Goal: Task Accomplishment & Management: Complete application form

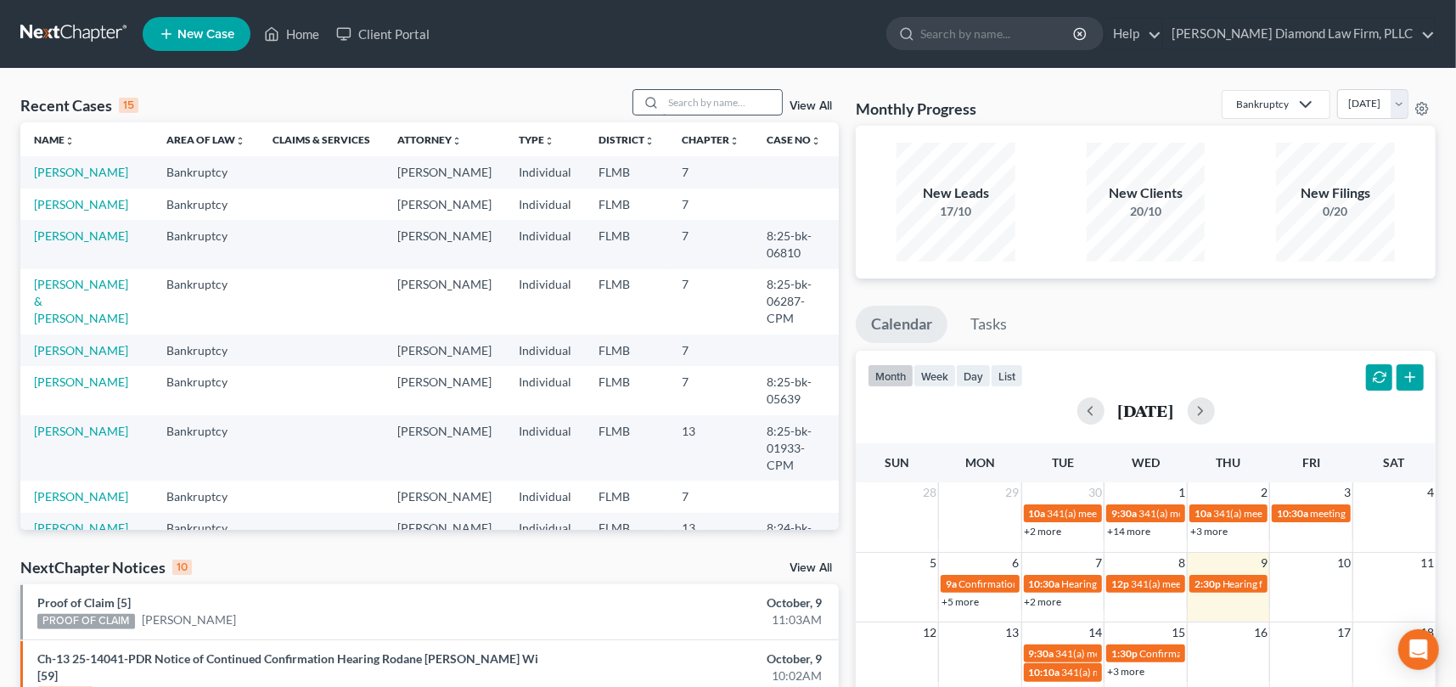
click at [701, 102] on input "search" at bounding box center [722, 102] width 119 height 25
type input "peach"
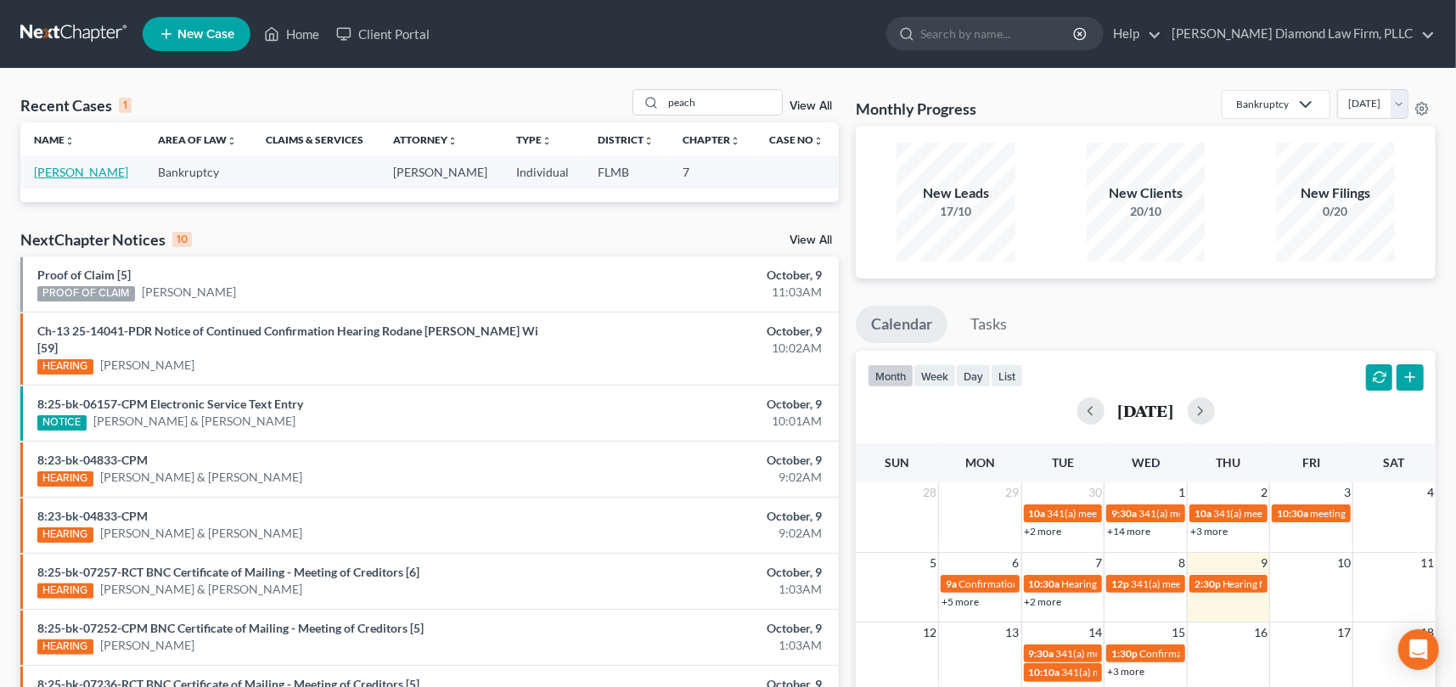
click at [73, 171] on link "[PERSON_NAME]" at bounding box center [81, 172] width 94 height 14
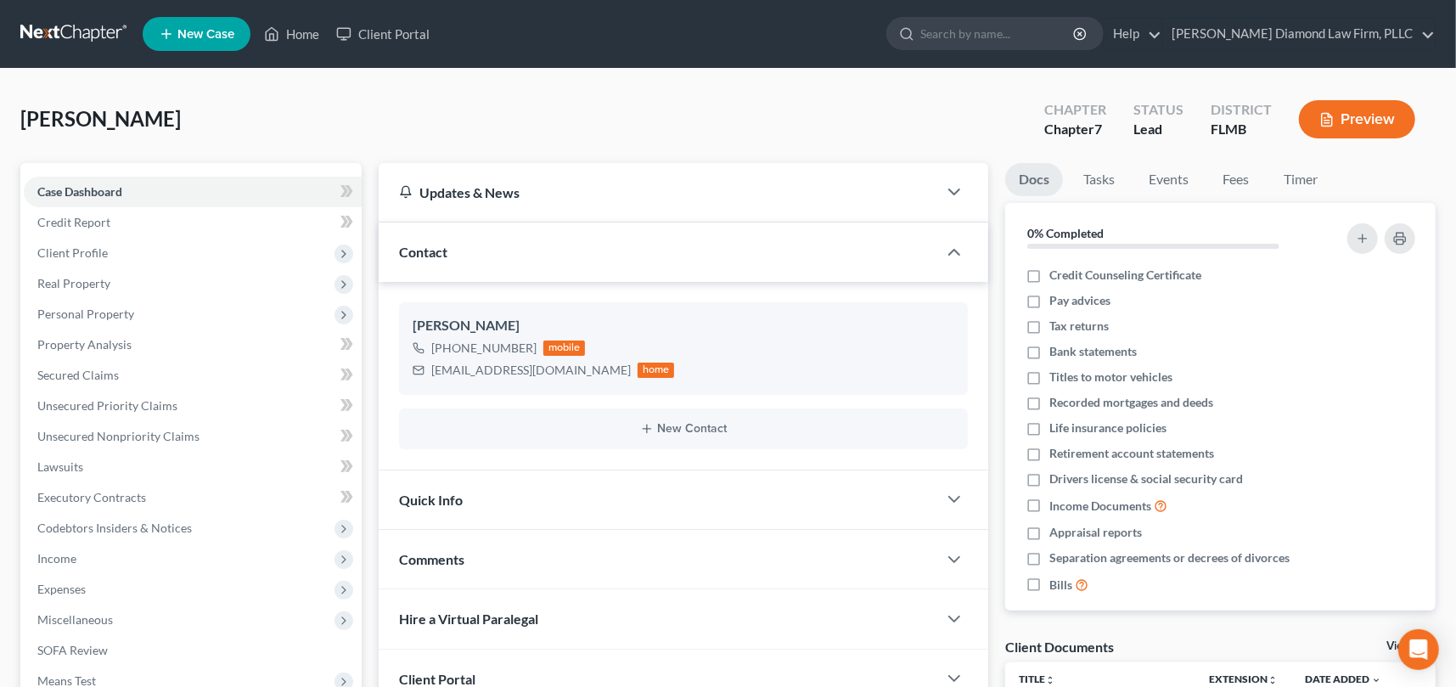
click at [1374, 117] on button "Preview" at bounding box center [1357, 119] width 116 height 38
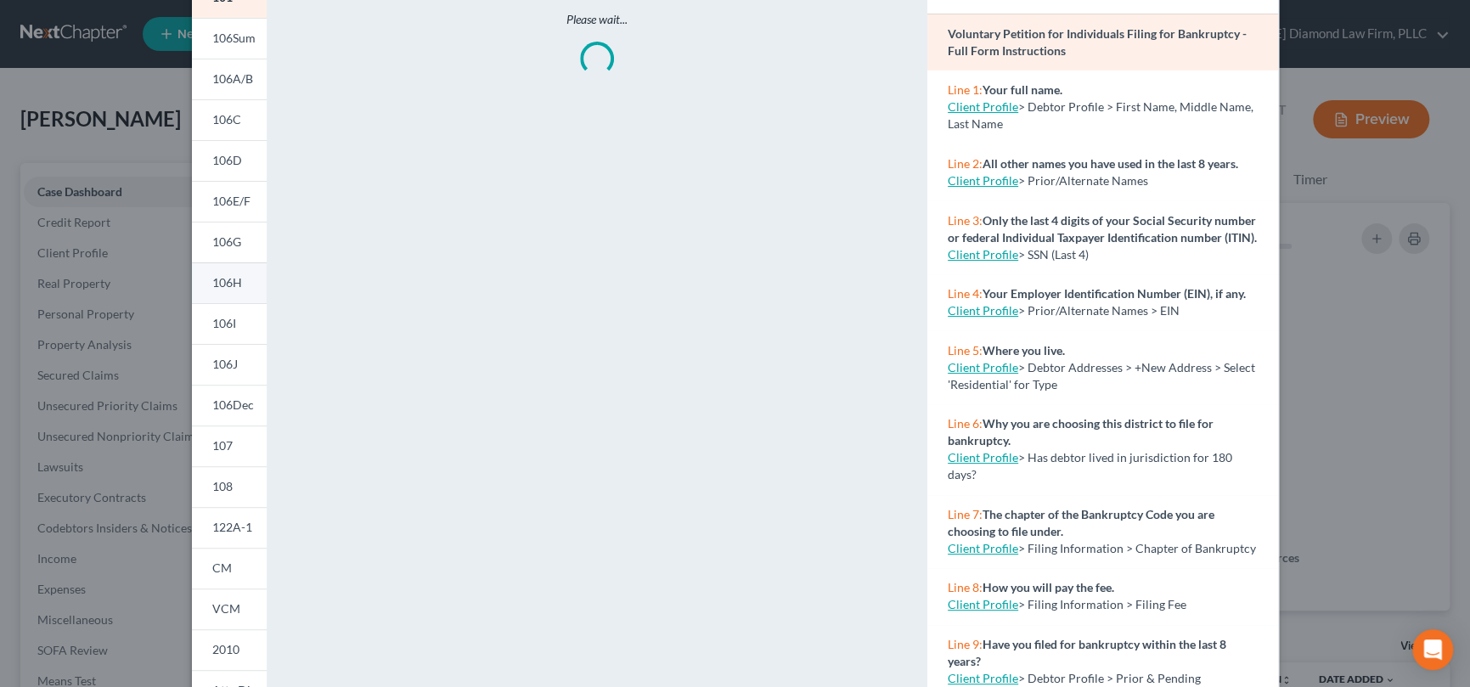
scroll to position [255, 0]
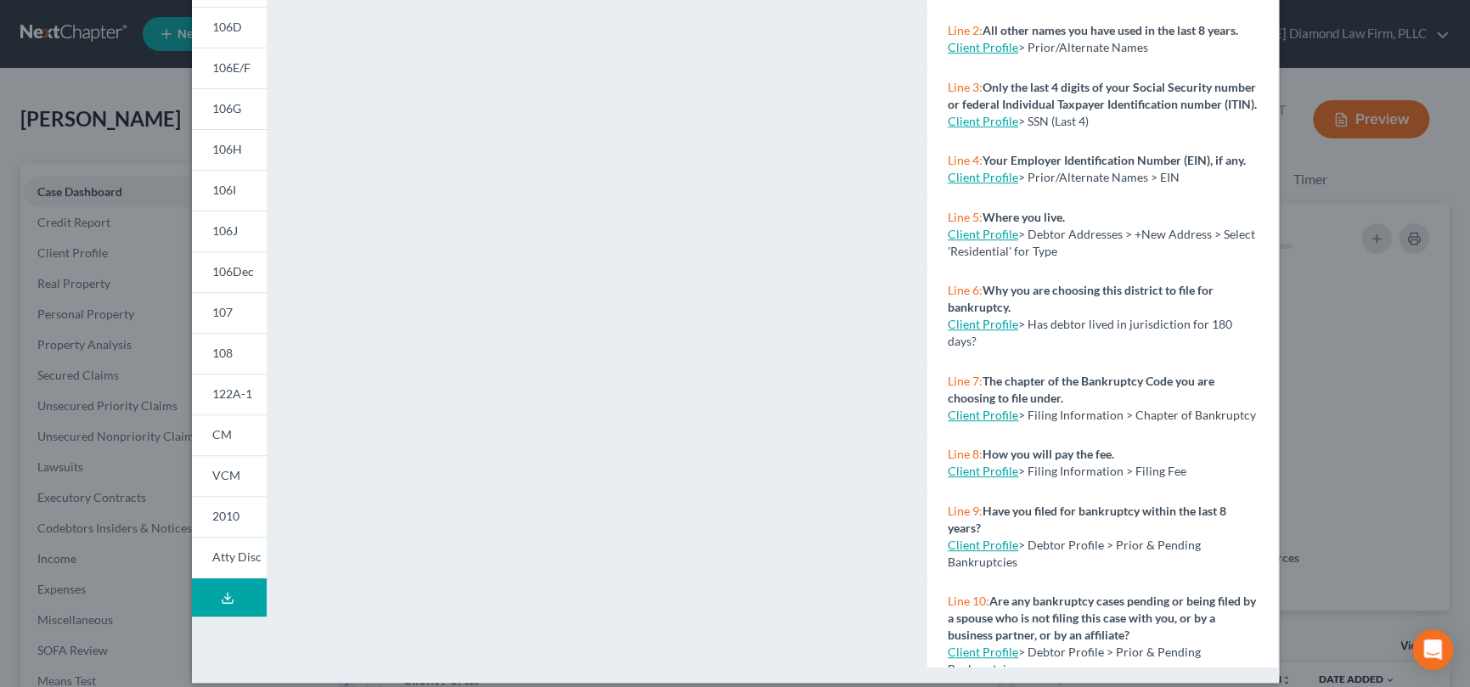
click at [228, 593] on line at bounding box center [228, 596] width 0 height 7
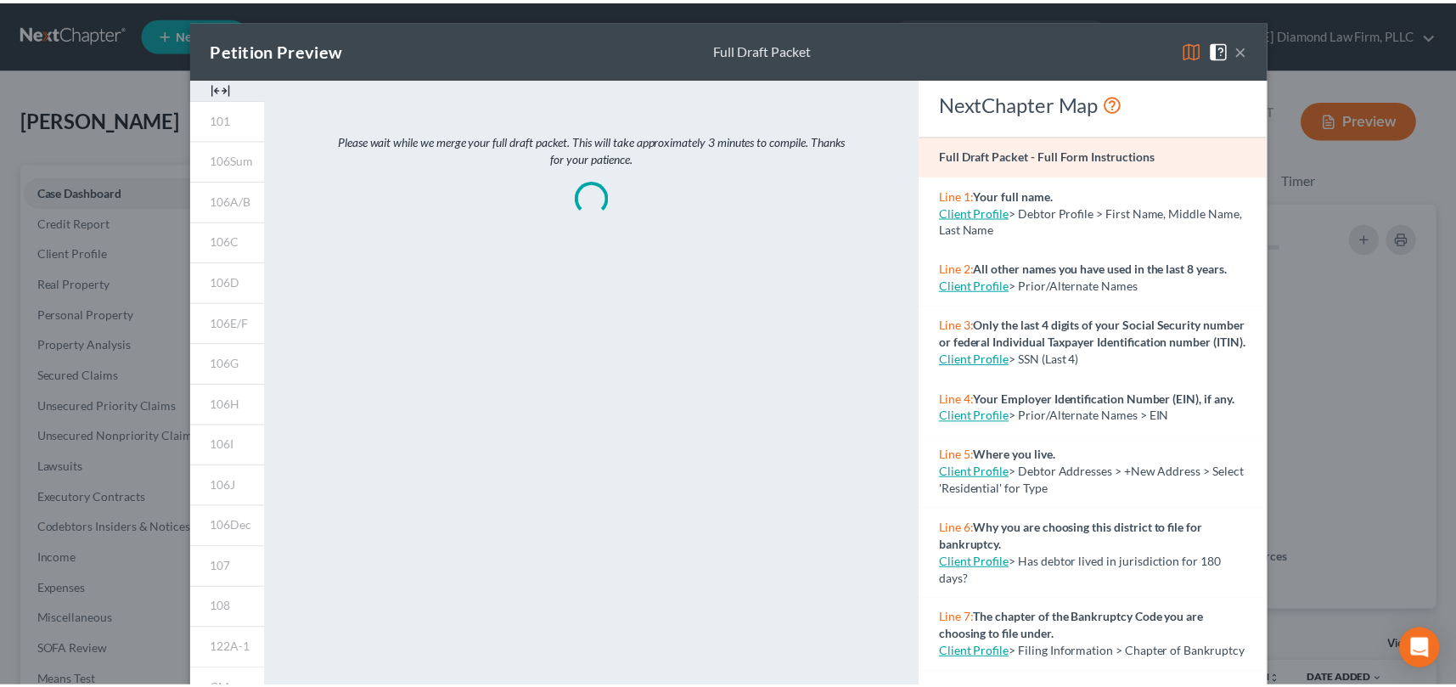
scroll to position [0, 0]
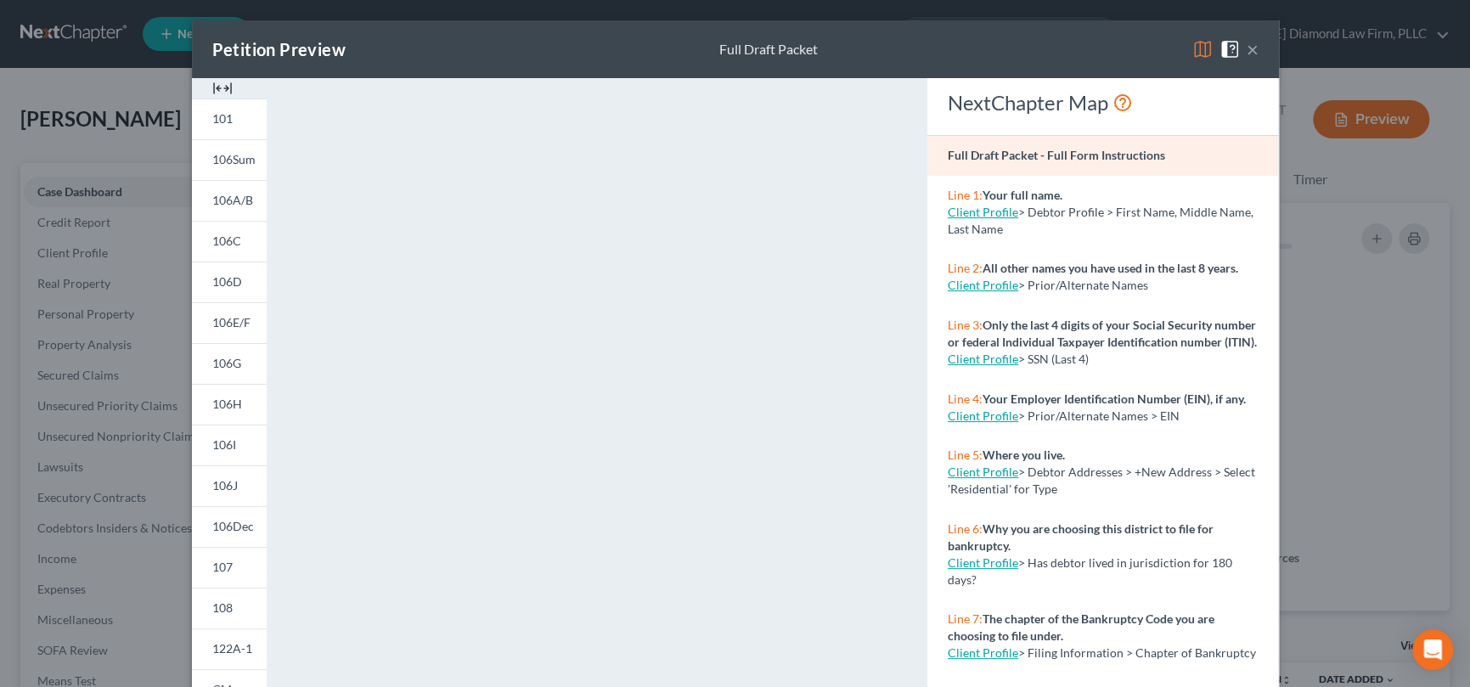
click at [1057, 51] on div "Petition Preview Full Draft Packet ×" at bounding box center [735, 49] width 1087 height 58
click at [1249, 47] on button "×" at bounding box center [1252, 49] width 12 height 20
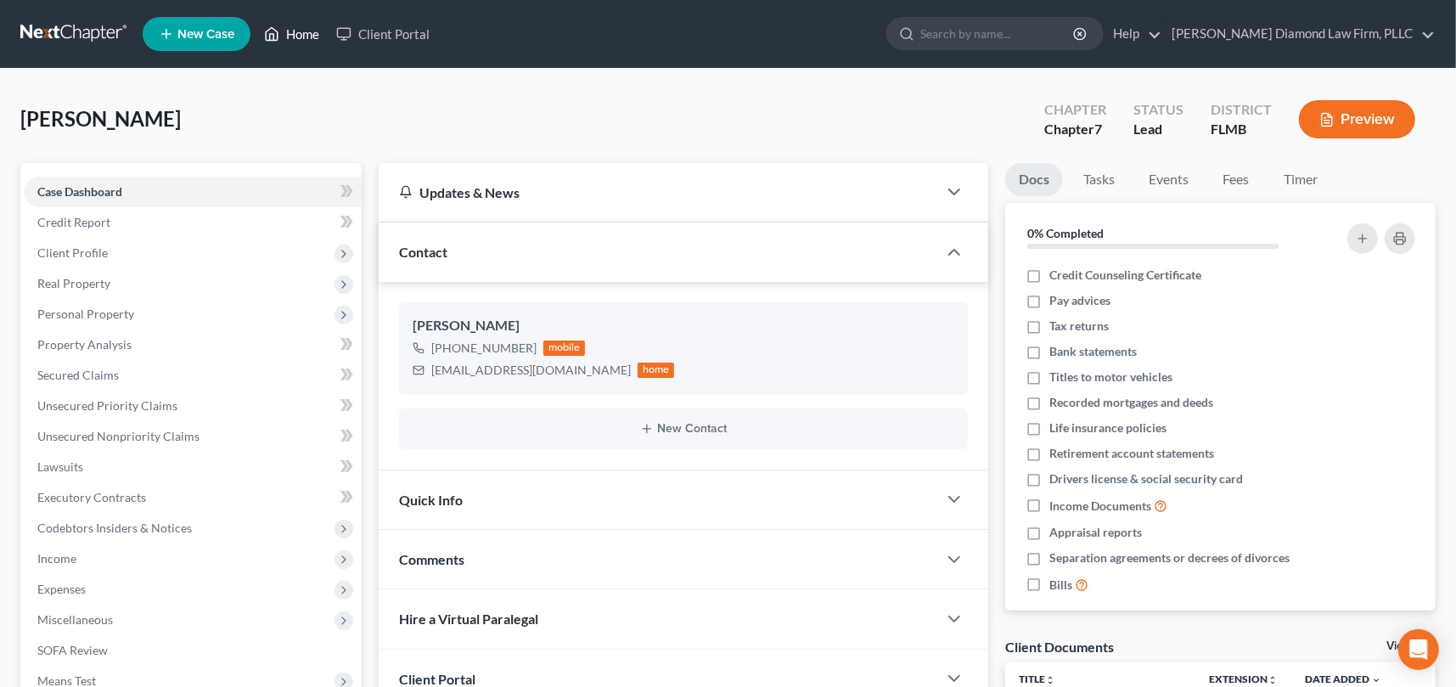
click at [311, 31] on link "Home" at bounding box center [292, 34] width 72 height 31
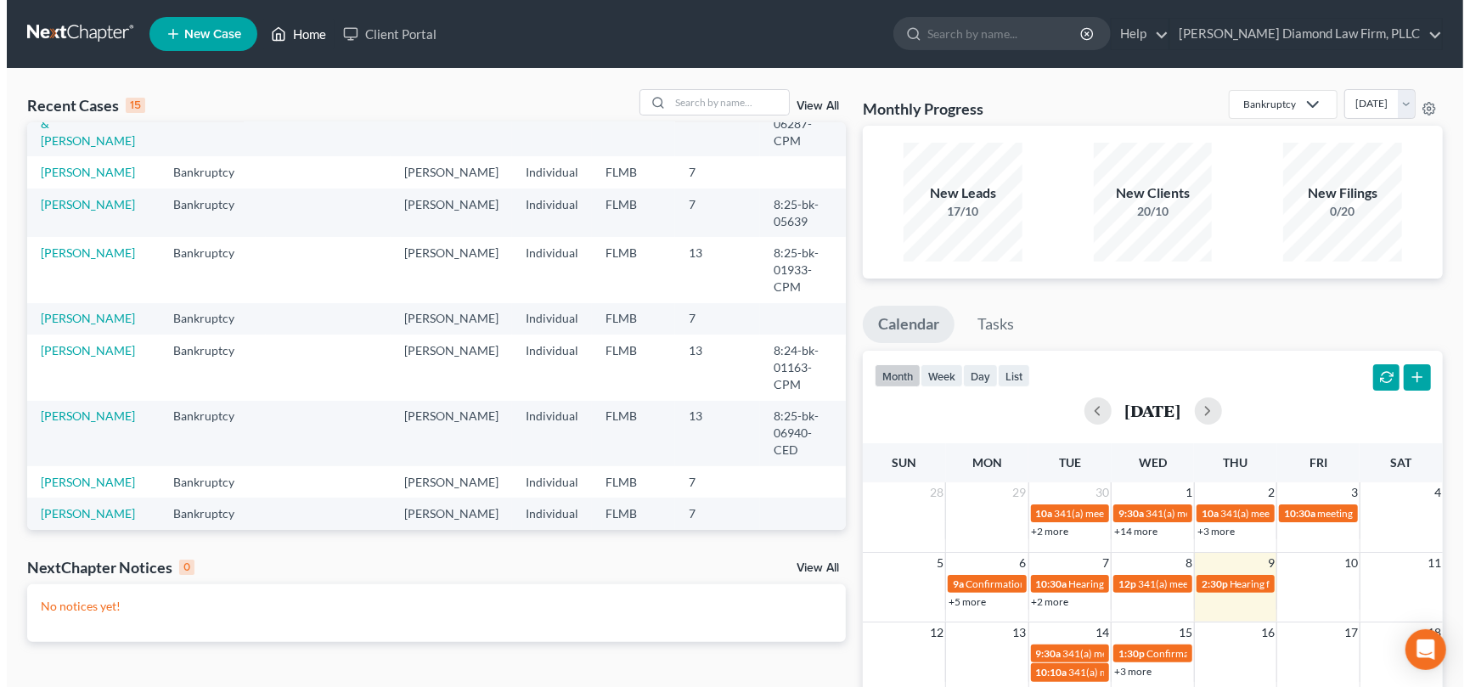
scroll to position [255, 0]
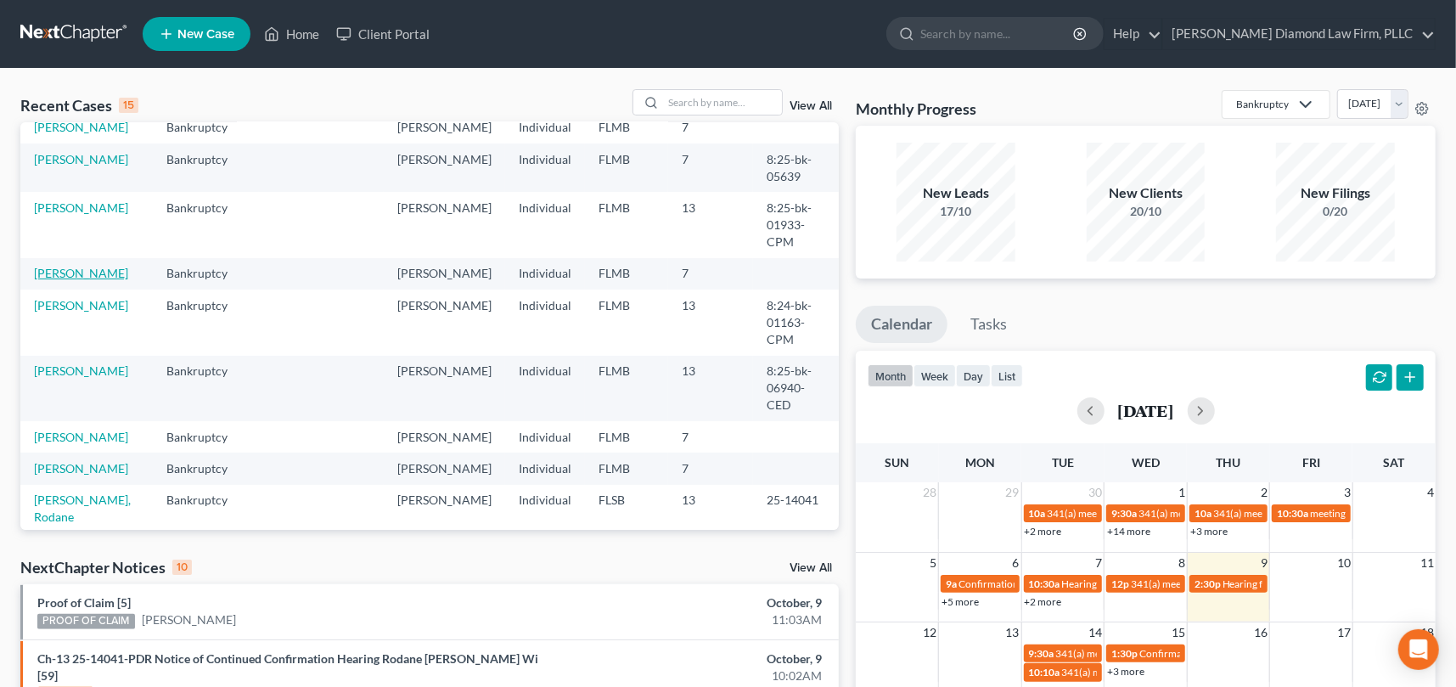
click at [95, 280] on link "[PERSON_NAME]" at bounding box center [81, 273] width 94 height 14
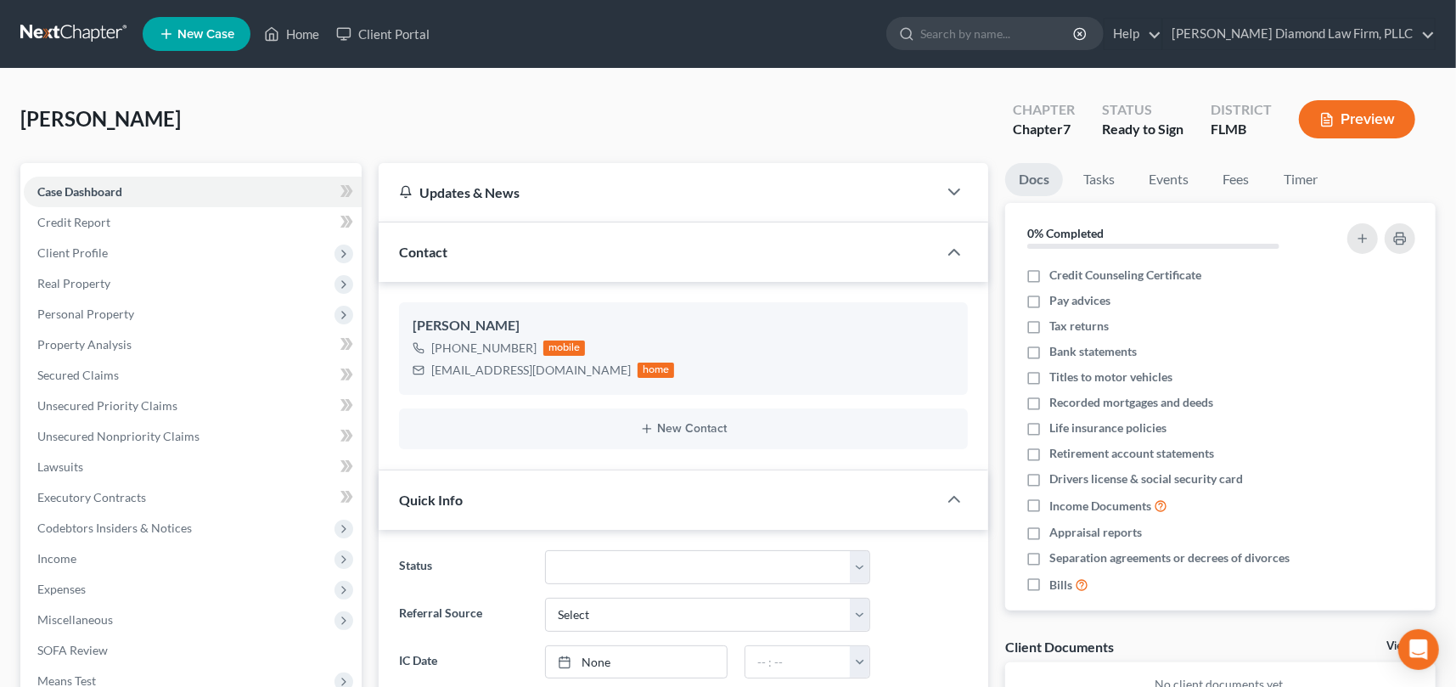
click at [1381, 117] on button "Preview" at bounding box center [1357, 119] width 116 height 38
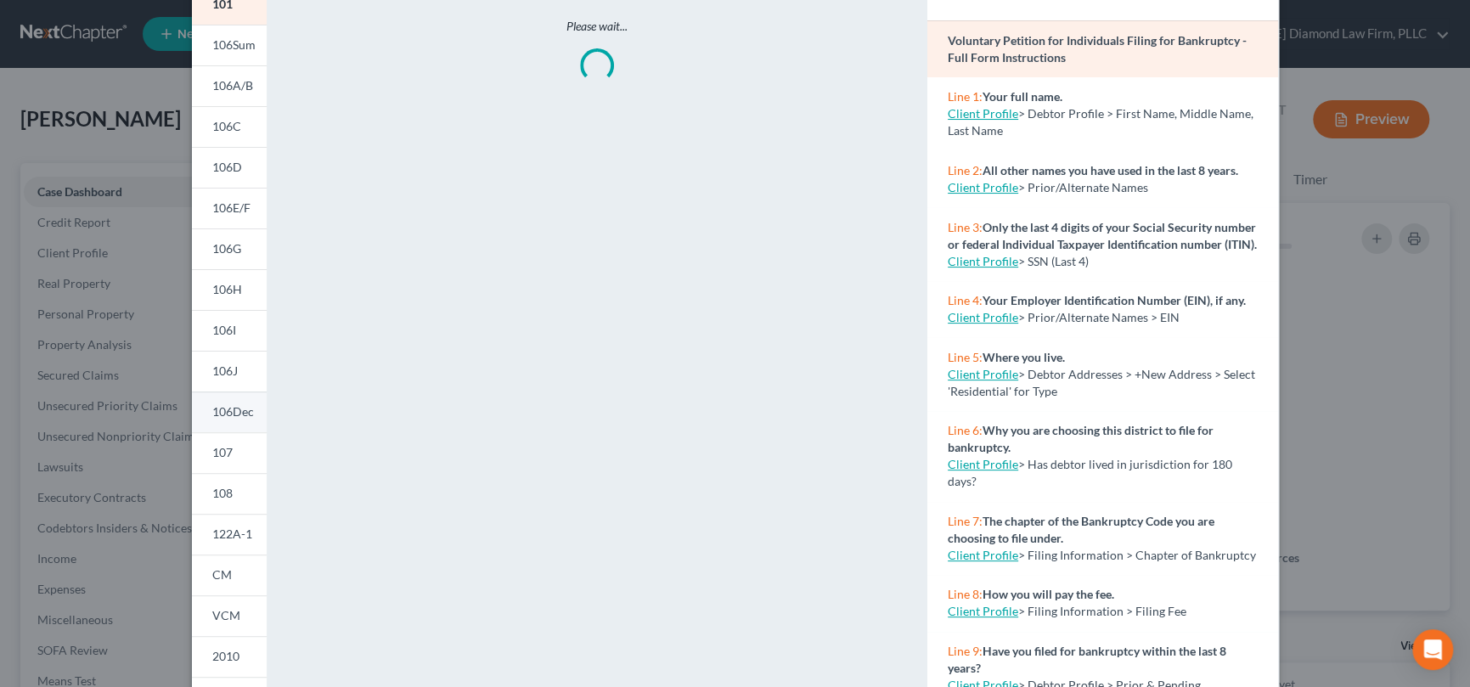
scroll to position [255, 0]
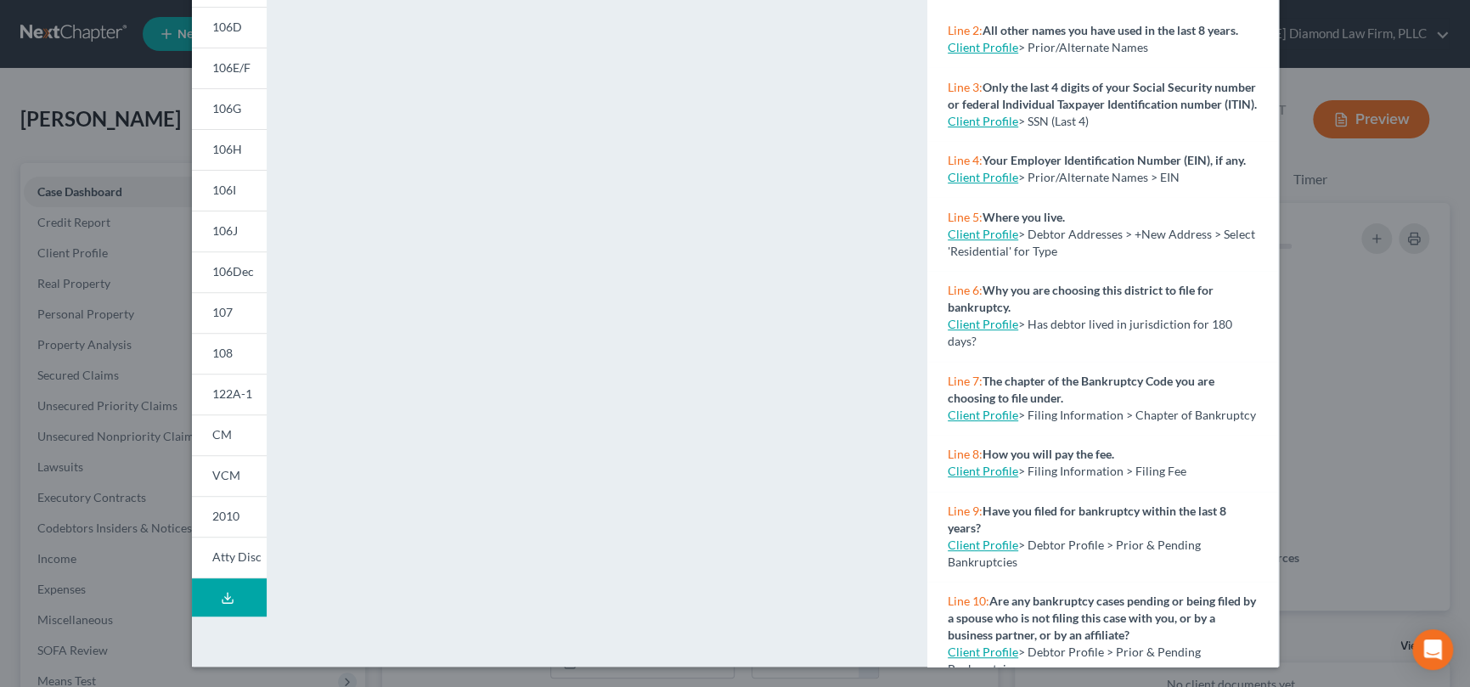
click at [224, 596] on polyline at bounding box center [227, 597] width 6 height 3
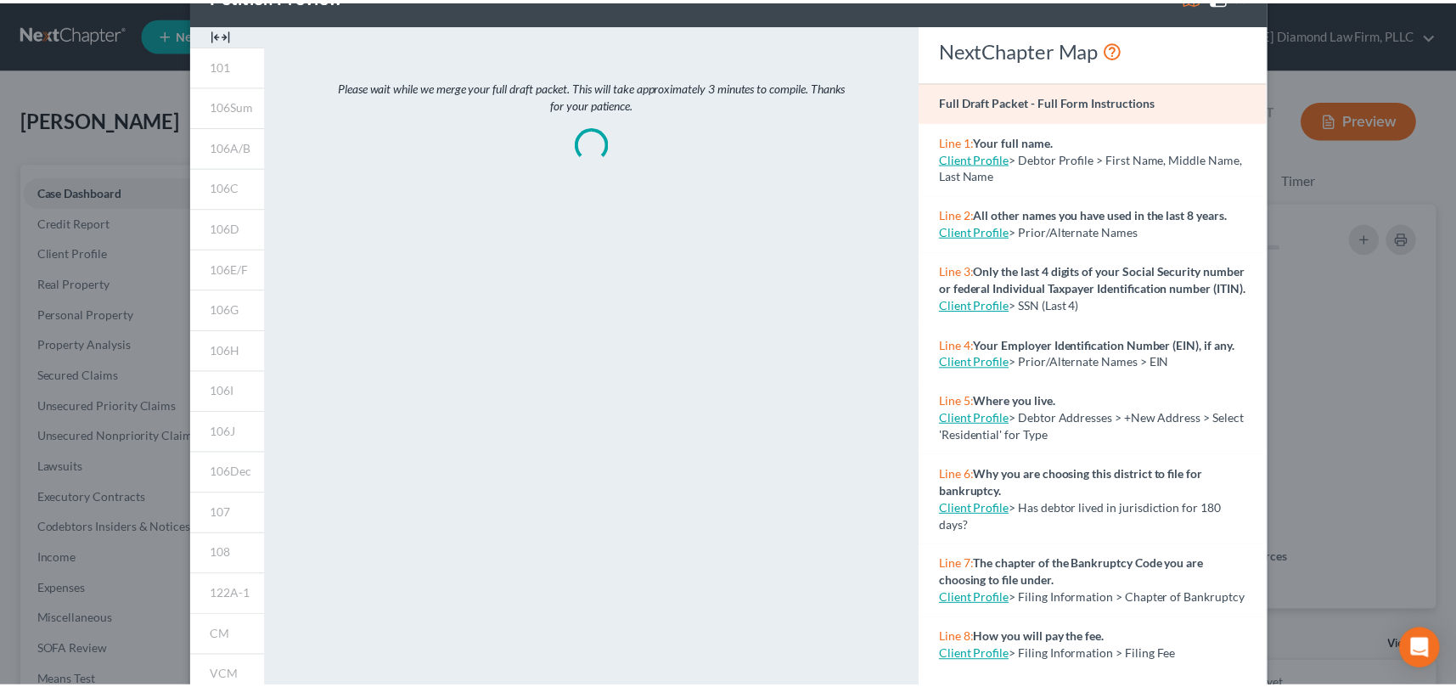
scroll to position [0, 0]
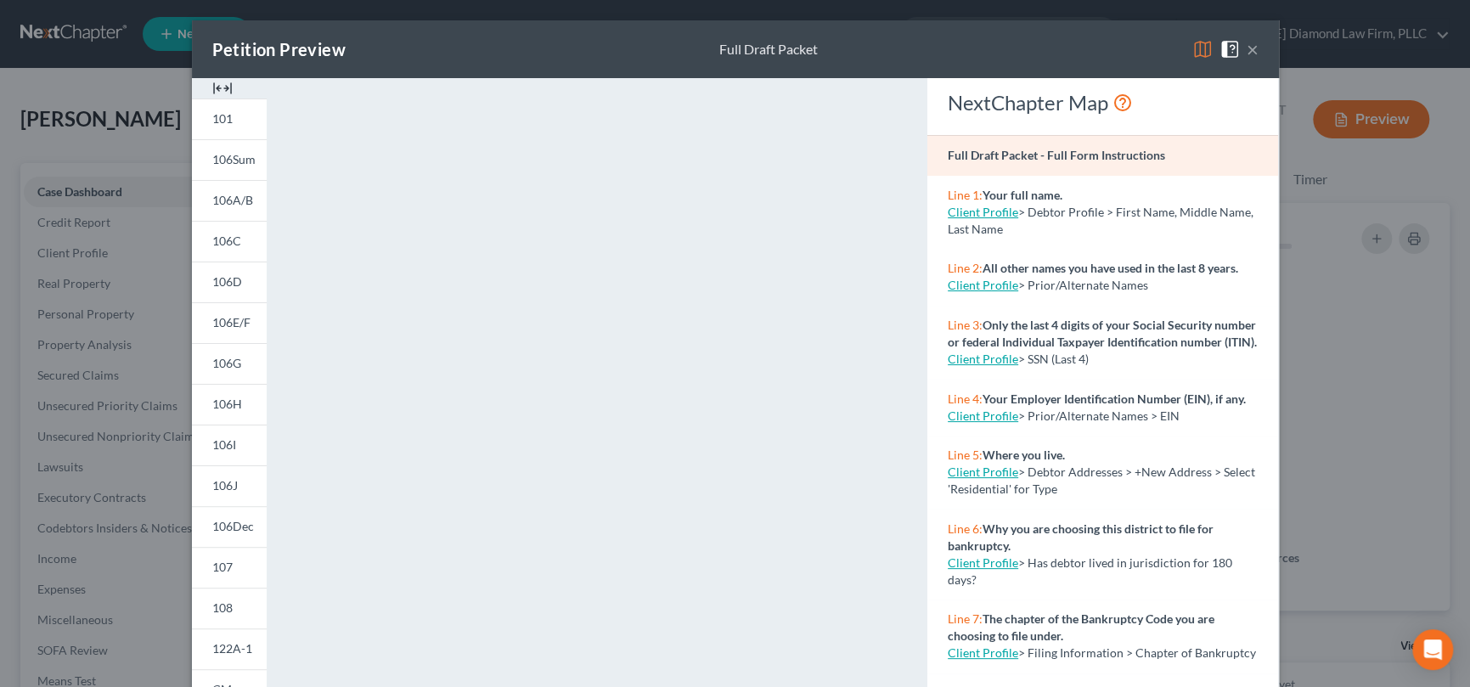
click at [1080, 44] on div "Petition Preview Full Draft Packet ×" at bounding box center [735, 49] width 1087 height 58
click at [1246, 48] on button "×" at bounding box center [1252, 49] width 12 height 20
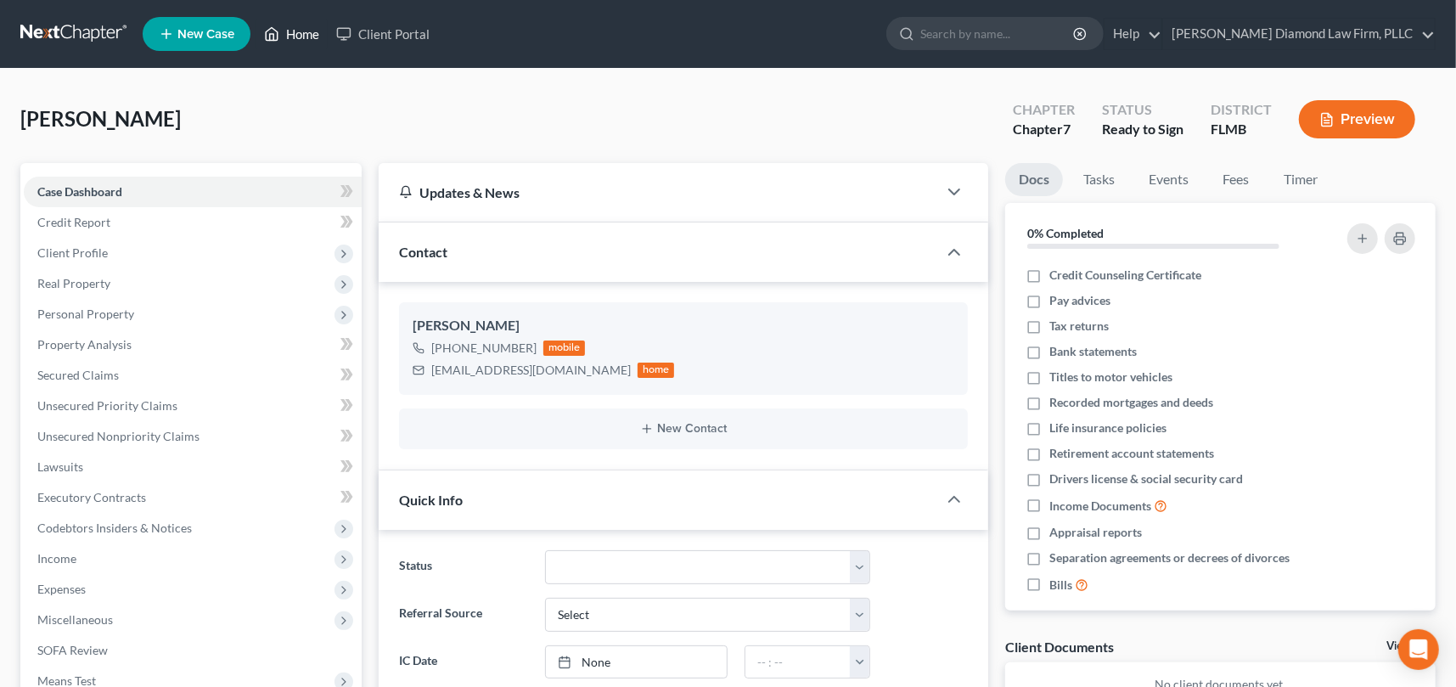
click at [306, 37] on link "Home" at bounding box center [292, 34] width 72 height 31
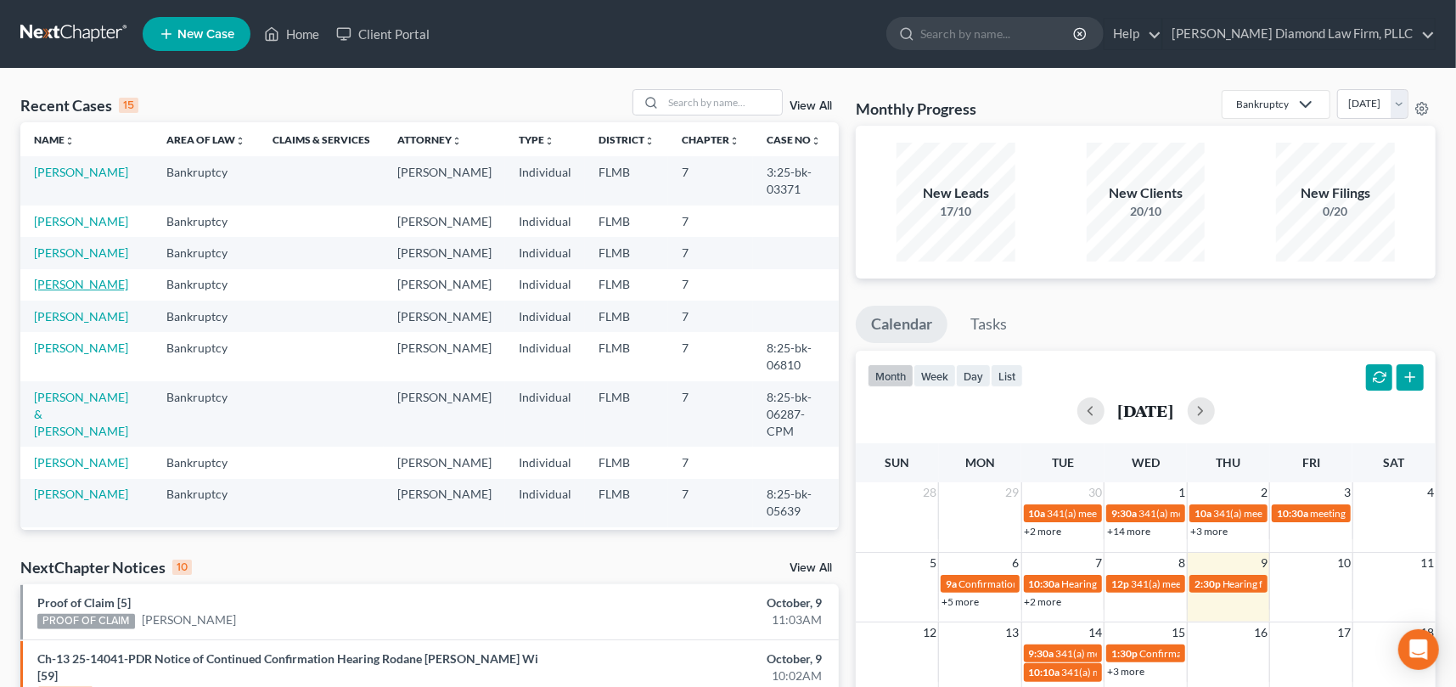
click at [80, 291] on link "[PERSON_NAME]" at bounding box center [81, 284] width 94 height 14
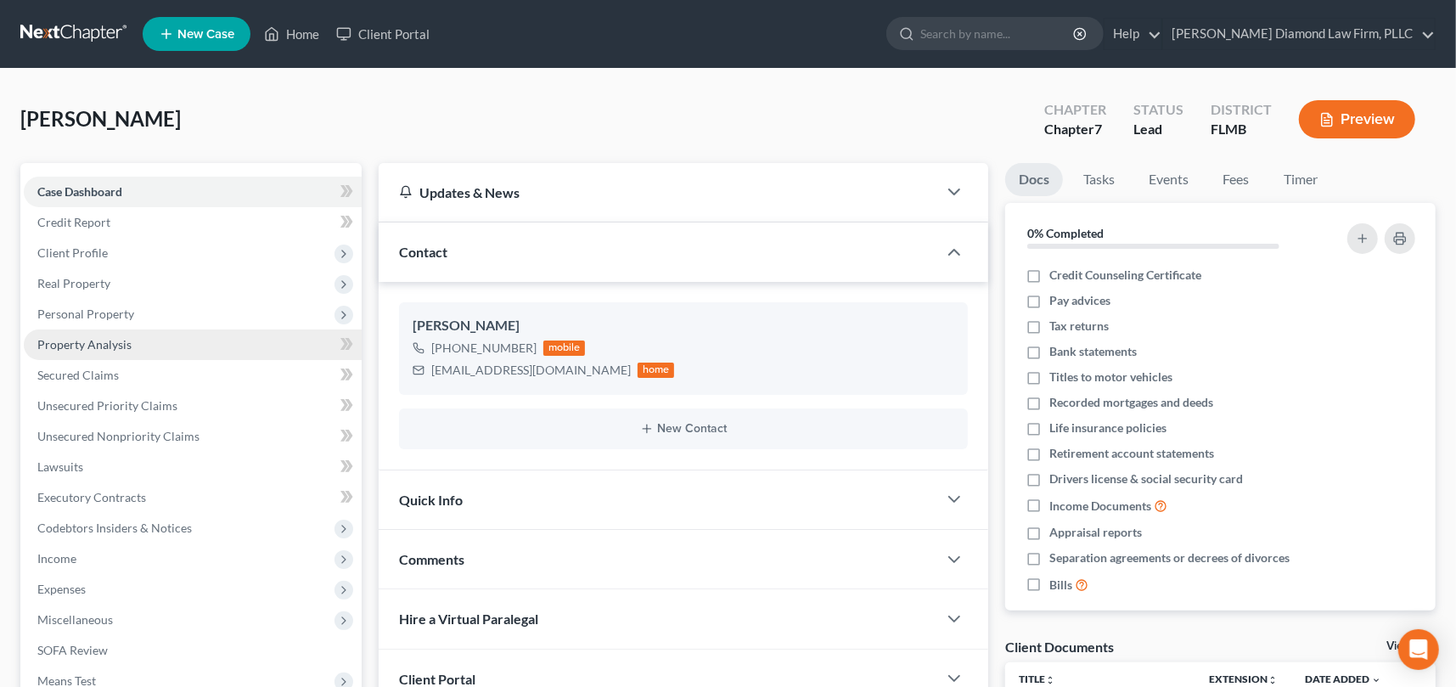
click at [112, 344] on span "Property Analysis" at bounding box center [84, 344] width 94 height 14
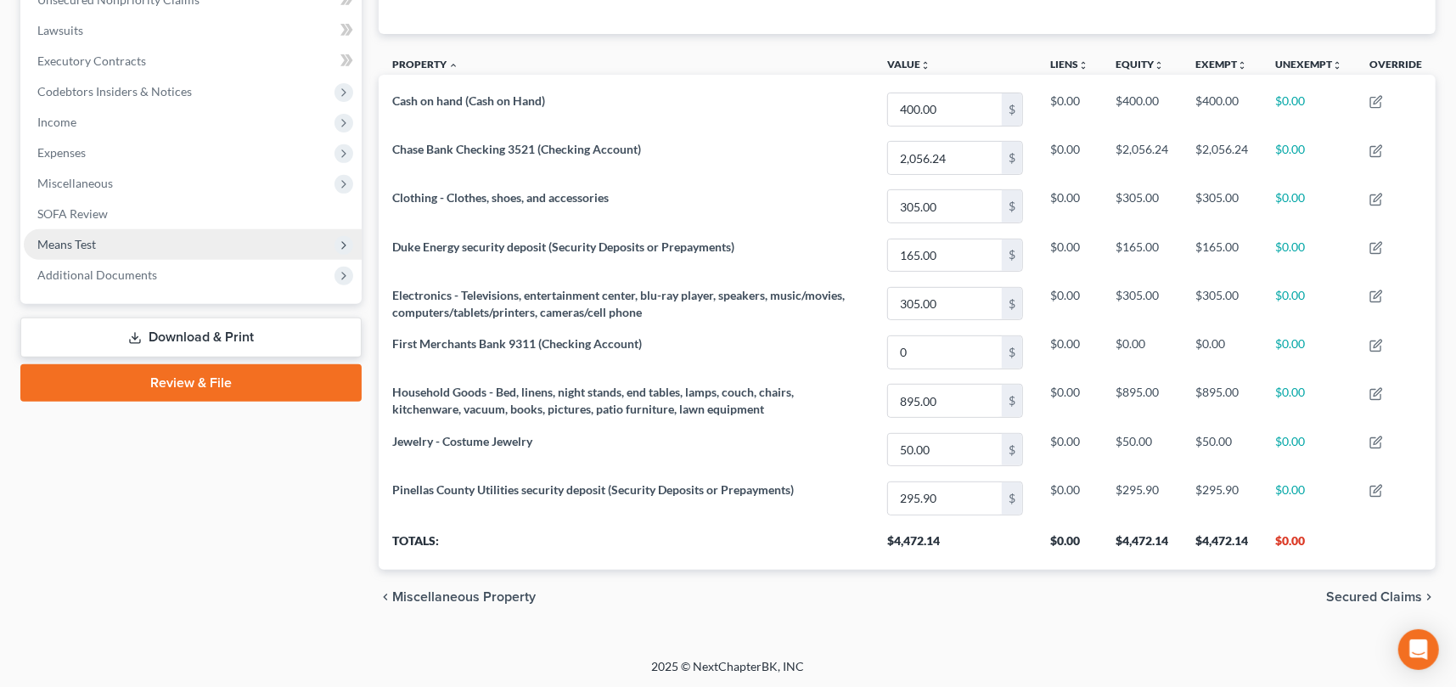
click at [111, 238] on span "Means Test" at bounding box center [193, 244] width 338 height 31
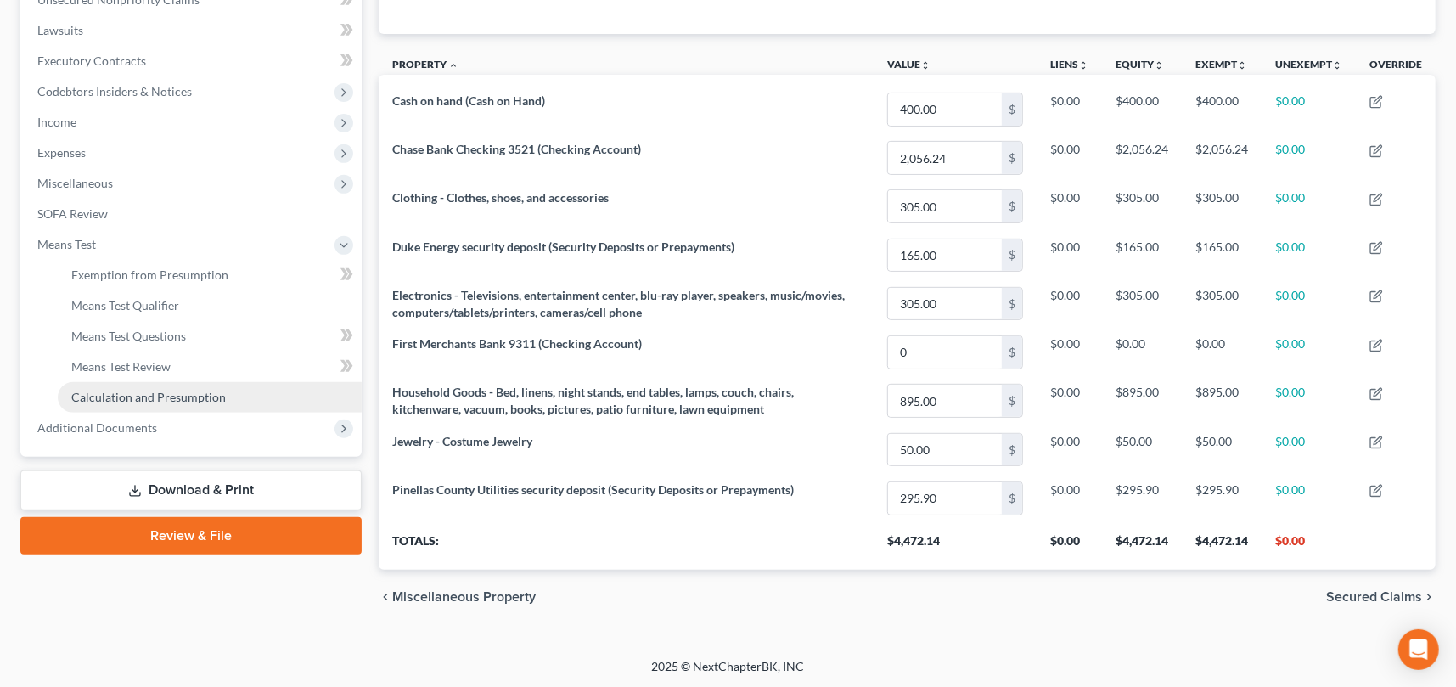
click at [159, 392] on span "Calculation and Presumption" at bounding box center [148, 397] width 155 height 14
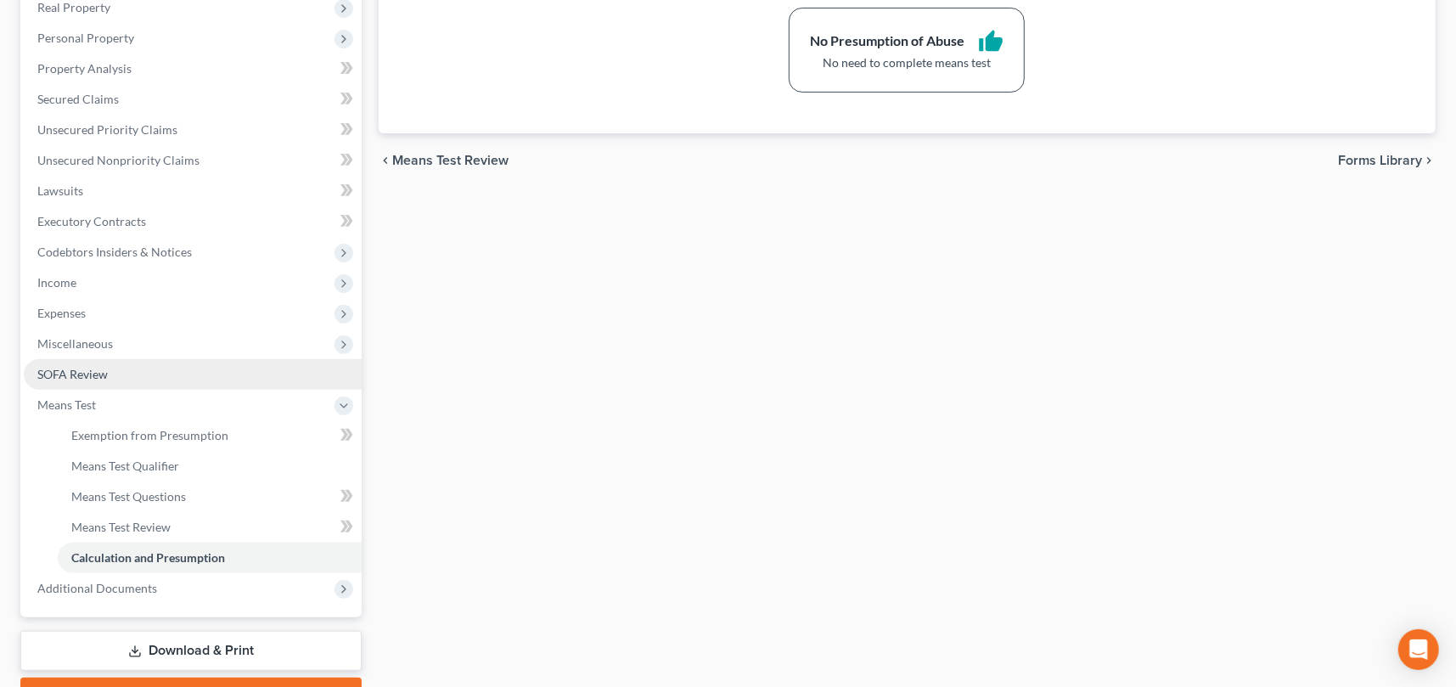
scroll to position [340, 0]
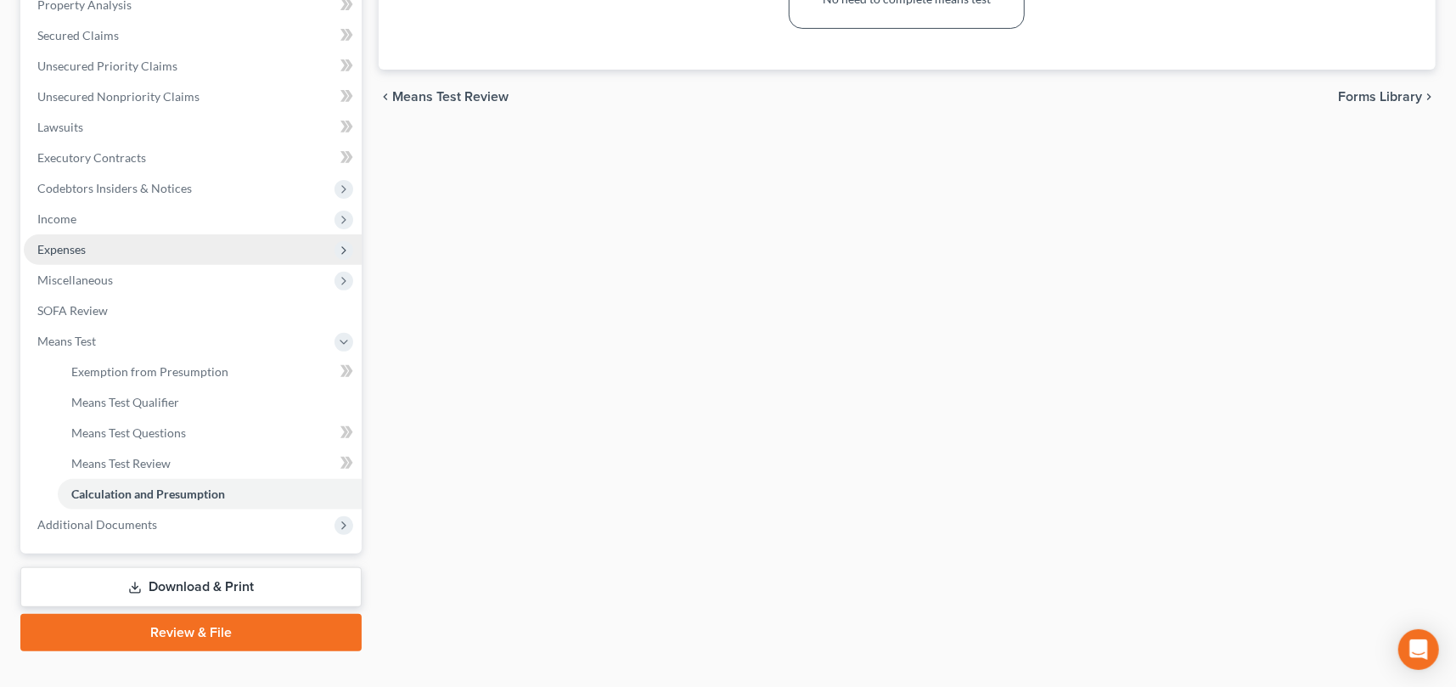
click at [109, 252] on span "Expenses" at bounding box center [193, 249] width 338 height 31
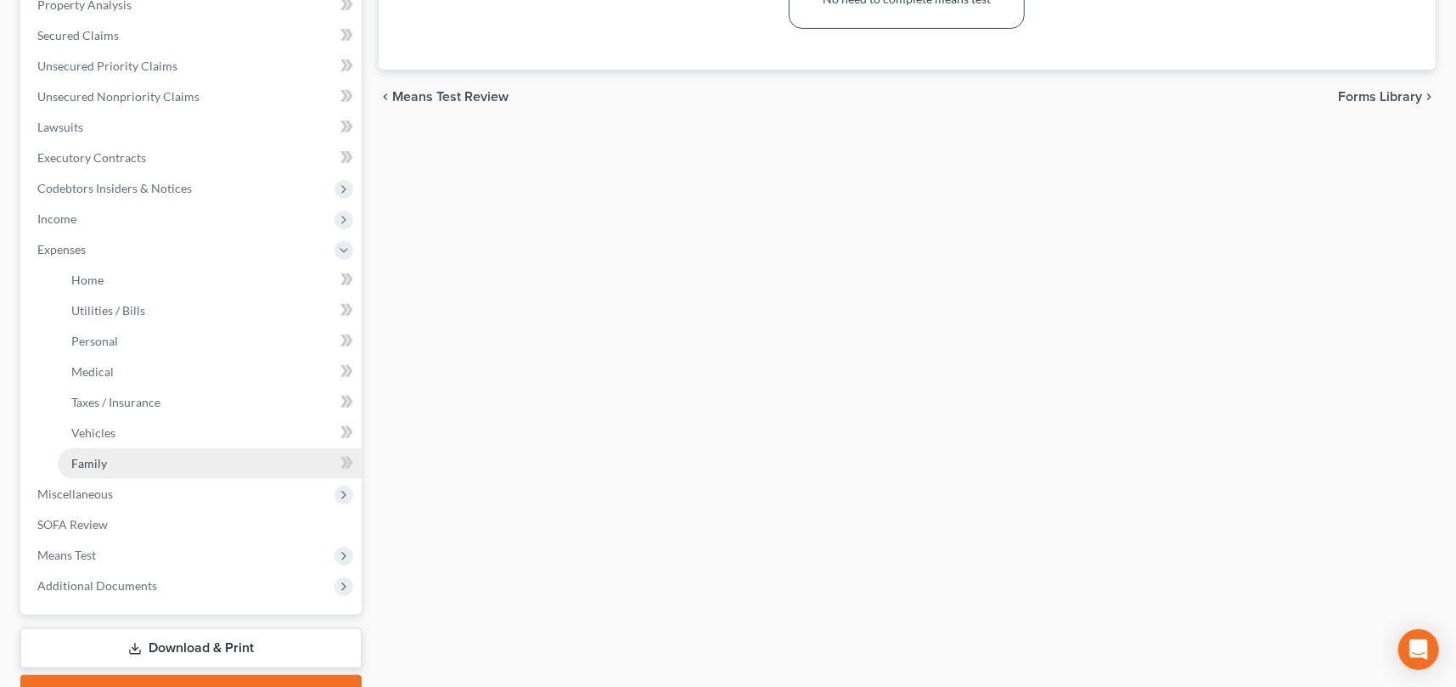
click at [146, 464] on link "Family" at bounding box center [210, 463] width 304 height 31
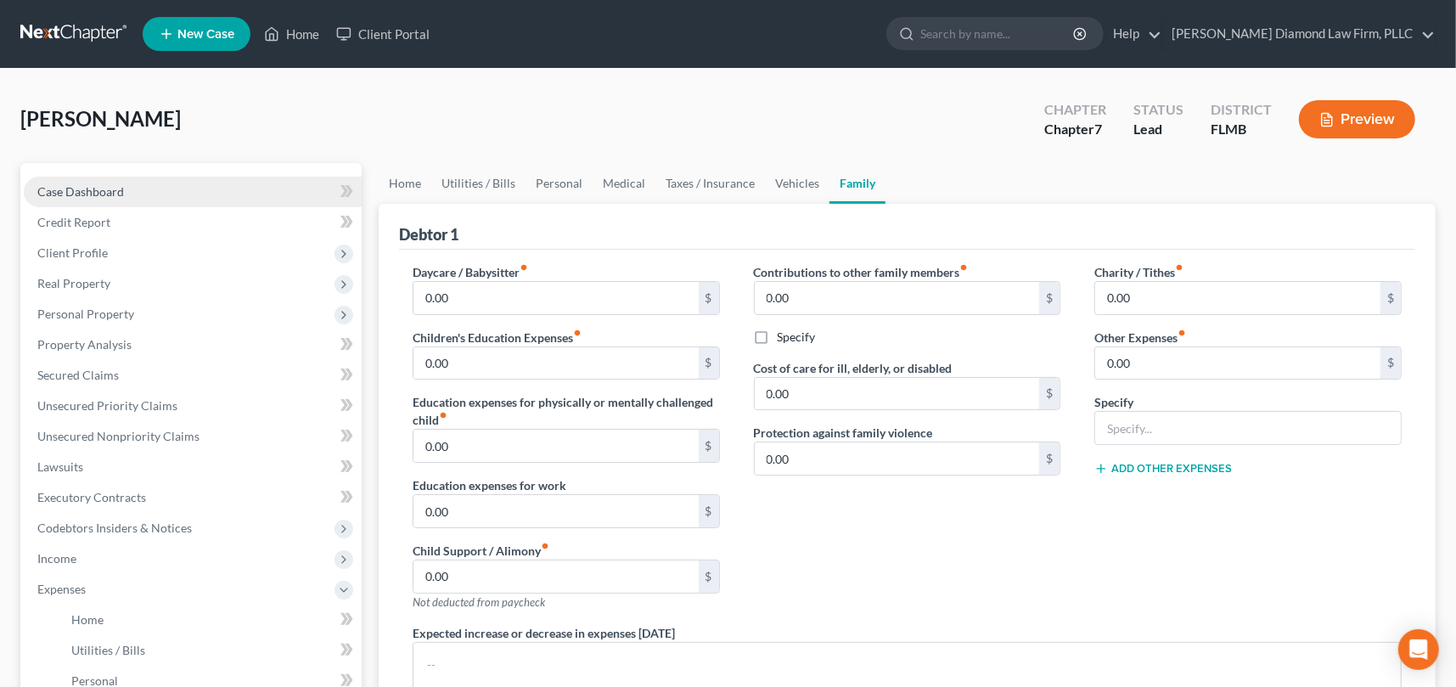
click at [94, 195] on span "Case Dashboard" at bounding box center [80, 191] width 87 height 14
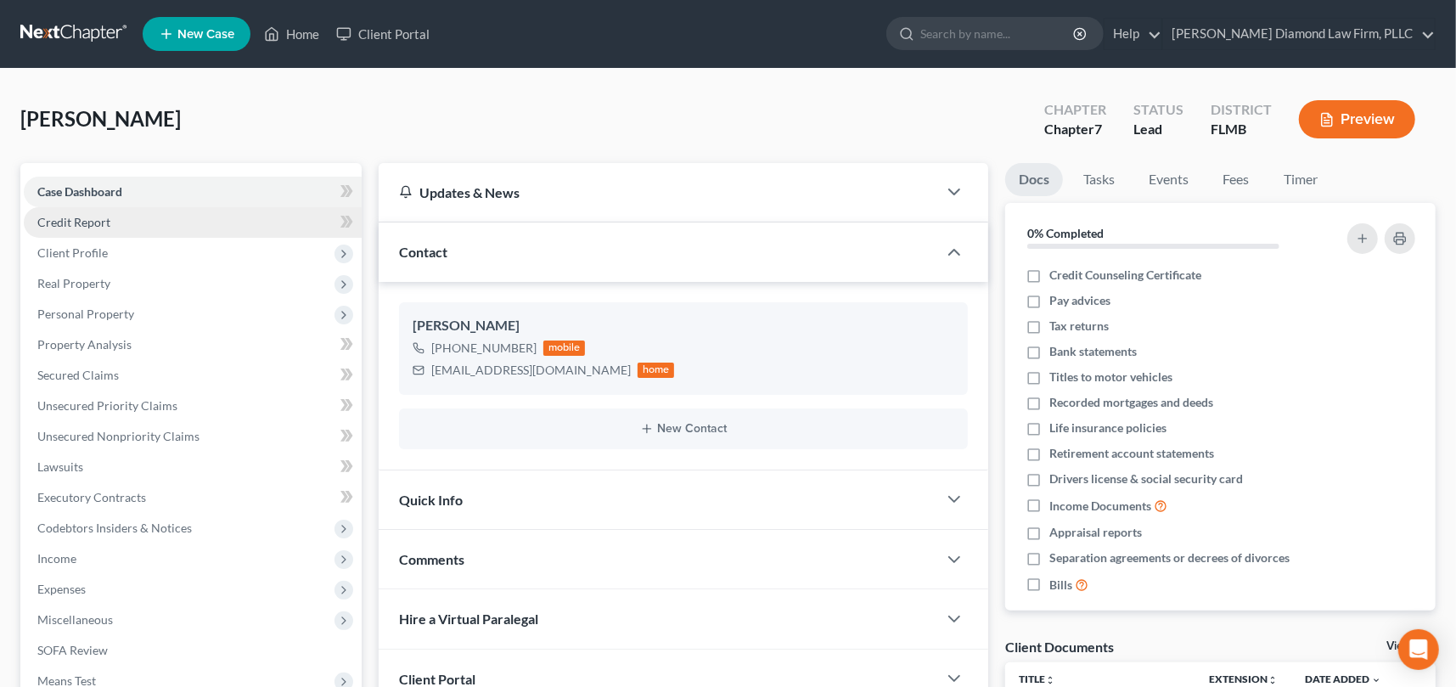
click at [86, 224] on span "Credit Report" at bounding box center [73, 222] width 73 height 14
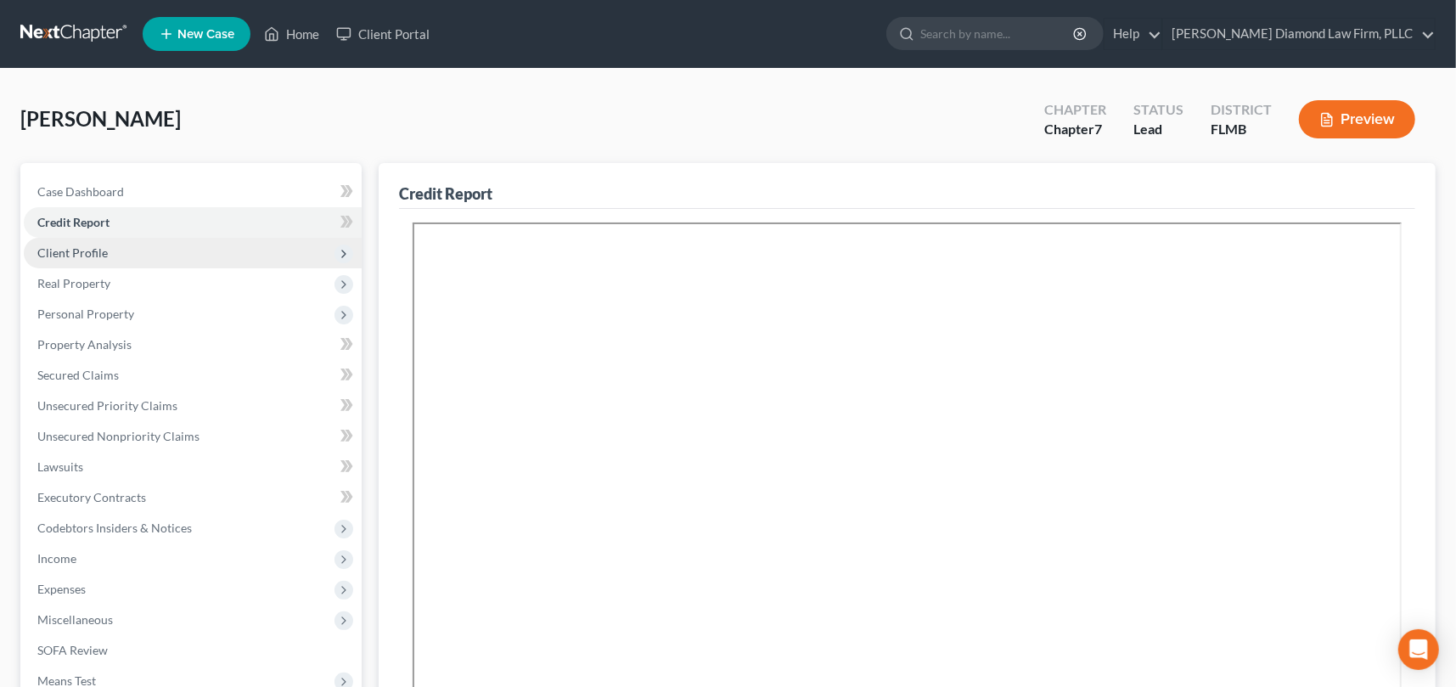
click at [65, 258] on span "Client Profile" at bounding box center [72, 252] width 70 height 14
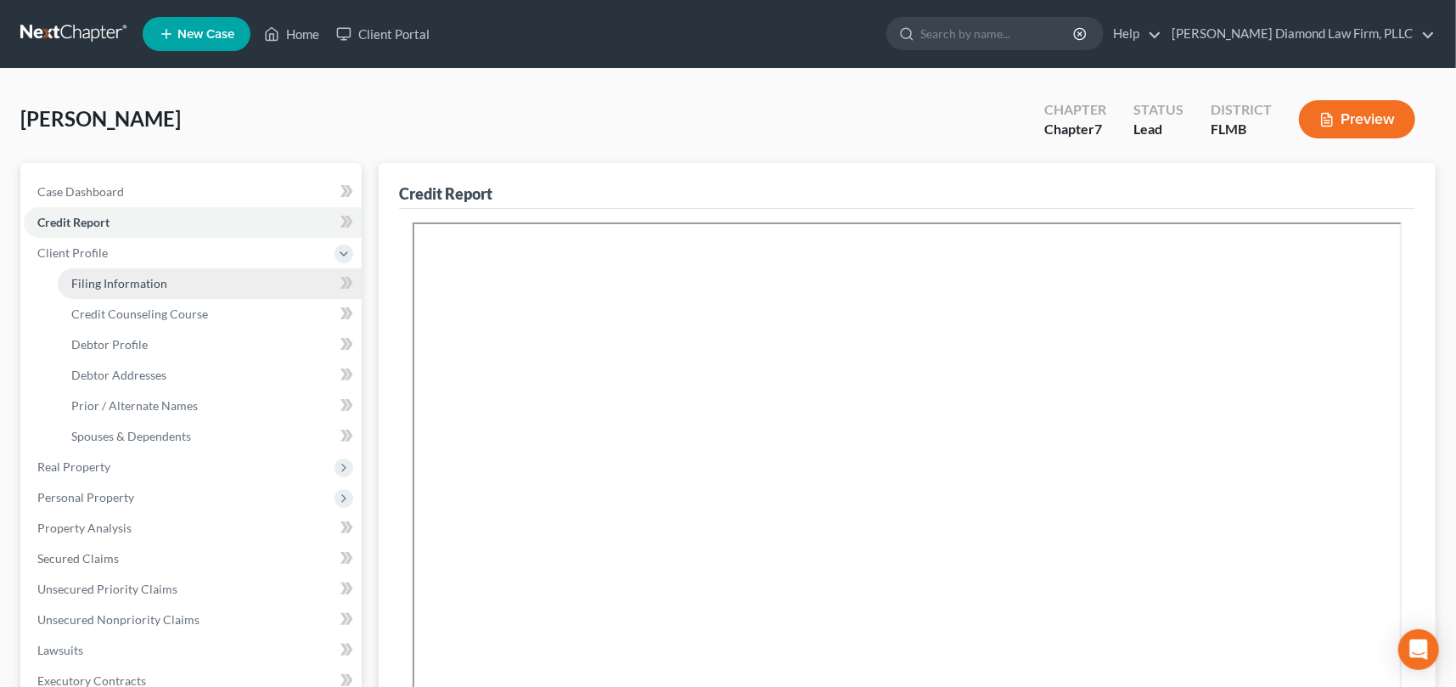
click at [137, 283] on span "Filing Information" at bounding box center [119, 283] width 96 height 14
select select "1"
select select "0"
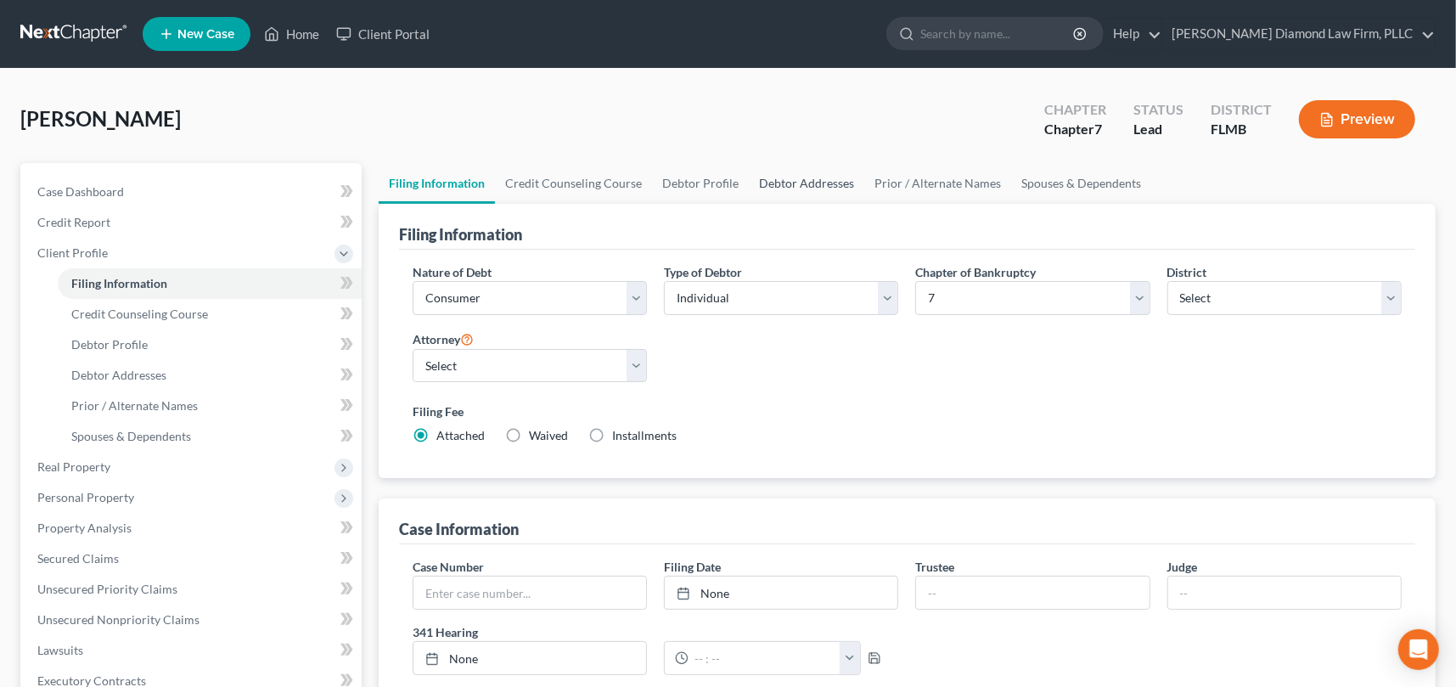
click at [816, 180] on link "Debtor Addresses" at bounding box center [806, 183] width 115 height 41
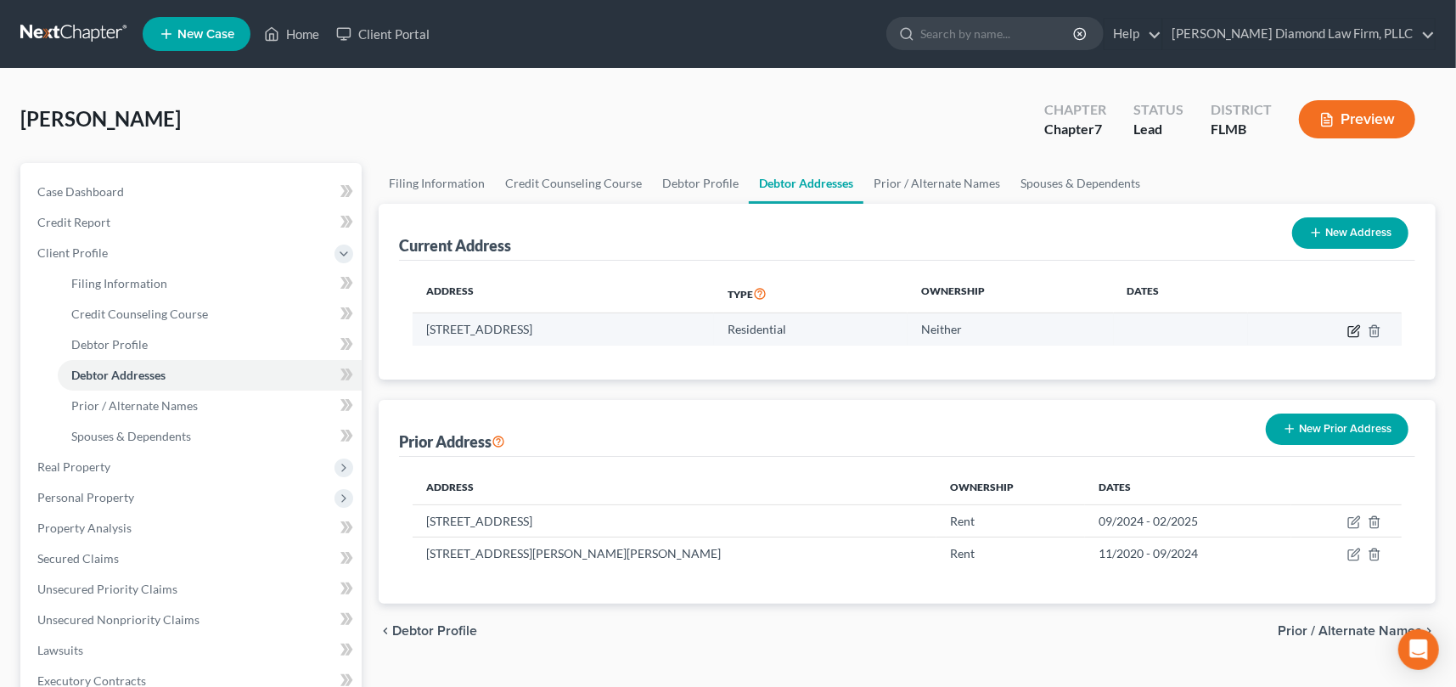
click at [1352, 331] on icon "button" at bounding box center [1356, 329] width 8 height 8
select select "9"
select select "0"
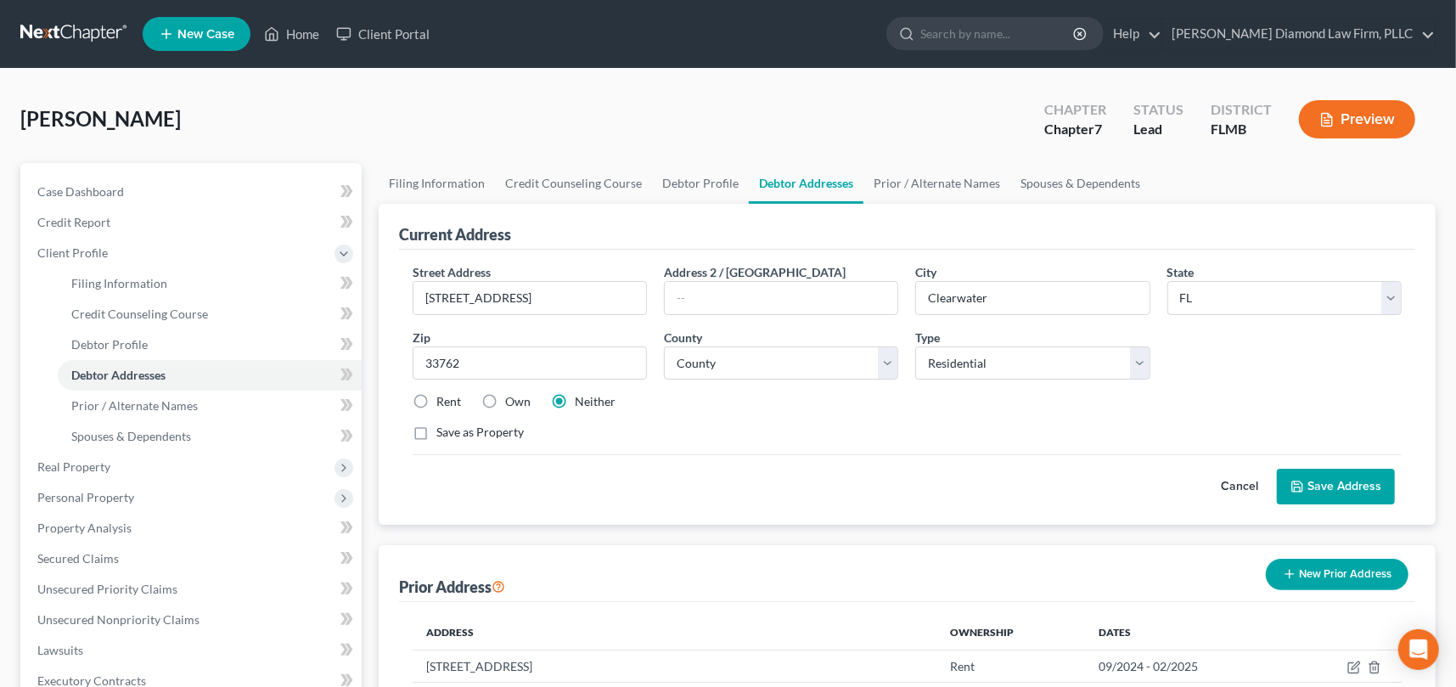
click at [436, 401] on label "Rent" at bounding box center [448, 401] width 25 height 17
click at [443, 401] on input "Rent" at bounding box center [448, 398] width 11 height 11
radio input "true"
click at [1334, 483] on button "Save Address" at bounding box center [1336, 487] width 118 height 36
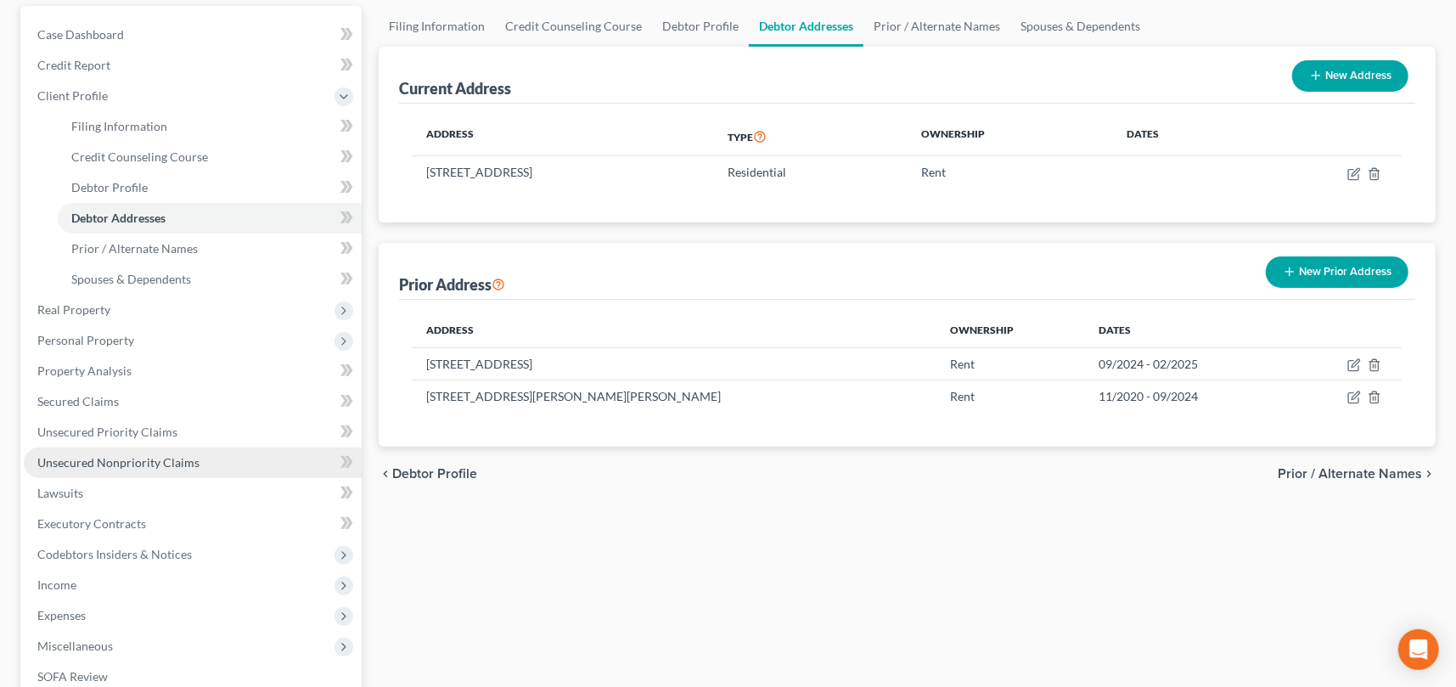
scroll to position [170, 0]
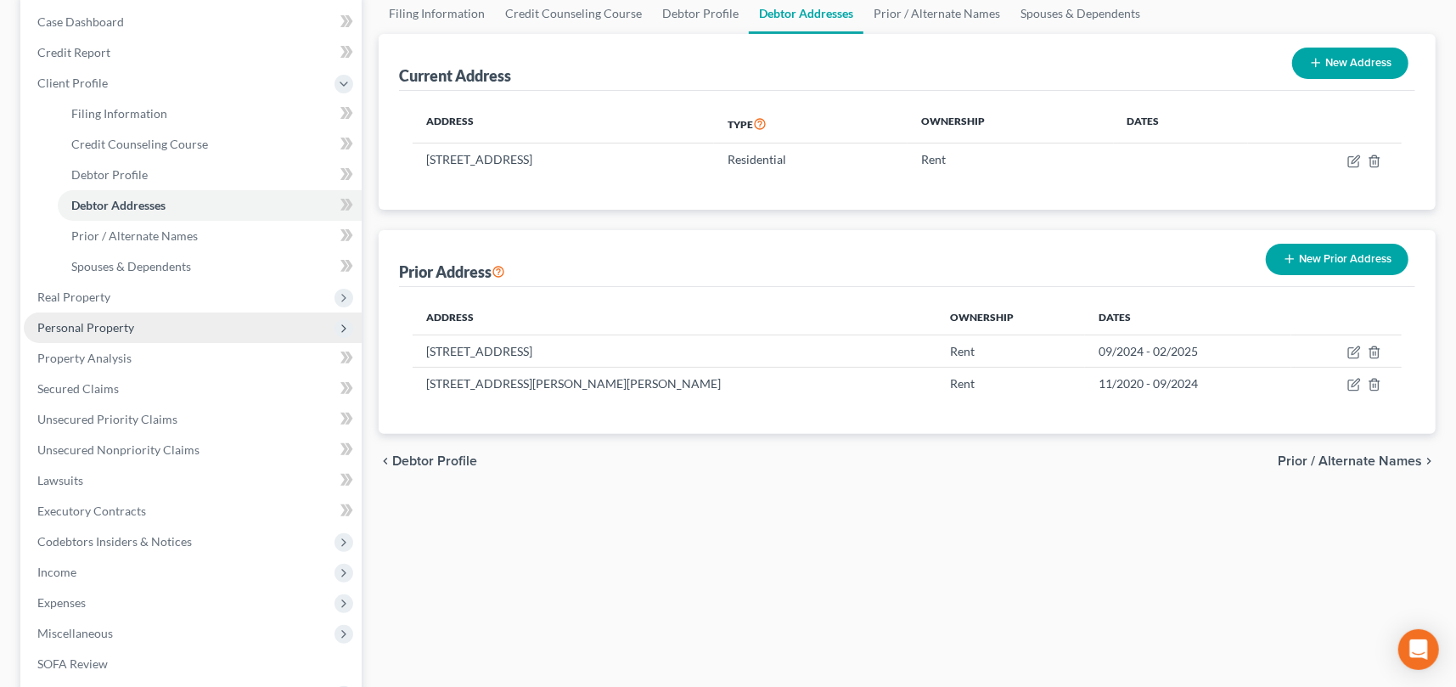
click at [110, 334] on span "Personal Property" at bounding box center [193, 327] width 338 height 31
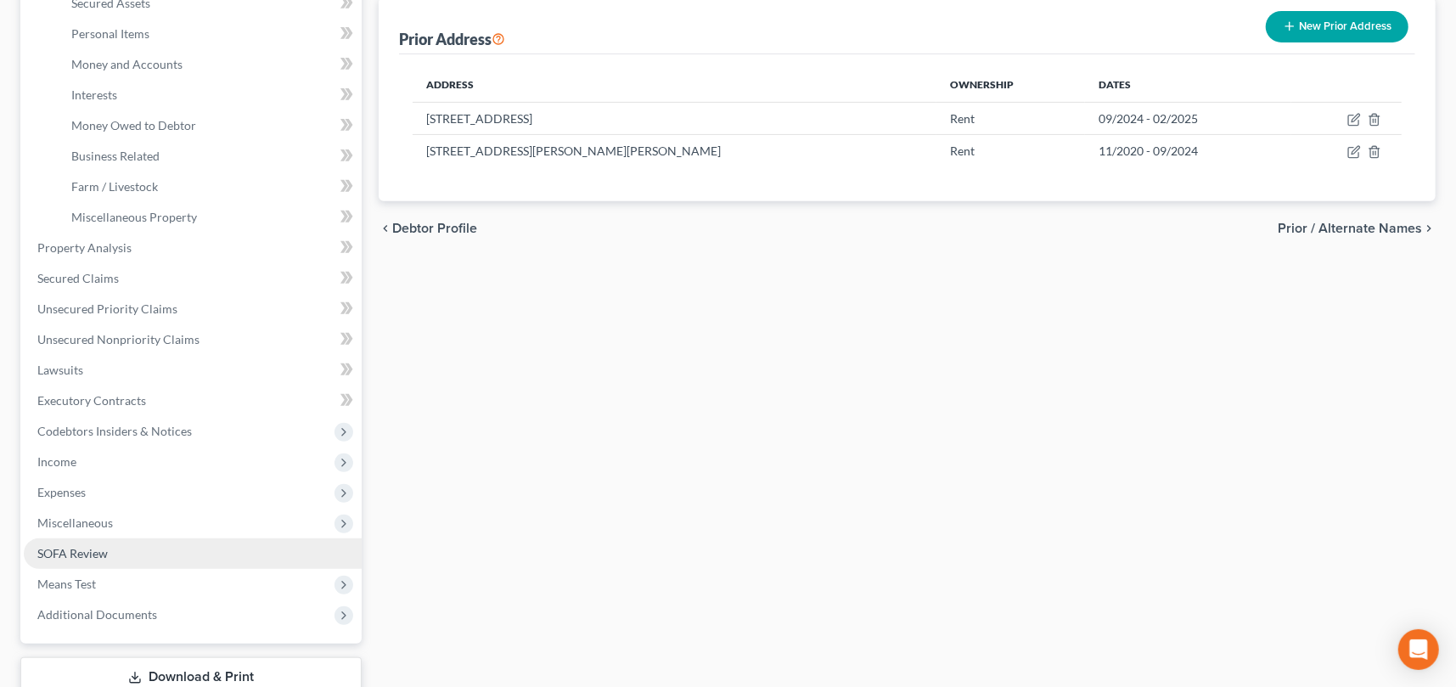
scroll to position [425, 0]
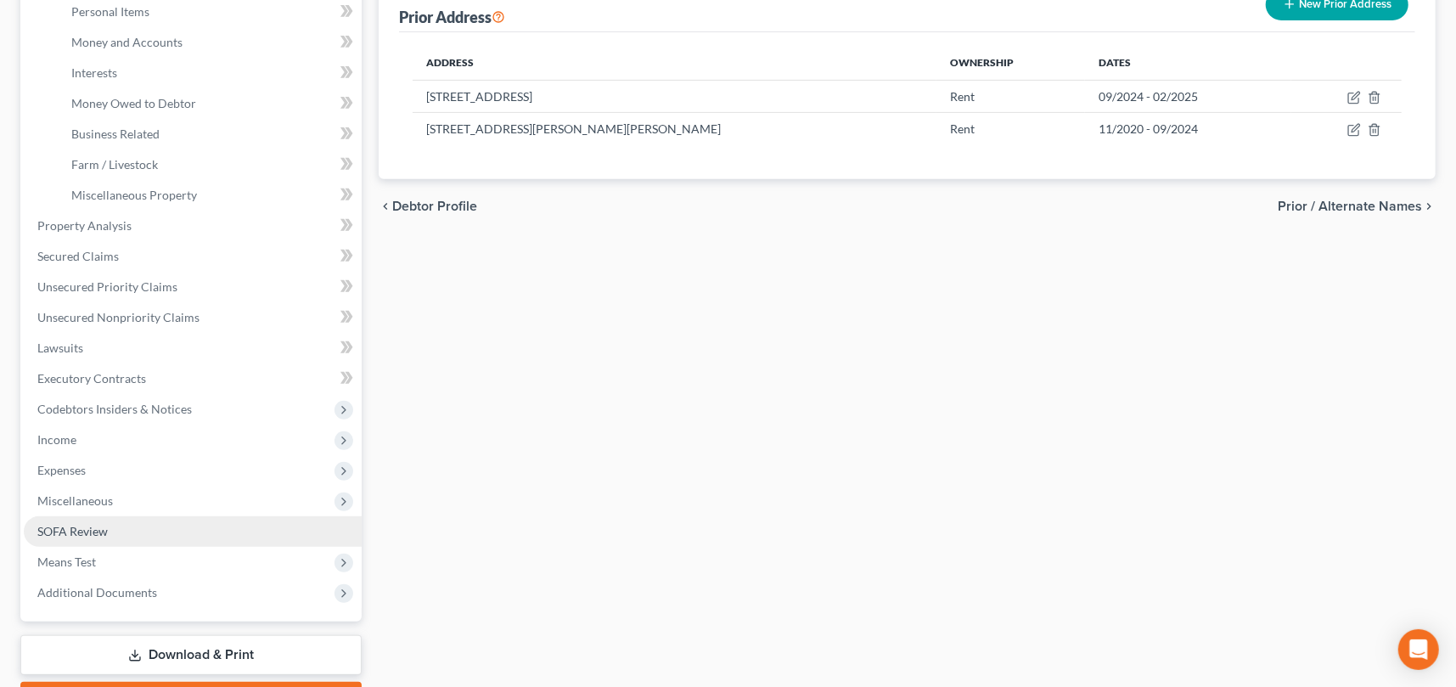
click at [61, 537] on link "SOFA Review" at bounding box center [193, 531] width 338 height 31
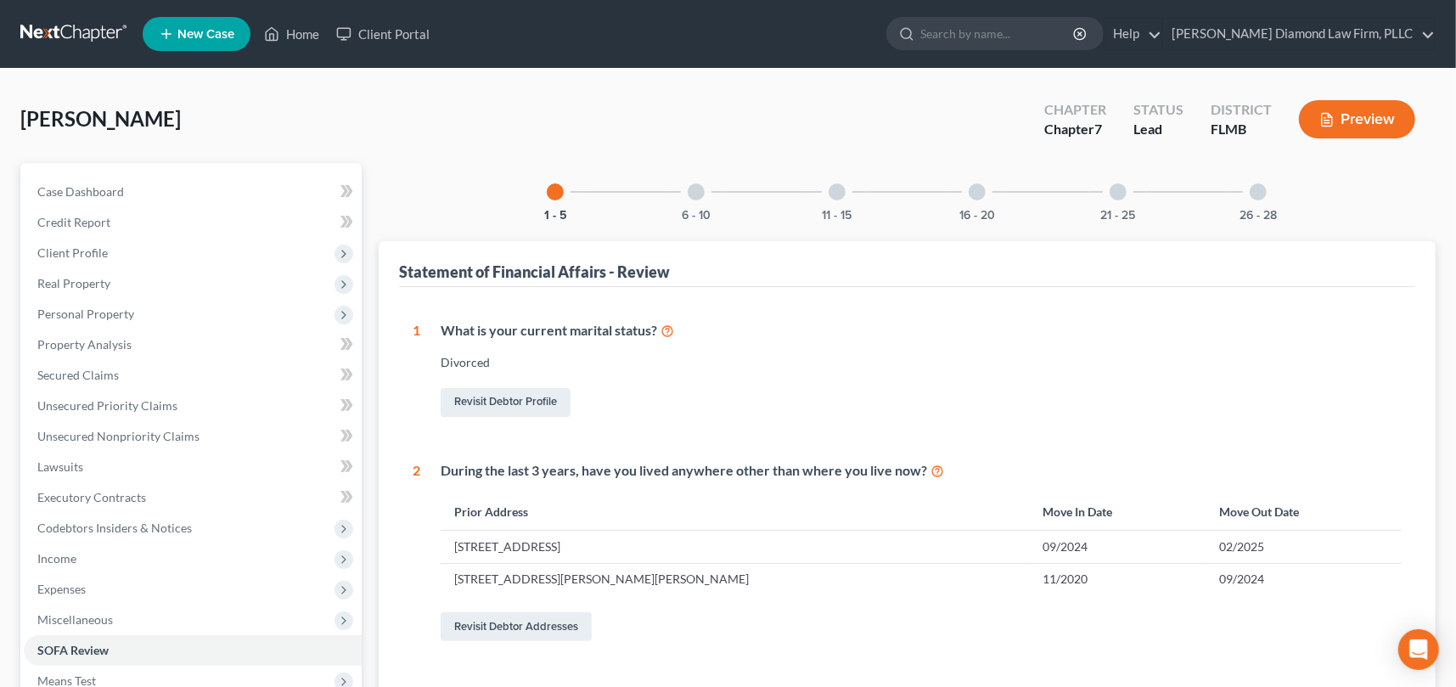
click at [981, 192] on div at bounding box center [977, 191] width 17 height 17
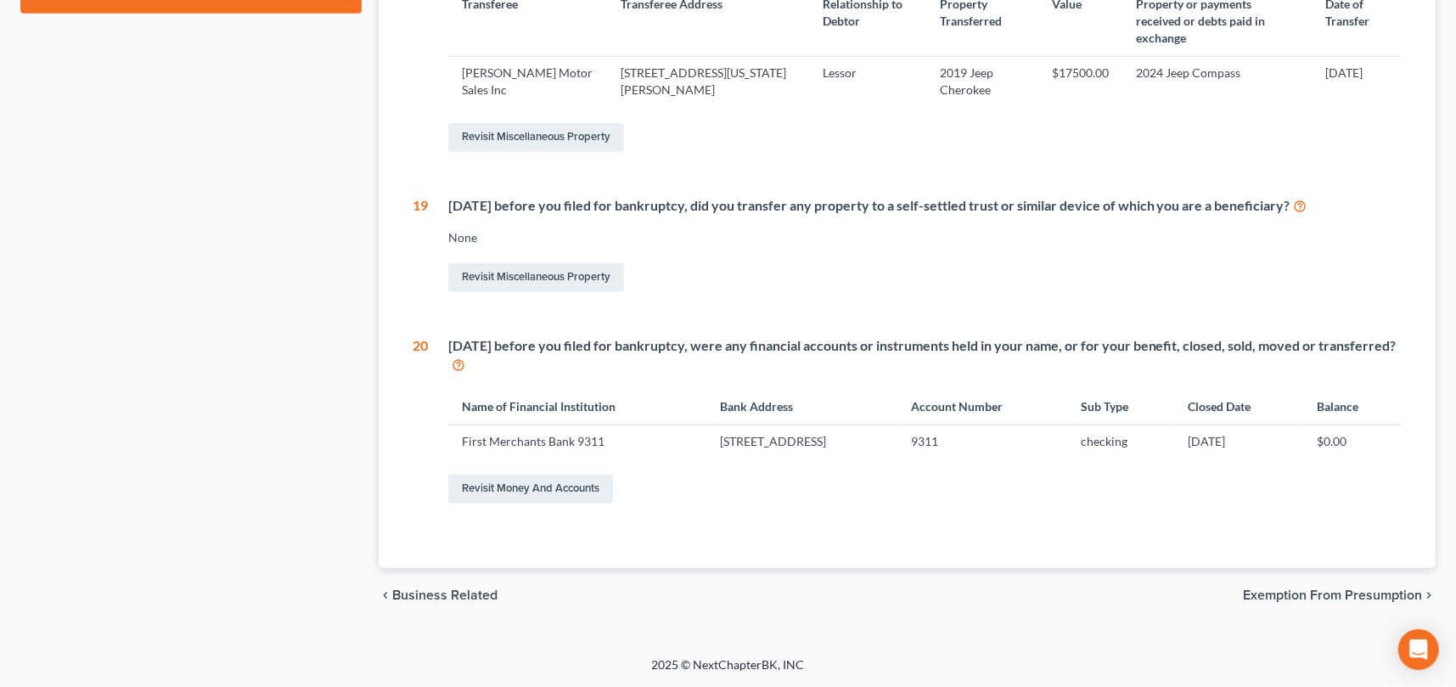
scroll to position [857, 0]
click at [554, 492] on link "Revisit Money and Accounts" at bounding box center [530, 489] width 165 height 29
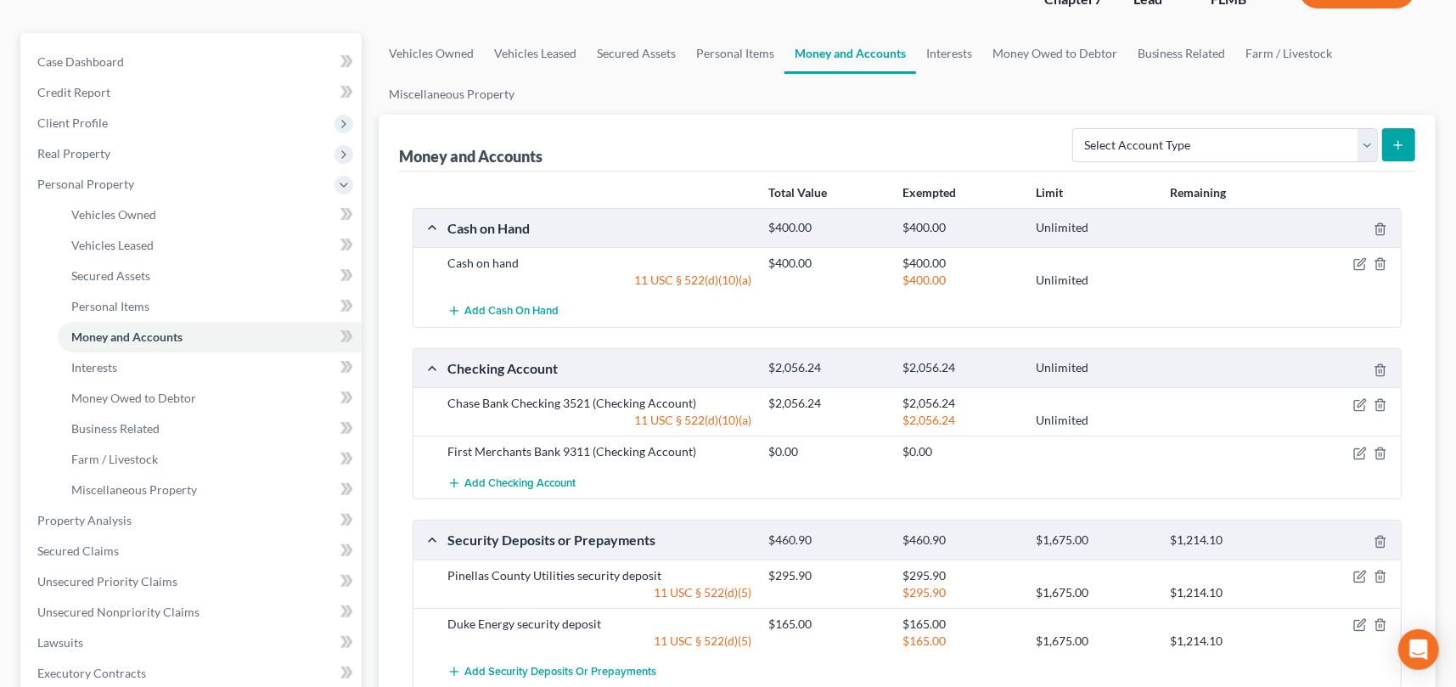
scroll to position [170, 0]
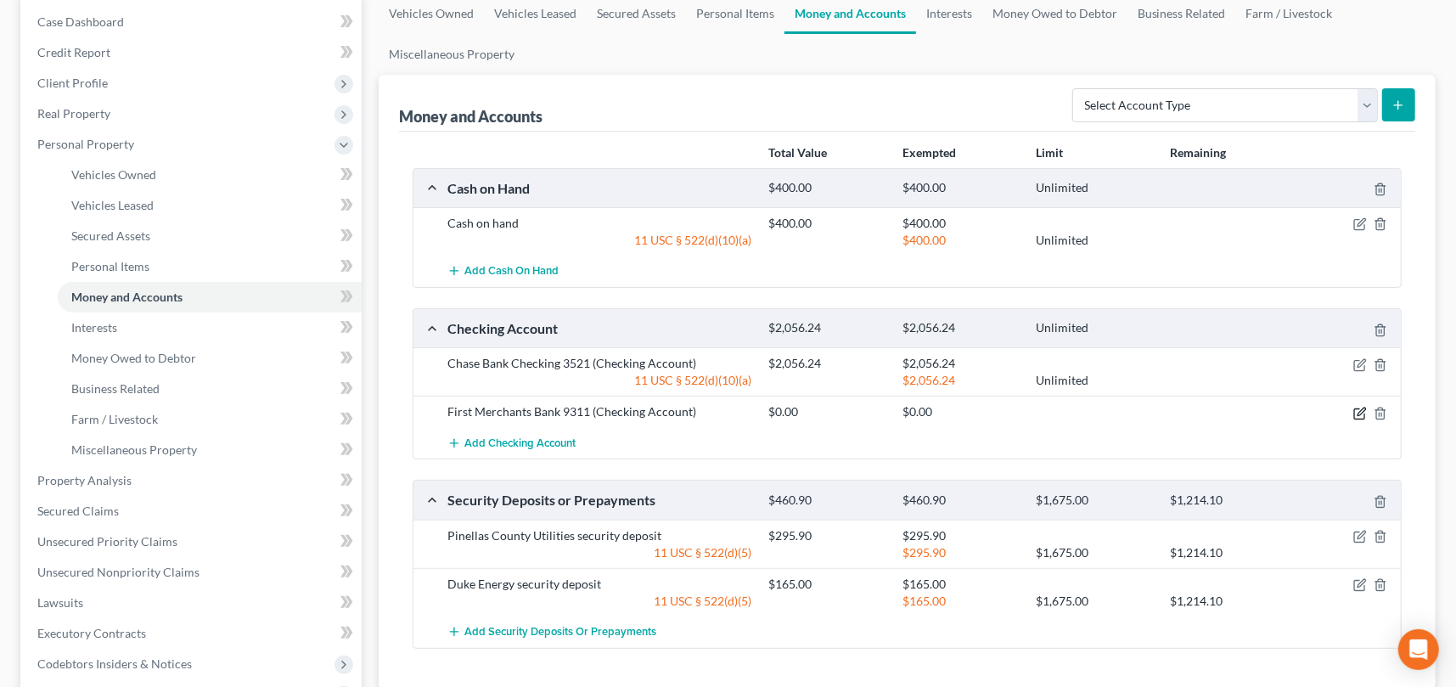
click at [1359, 412] on icon "button" at bounding box center [1360, 414] width 14 height 14
select select "15"
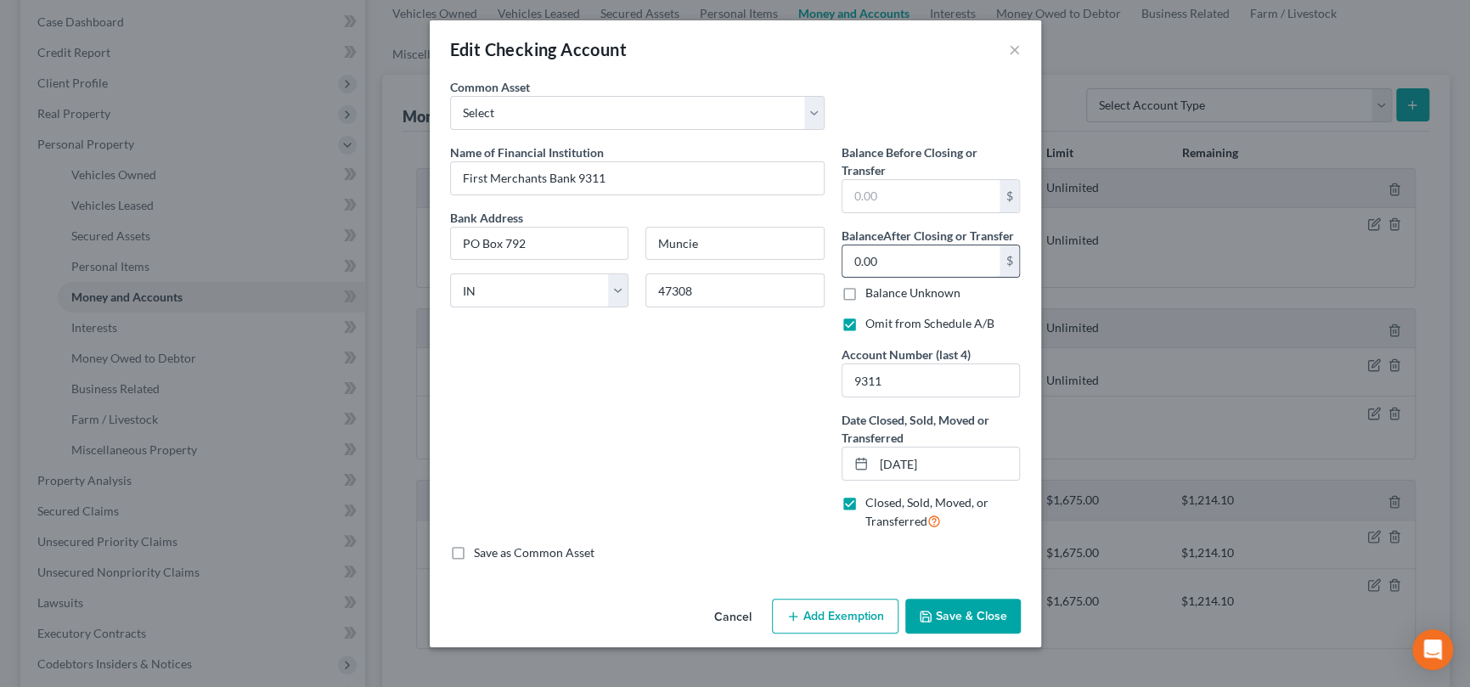
click at [880, 258] on input "0.00" at bounding box center [920, 261] width 157 height 32
click at [894, 203] on input "text" at bounding box center [920, 196] width 157 height 32
type input "237"
click at [979, 615] on button "Save & Close" at bounding box center [962, 617] width 115 height 36
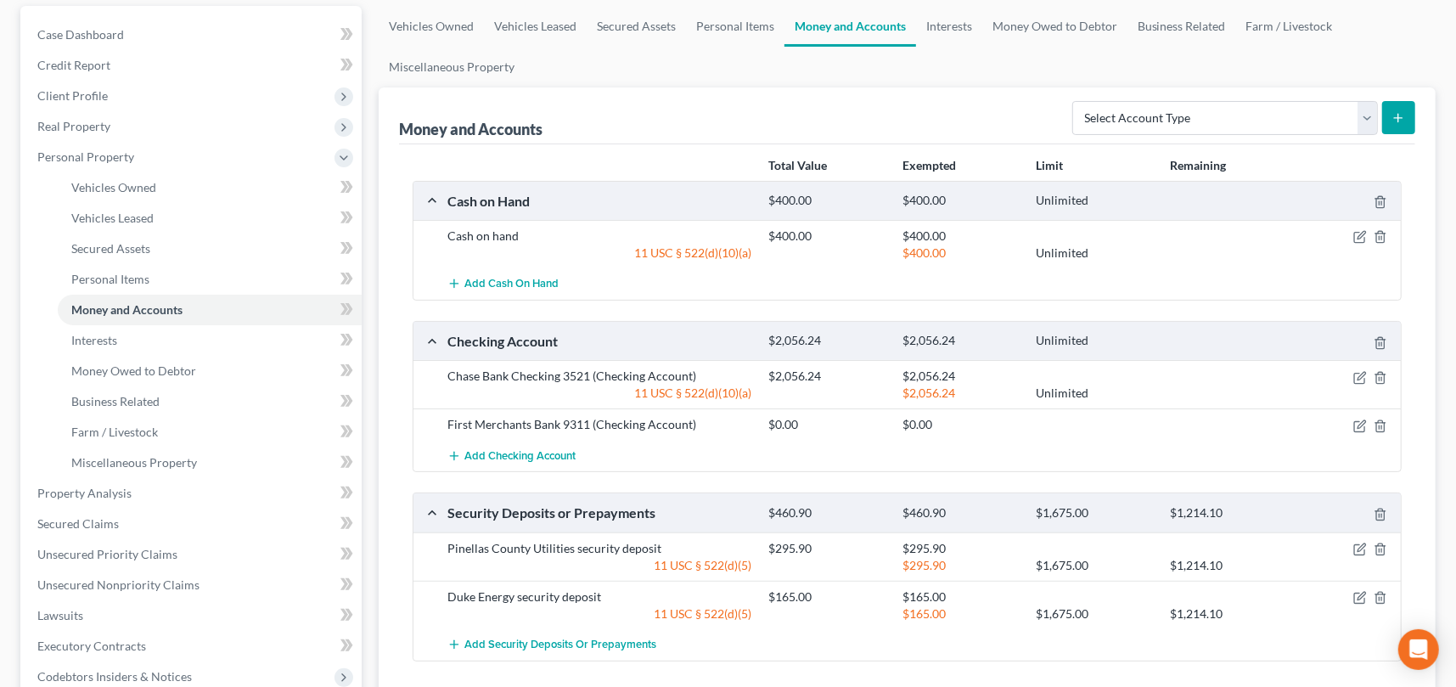
scroll to position [85, 0]
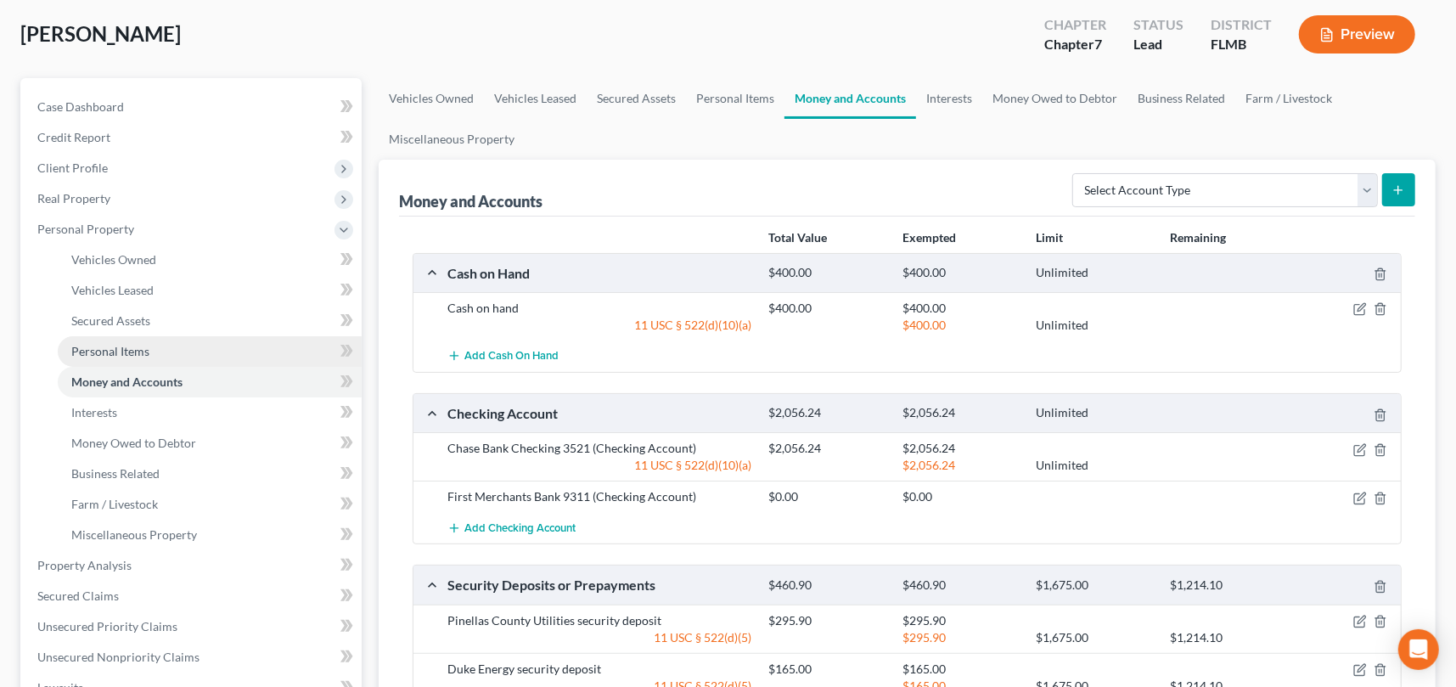
click at [118, 345] on span "Personal Items" at bounding box center [110, 351] width 78 height 14
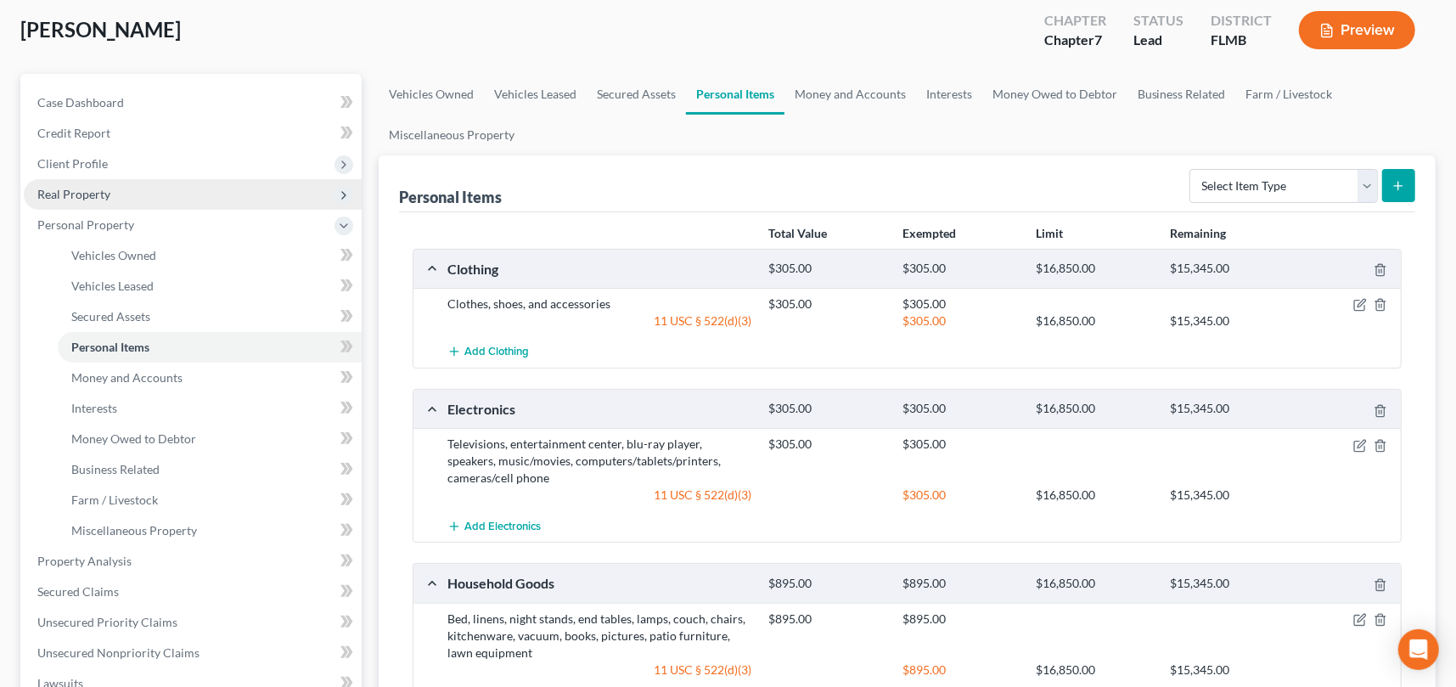
scroll to position [85, 0]
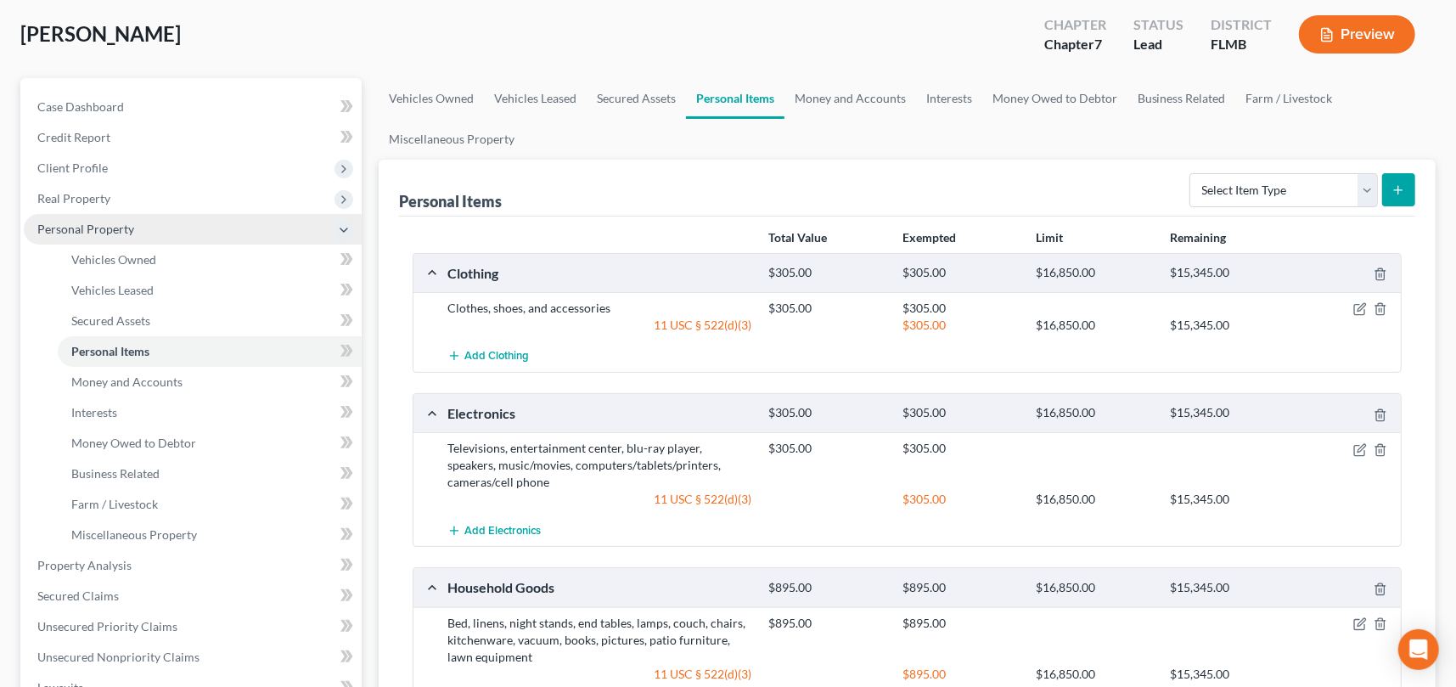
click at [101, 238] on span "Personal Property" at bounding box center [193, 229] width 338 height 31
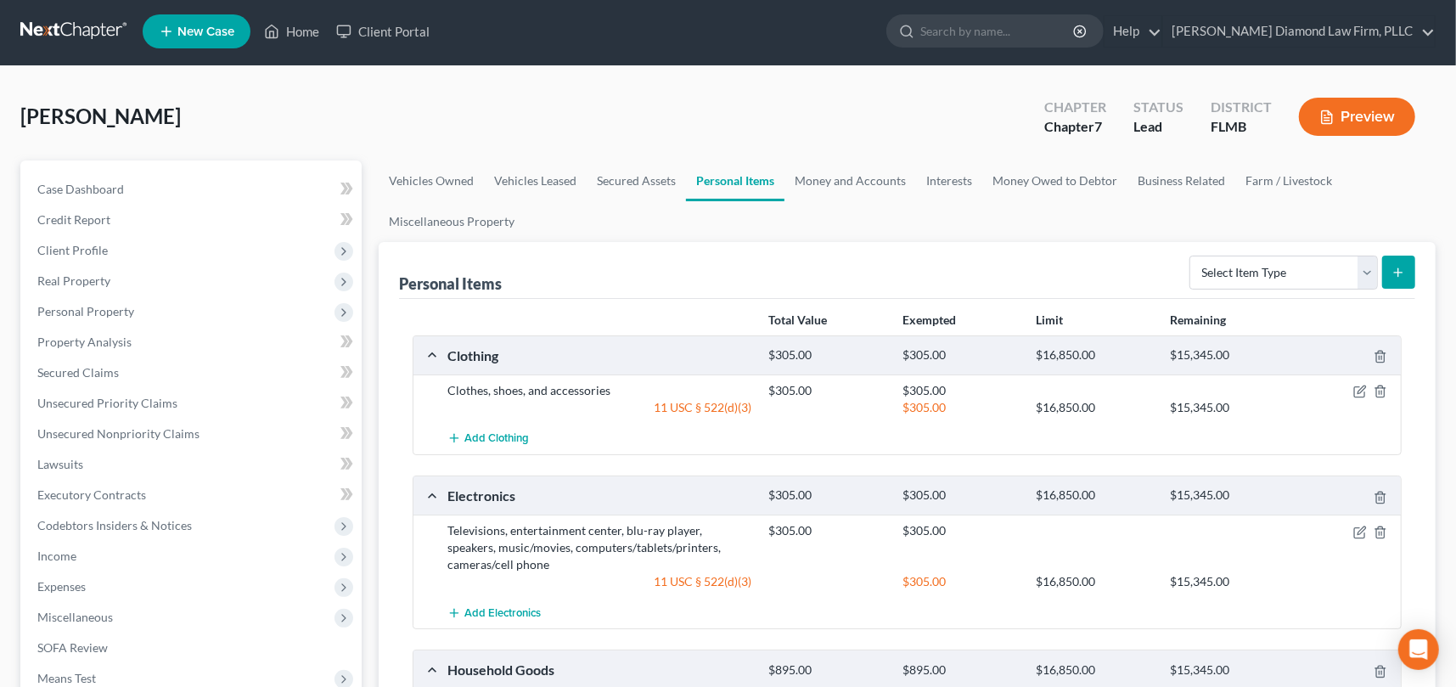
scroll to position [0, 0]
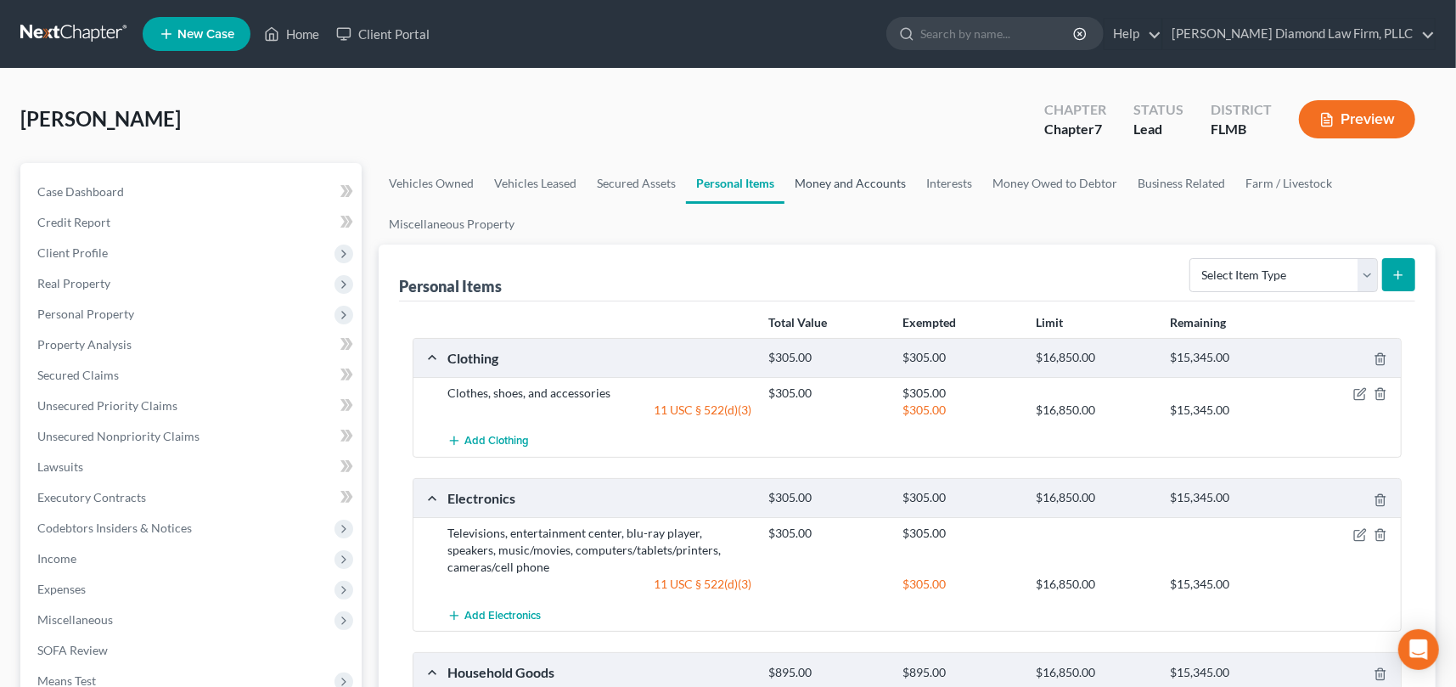
click at [866, 180] on link "Money and Accounts" at bounding box center [850, 183] width 132 height 41
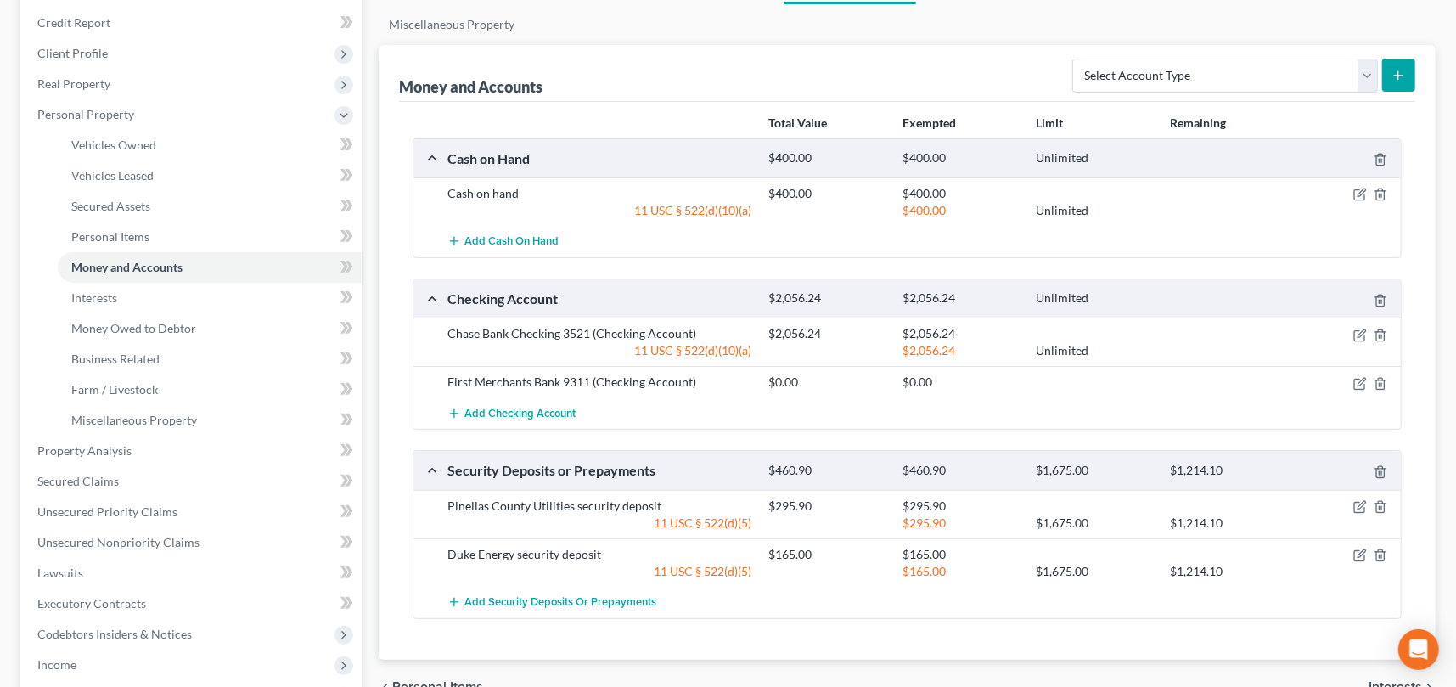
scroll to position [170, 0]
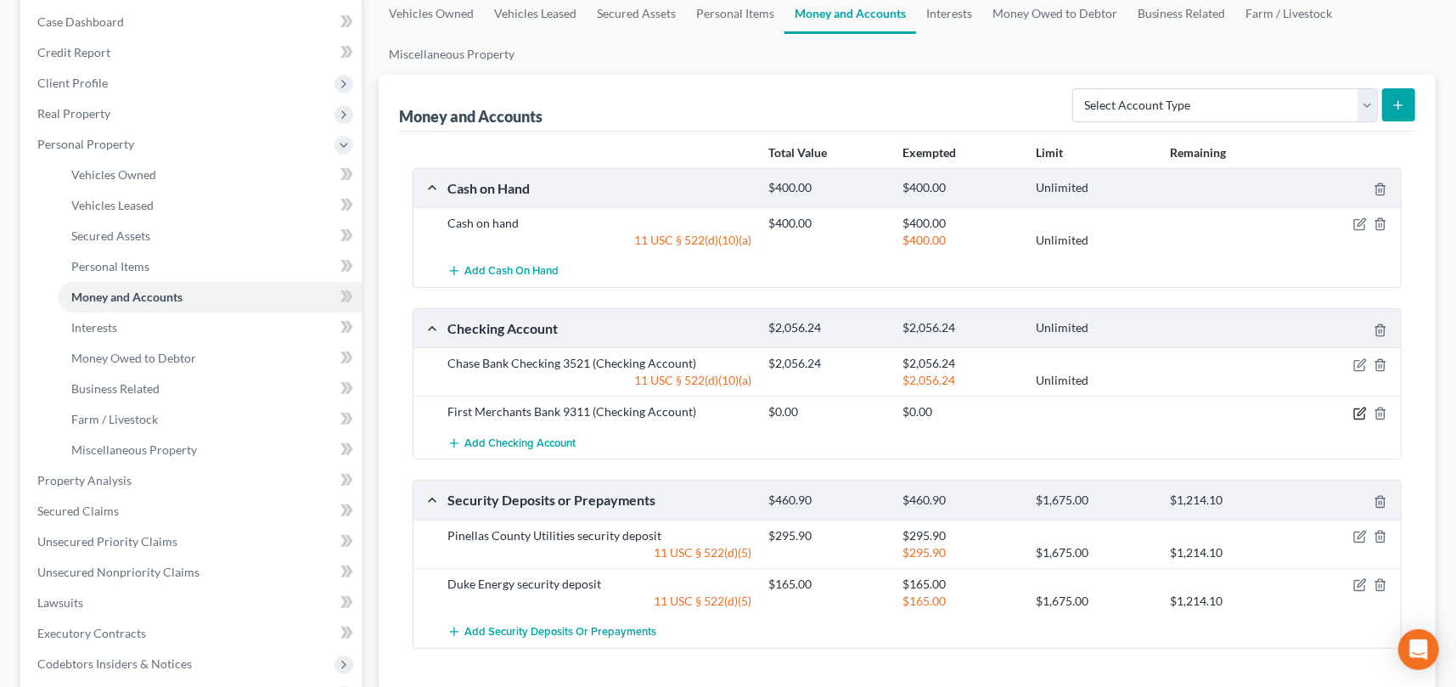
click at [1353, 413] on icon "button" at bounding box center [1360, 414] width 14 height 14
select select "15"
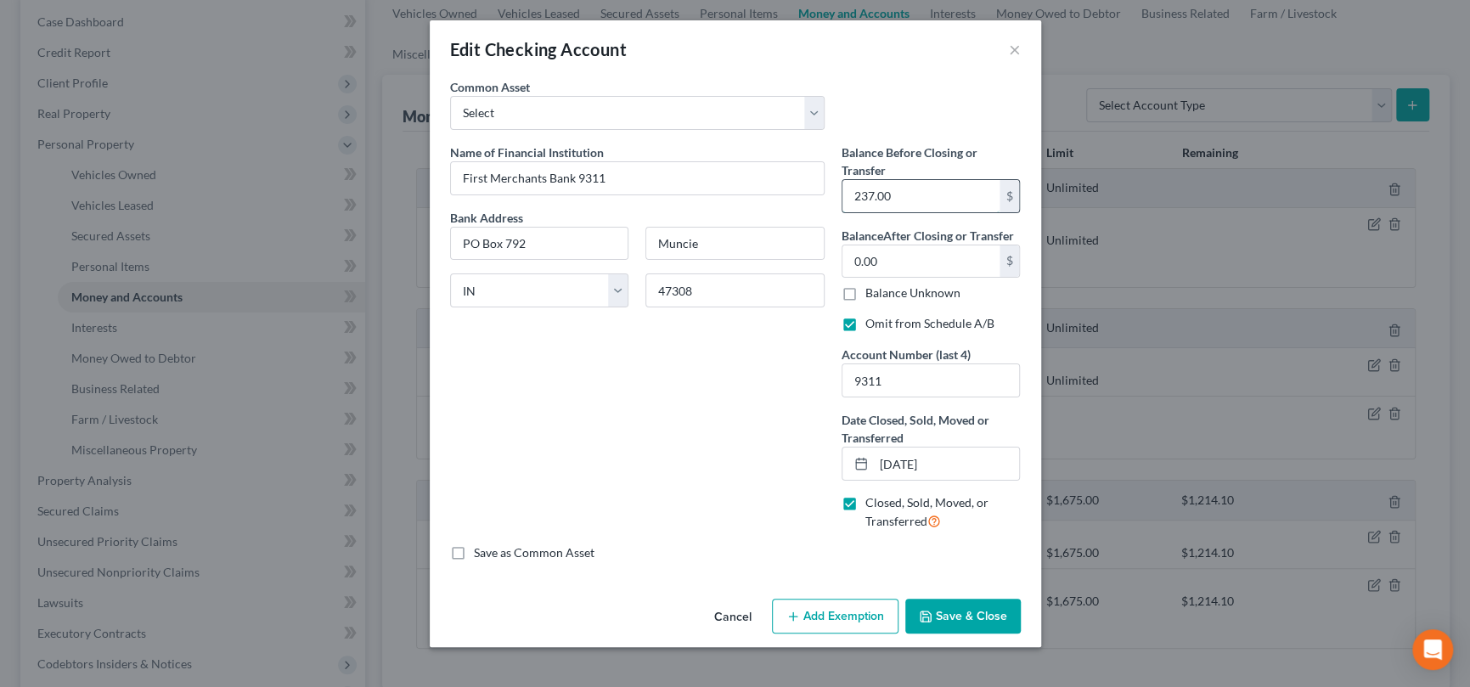
click at [895, 195] on input "237.00" at bounding box center [920, 196] width 157 height 32
click at [899, 201] on input "257." at bounding box center [920, 196] width 157 height 32
type input "257.96"
click at [706, 481] on div "Name of Financial Institution * First Merchants Bank 9311 Bank Address [GEOGRAP…" at bounding box center [636, 343] width 391 height 401
click at [976, 629] on button "Save & Close" at bounding box center [962, 617] width 115 height 36
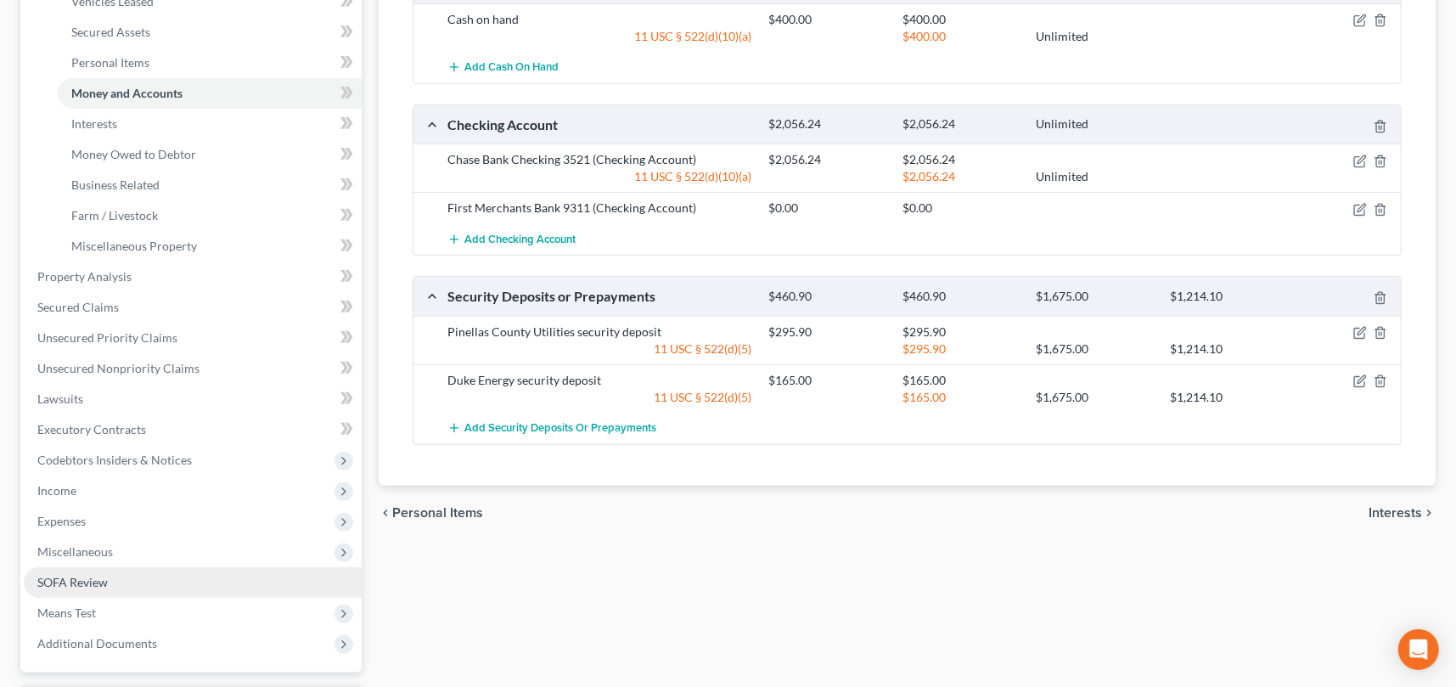
scroll to position [425, 0]
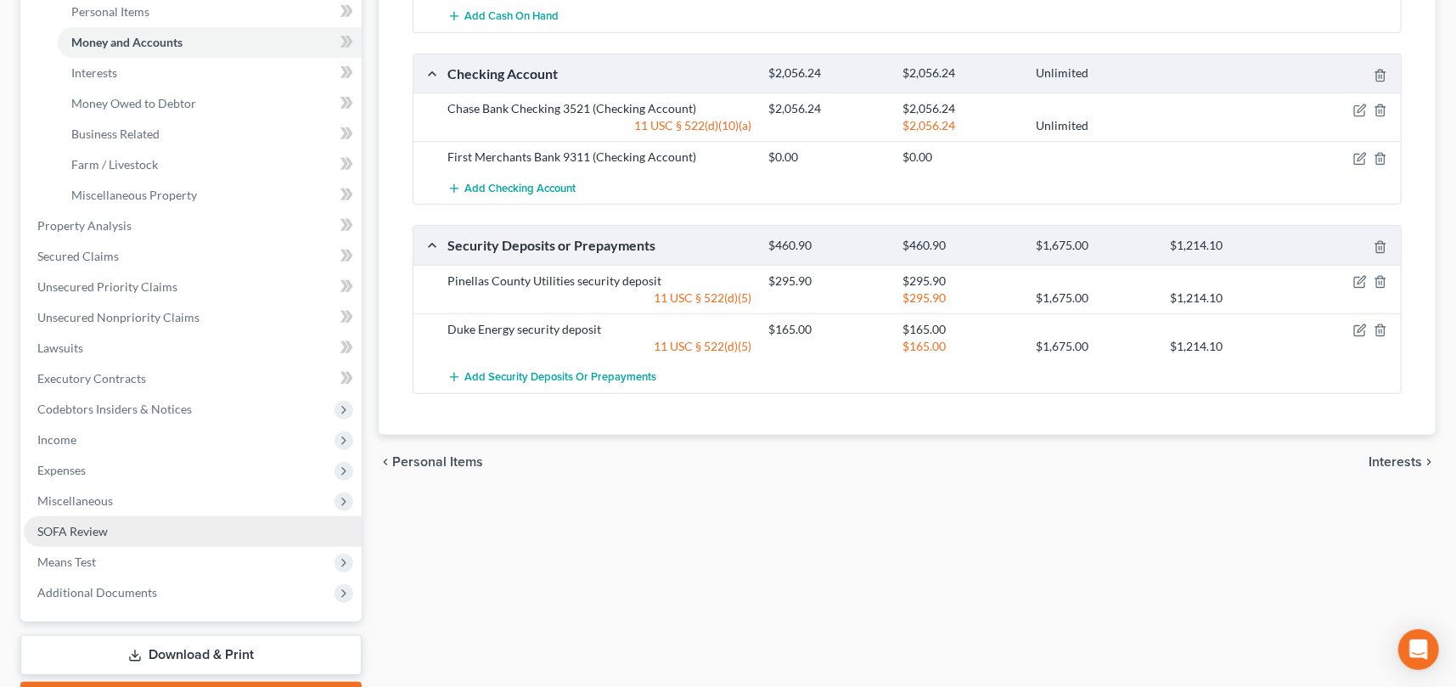
click at [107, 531] on span "SOFA Review" at bounding box center [72, 531] width 70 height 14
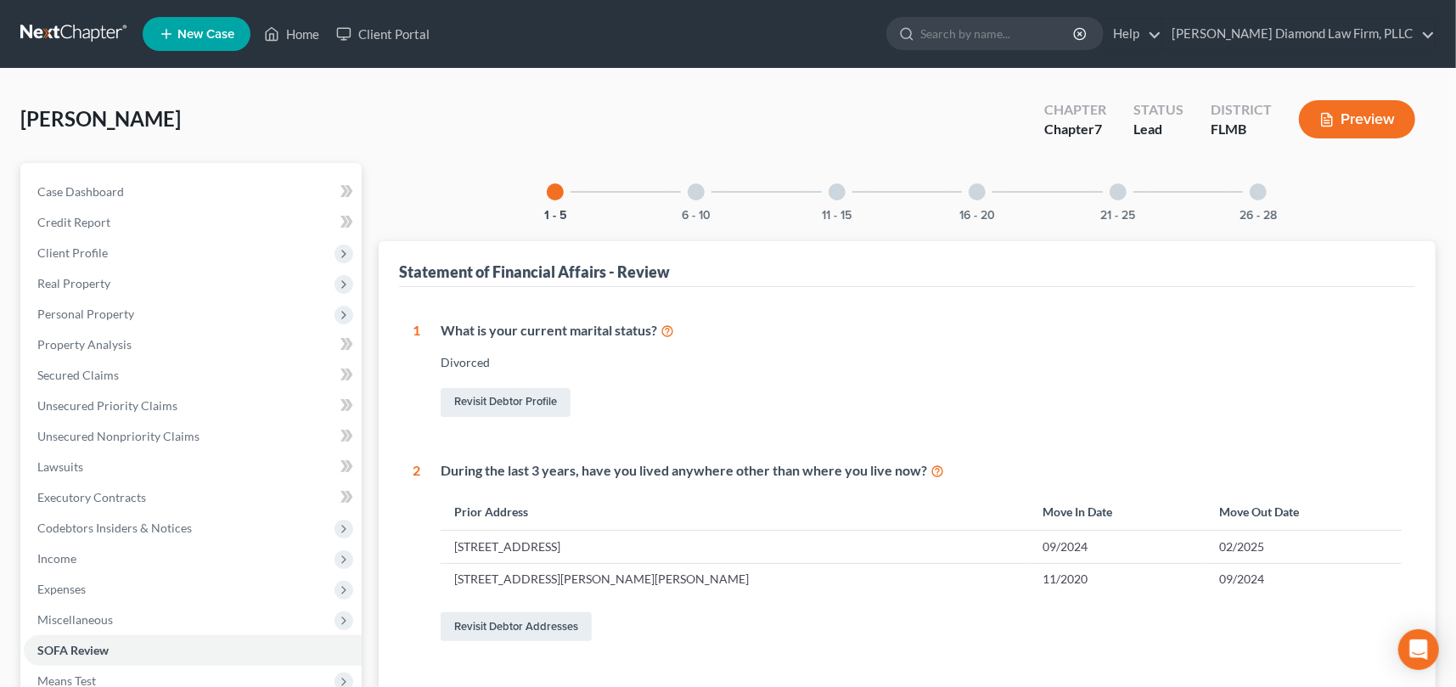
click at [974, 194] on div at bounding box center [977, 191] width 17 height 17
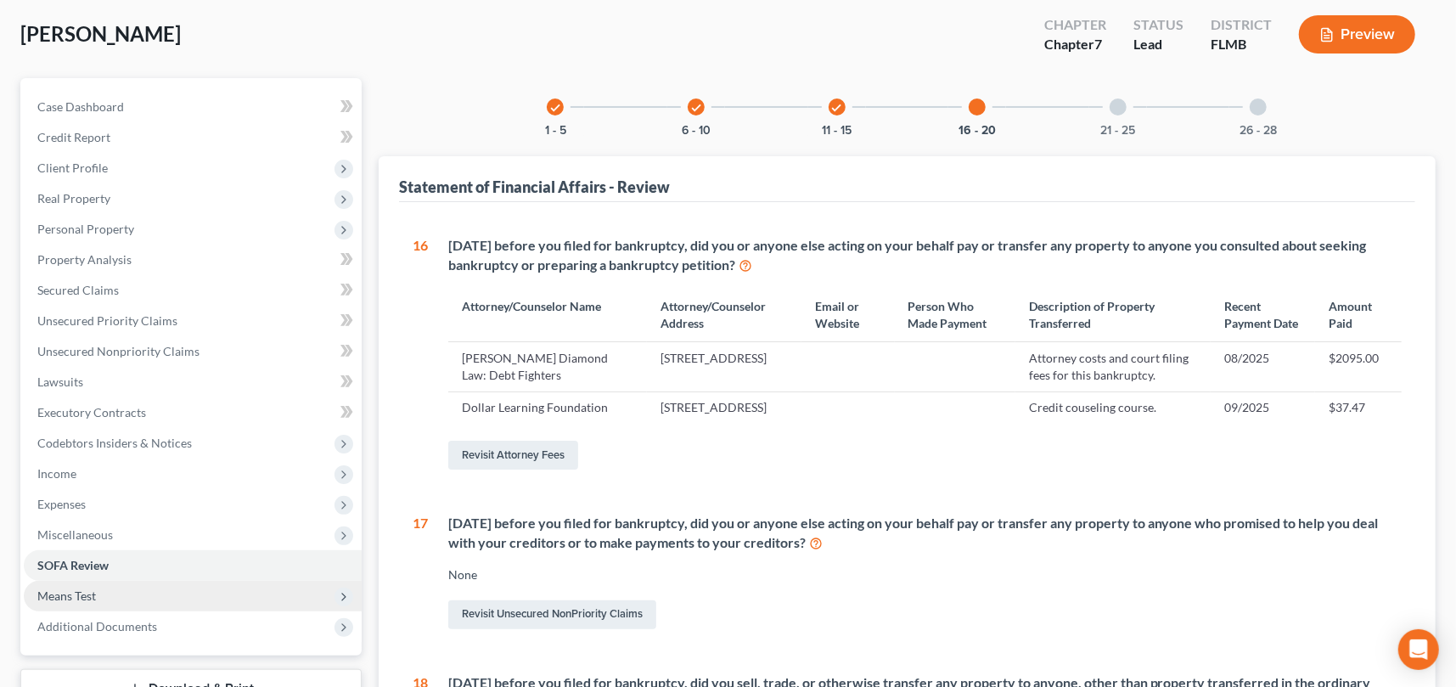
scroll to position [170, 0]
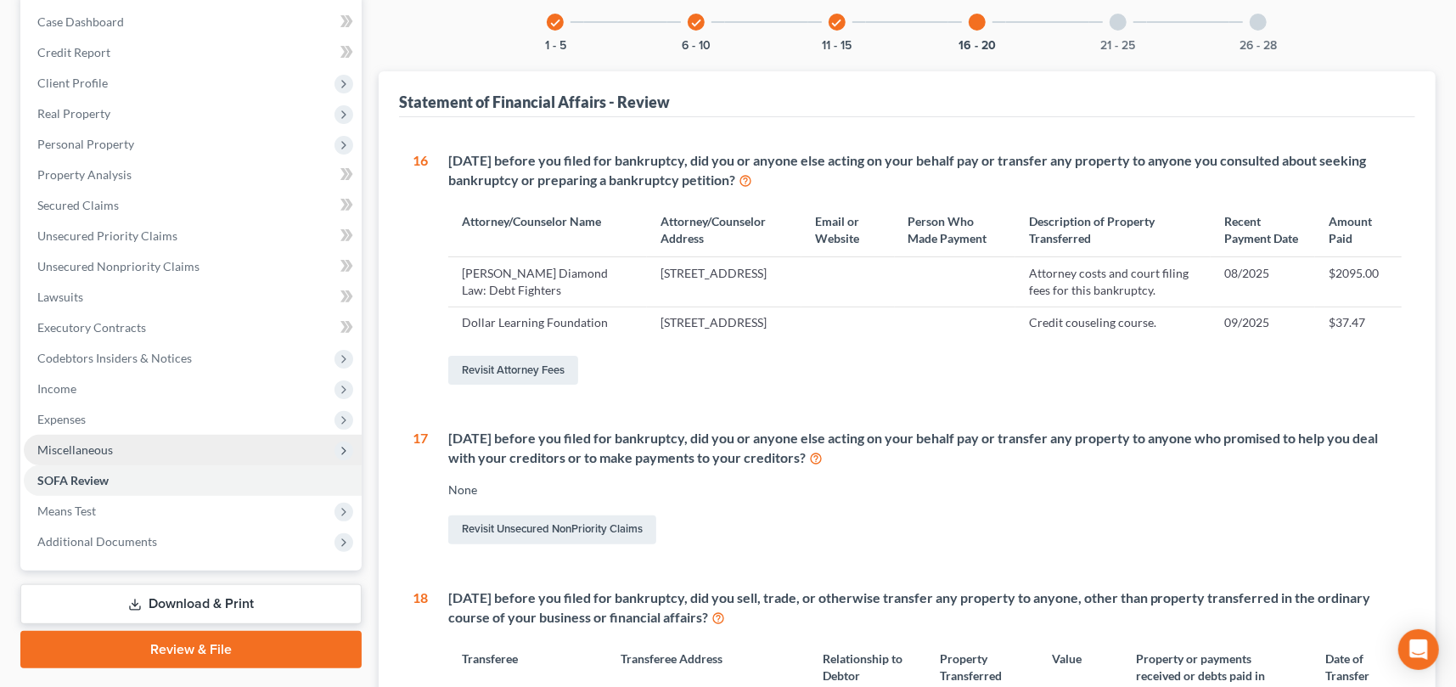
click at [70, 451] on span "Miscellaneous" at bounding box center [75, 449] width 76 height 14
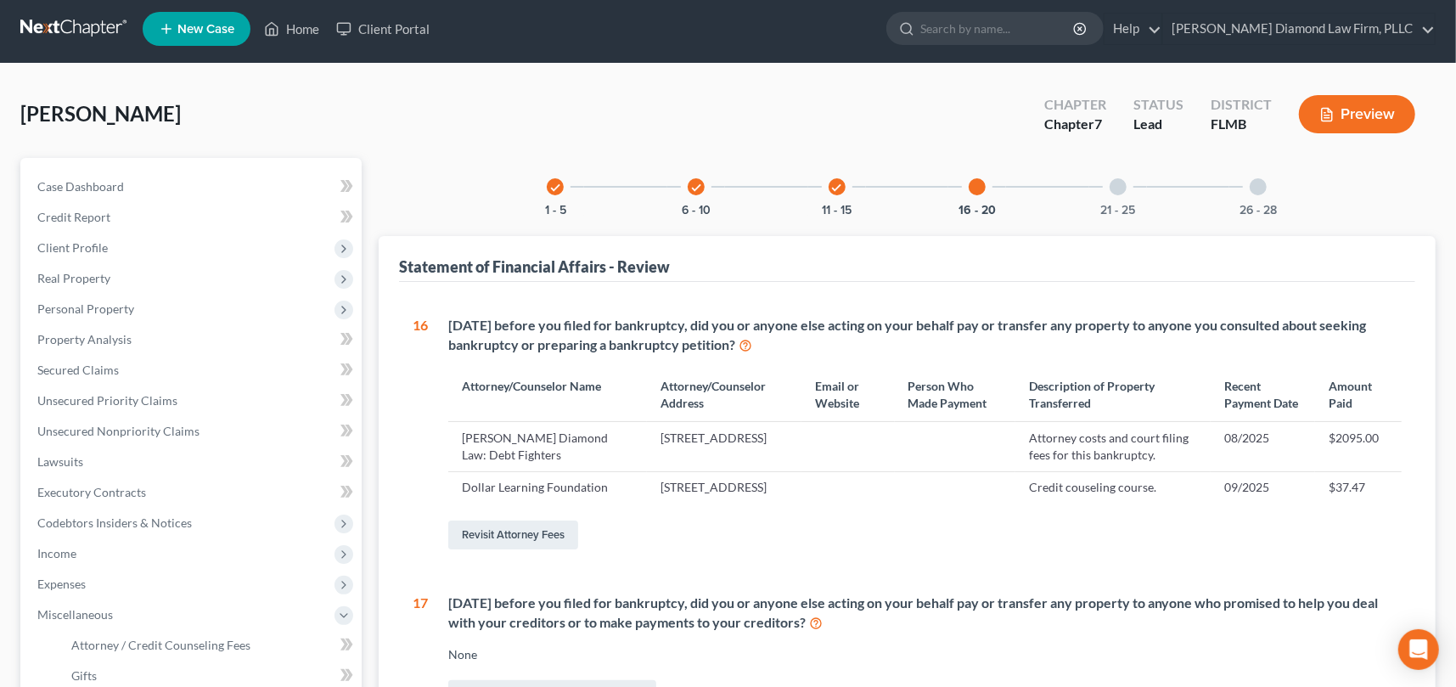
scroll to position [0, 0]
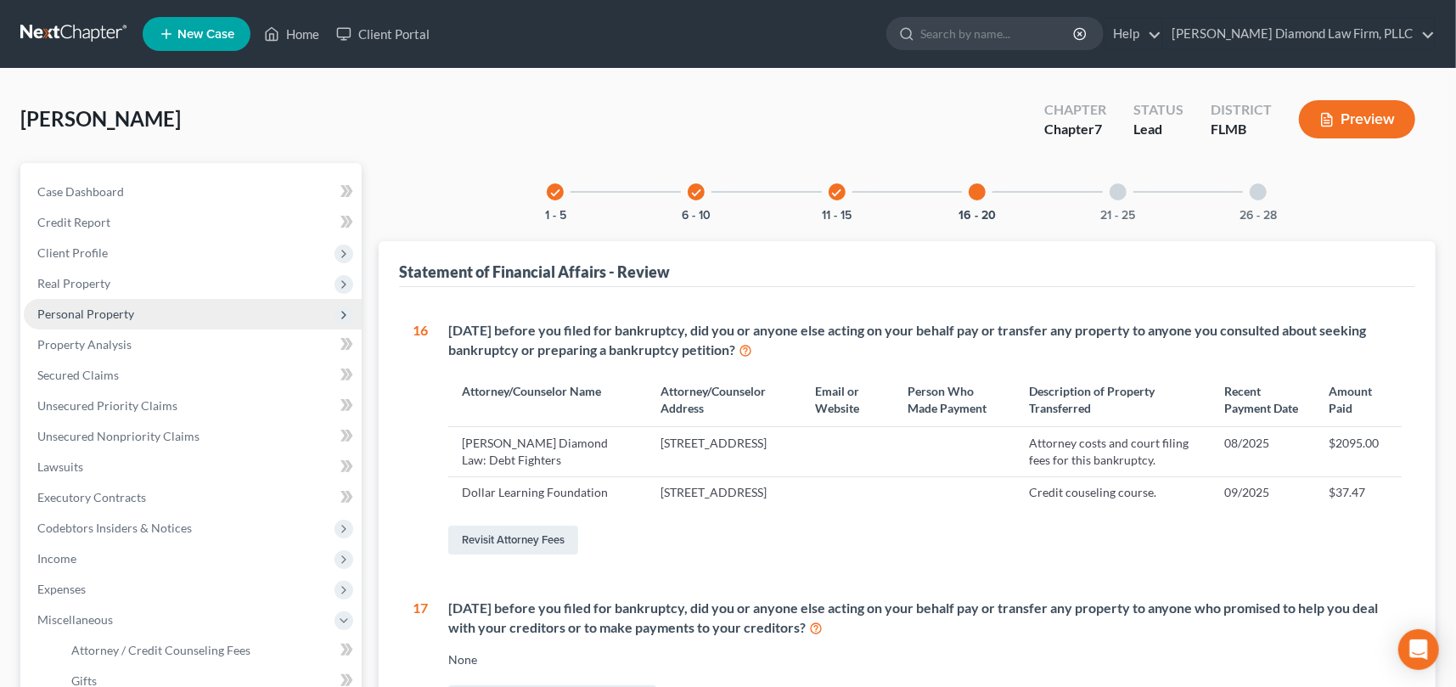
click at [121, 312] on span "Personal Property" at bounding box center [85, 313] width 97 height 14
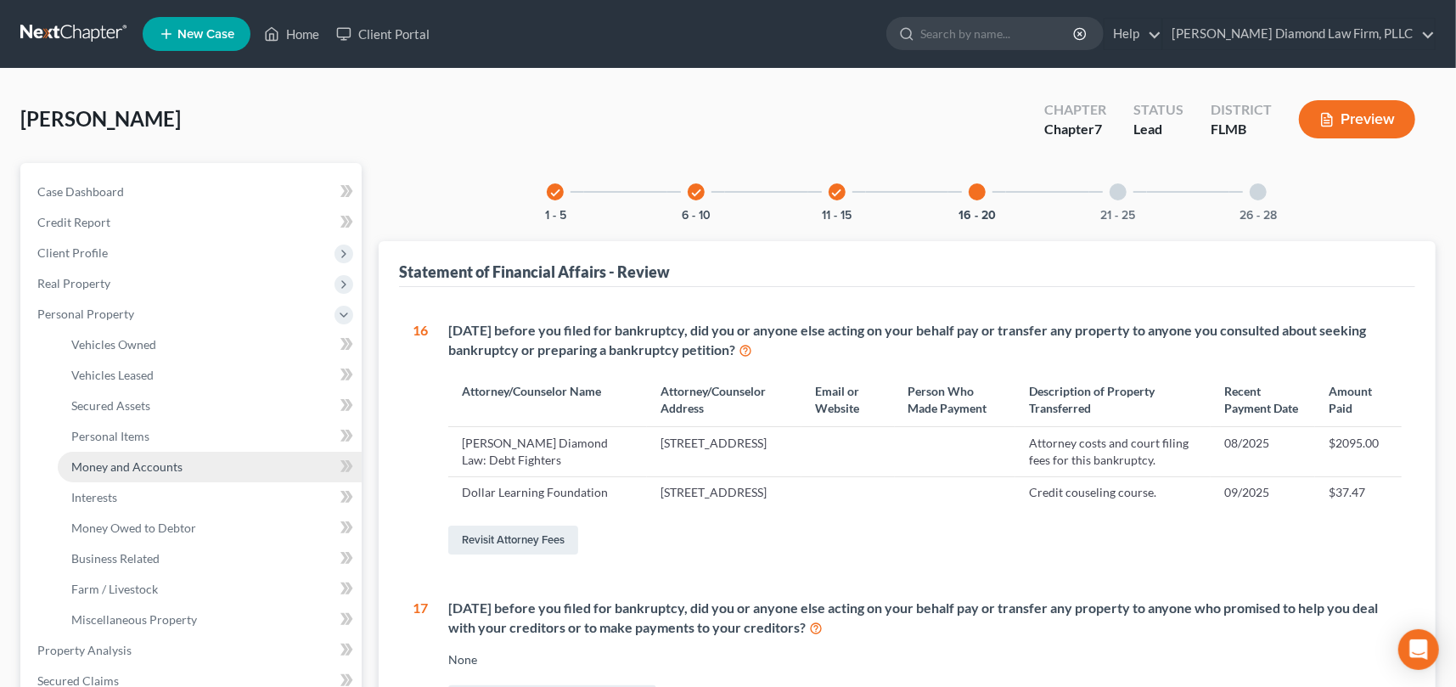
click at [166, 461] on span "Money and Accounts" at bounding box center [126, 466] width 111 height 14
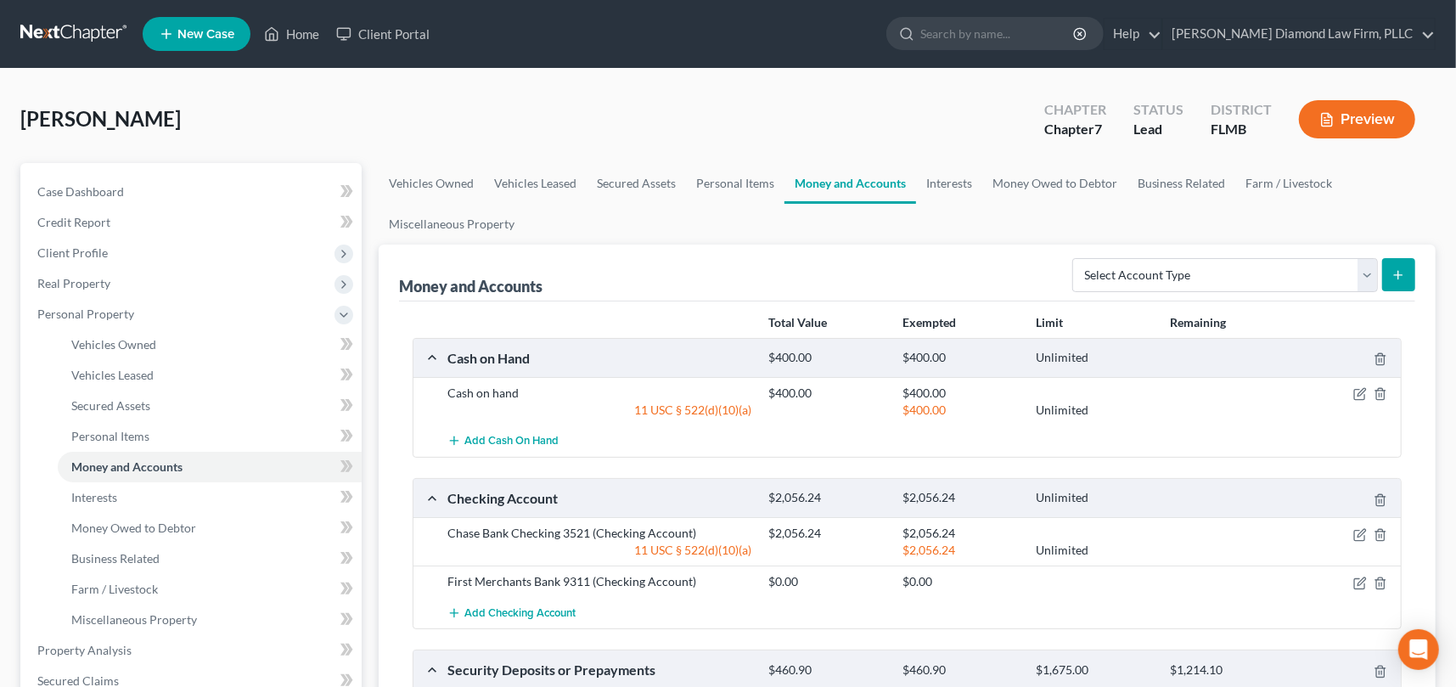
click at [997, 219] on ul "Vehicles Owned Vehicles Leased Secured Assets Personal Items Money and Accounts…" at bounding box center [907, 204] width 1057 height 82
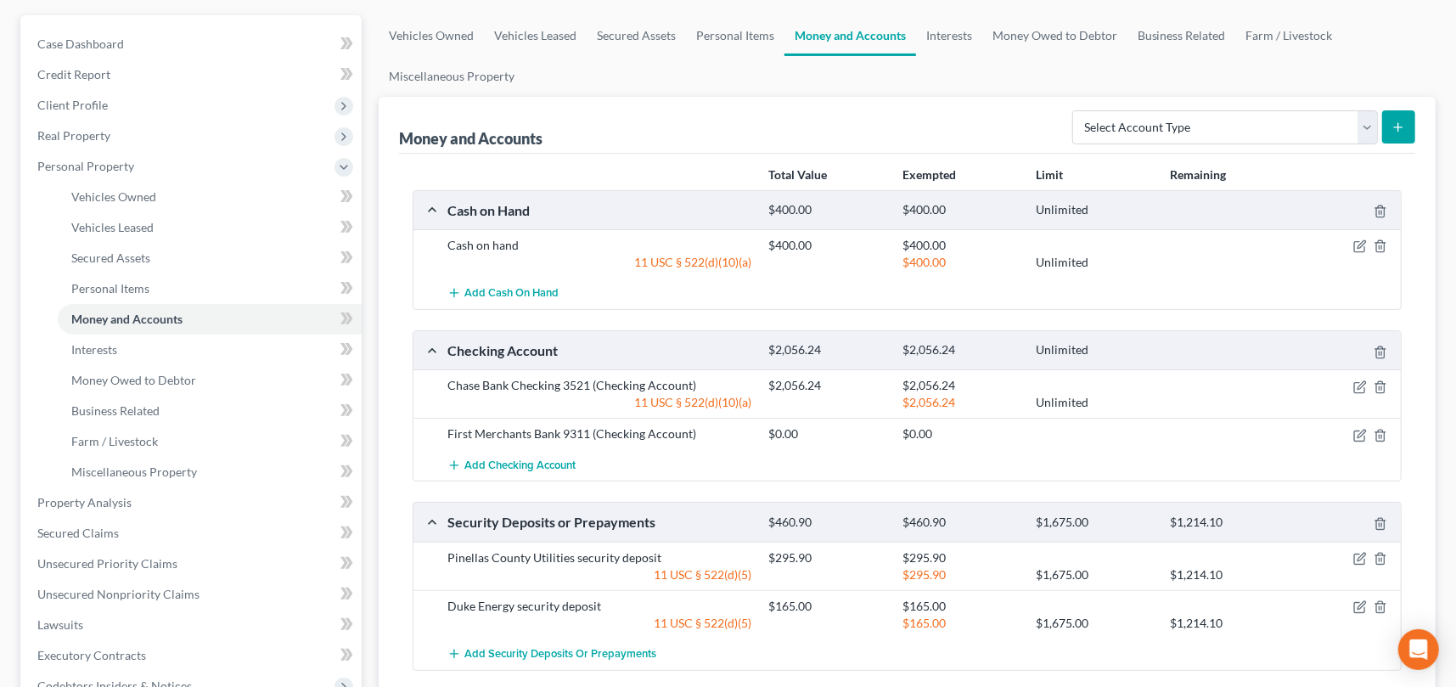
scroll to position [255, 0]
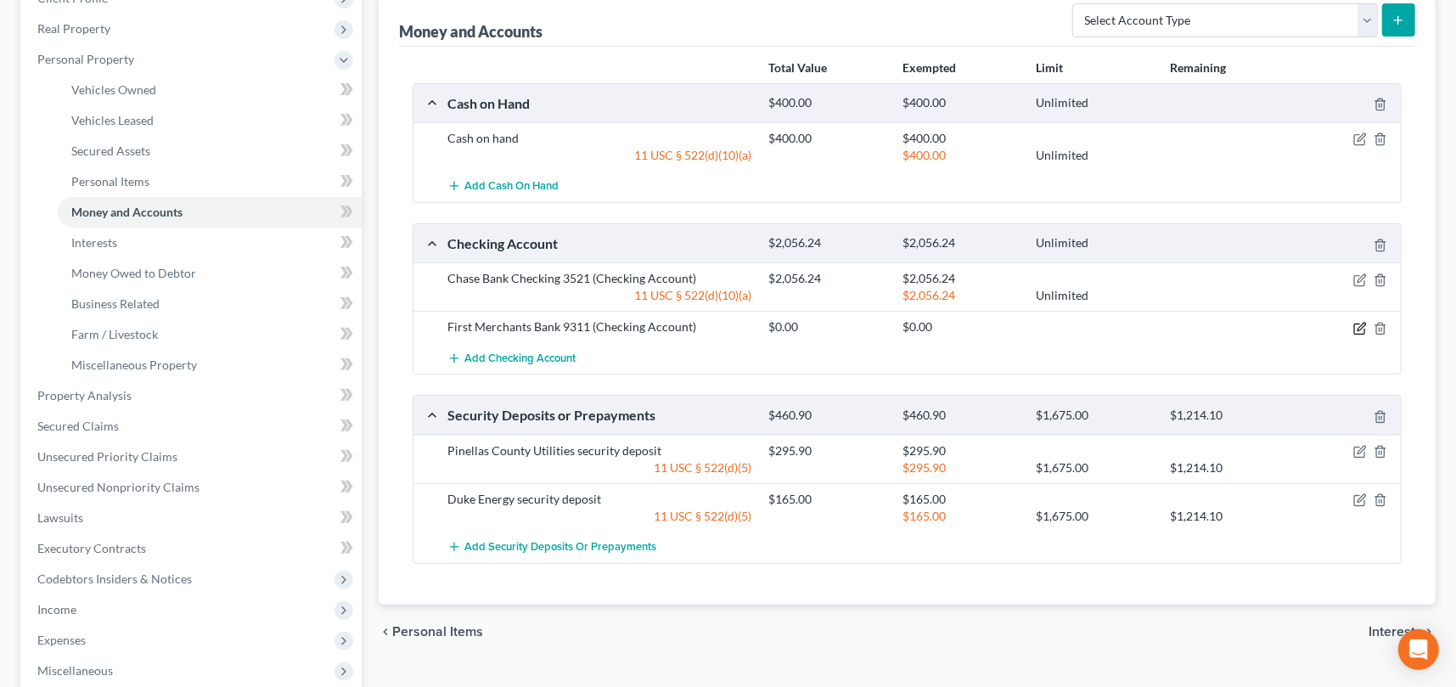
click at [1361, 329] on icon "button" at bounding box center [1360, 329] width 14 height 14
select select "15"
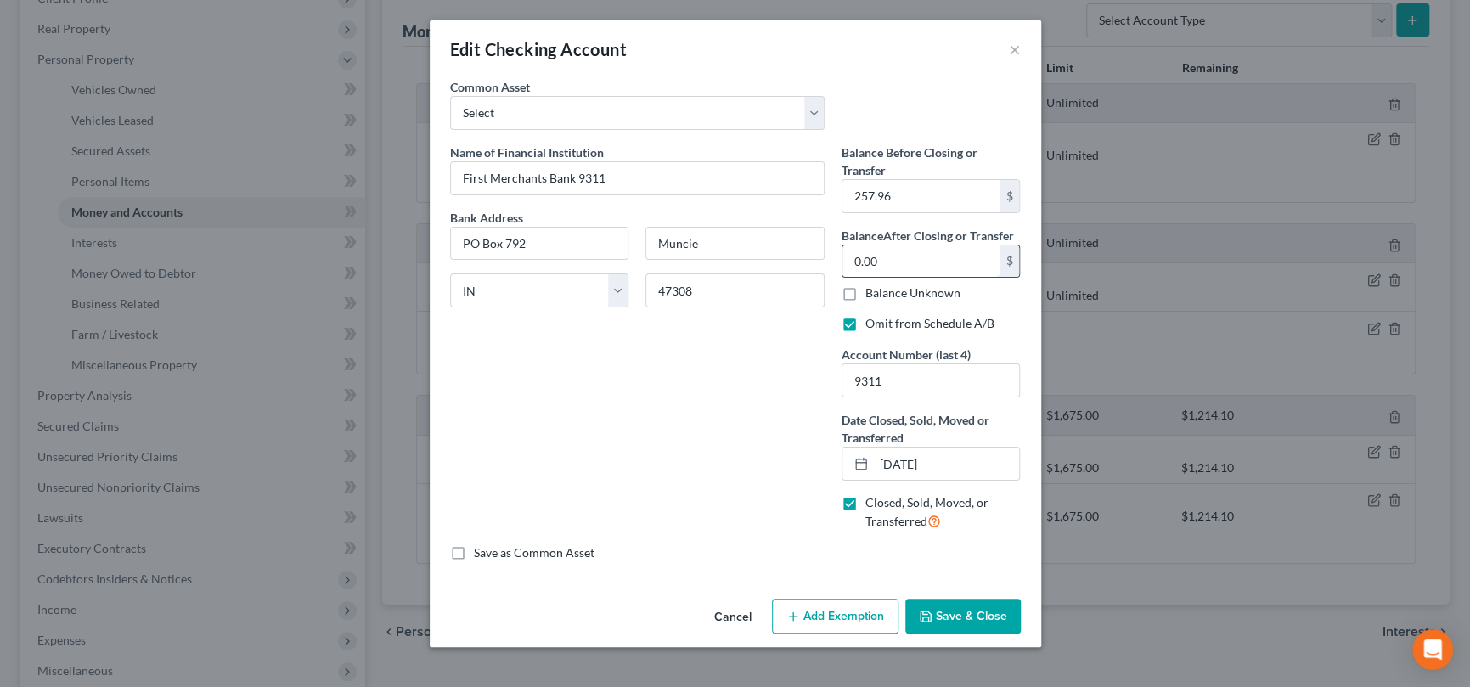
click at [913, 264] on input "0.00" at bounding box center [920, 261] width 157 height 32
type input "257.96"
click at [980, 627] on button "Save & Close" at bounding box center [962, 617] width 115 height 36
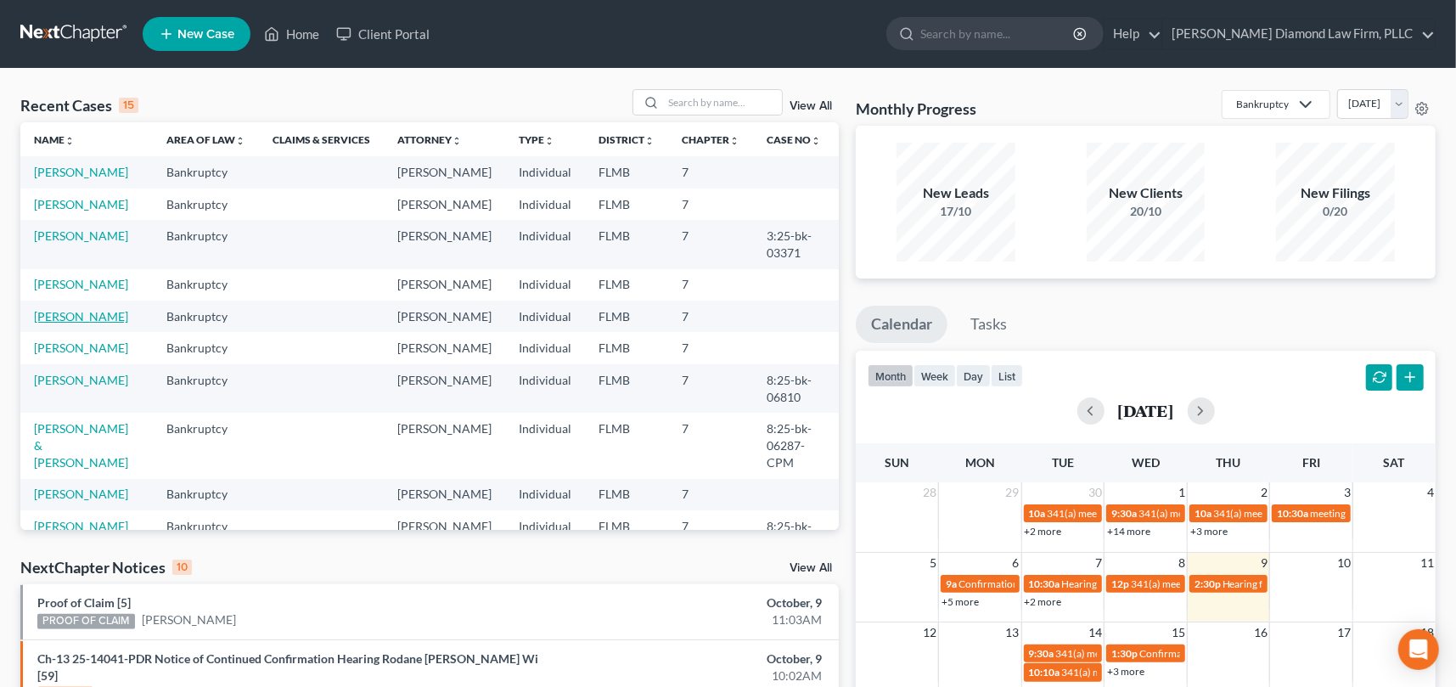
click at [72, 323] on link "[PERSON_NAME]" at bounding box center [81, 316] width 94 height 14
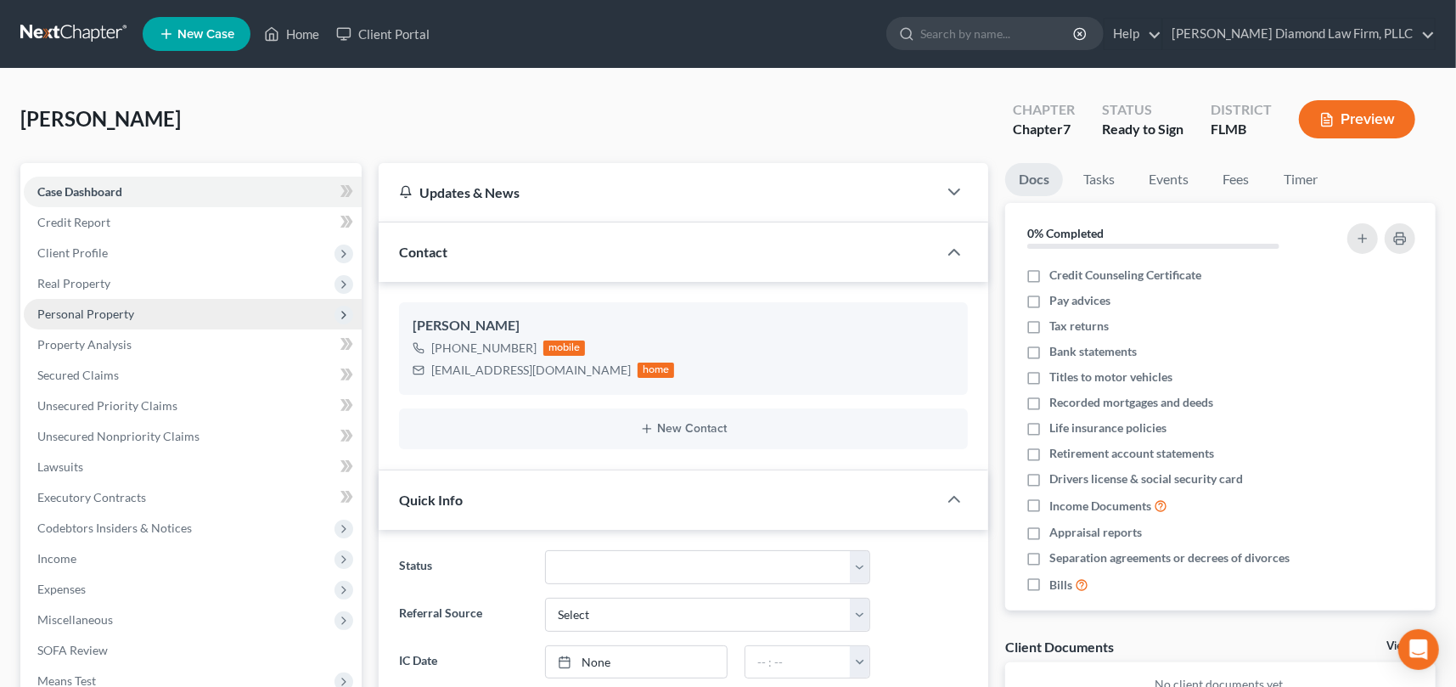
click at [78, 313] on span "Personal Property" at bounding box center [85, 313] width 97 height 14
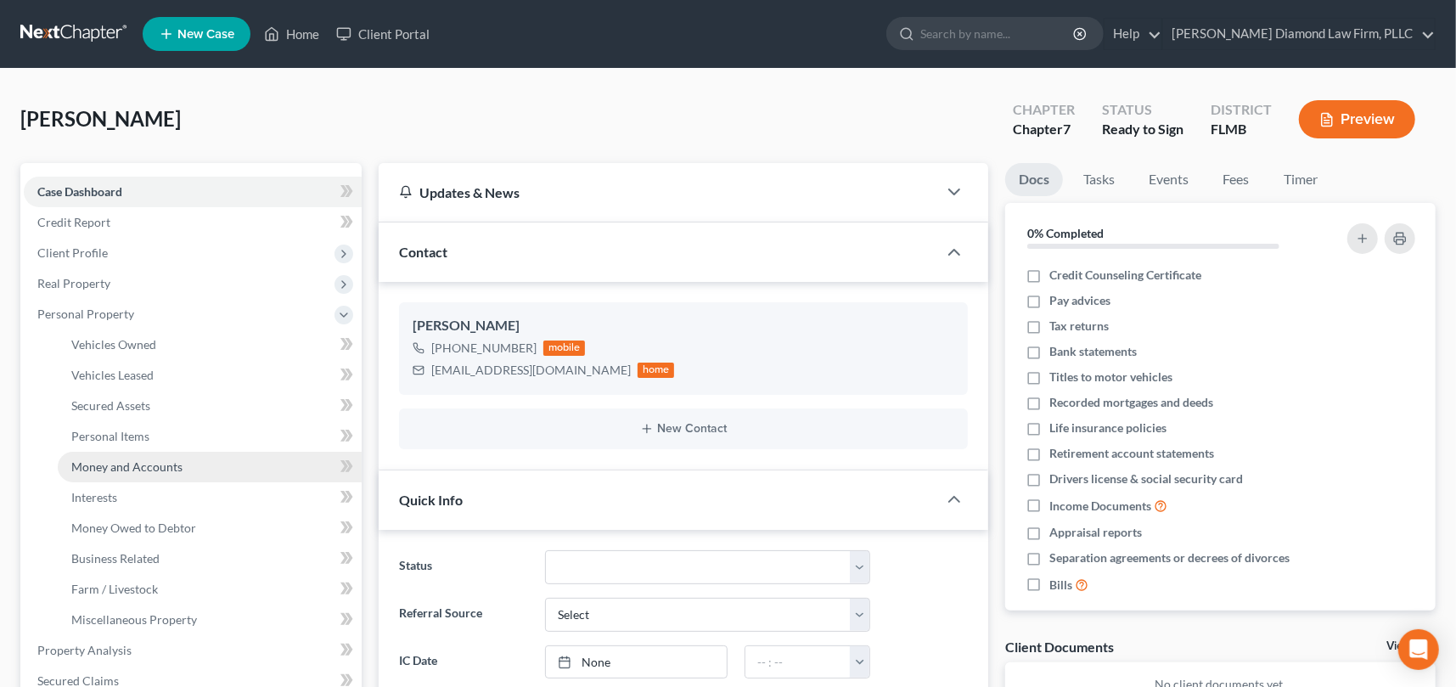
click at [132, 468] on span "Money and Accounts" at bounding box center [126, 466] width 111 height 14
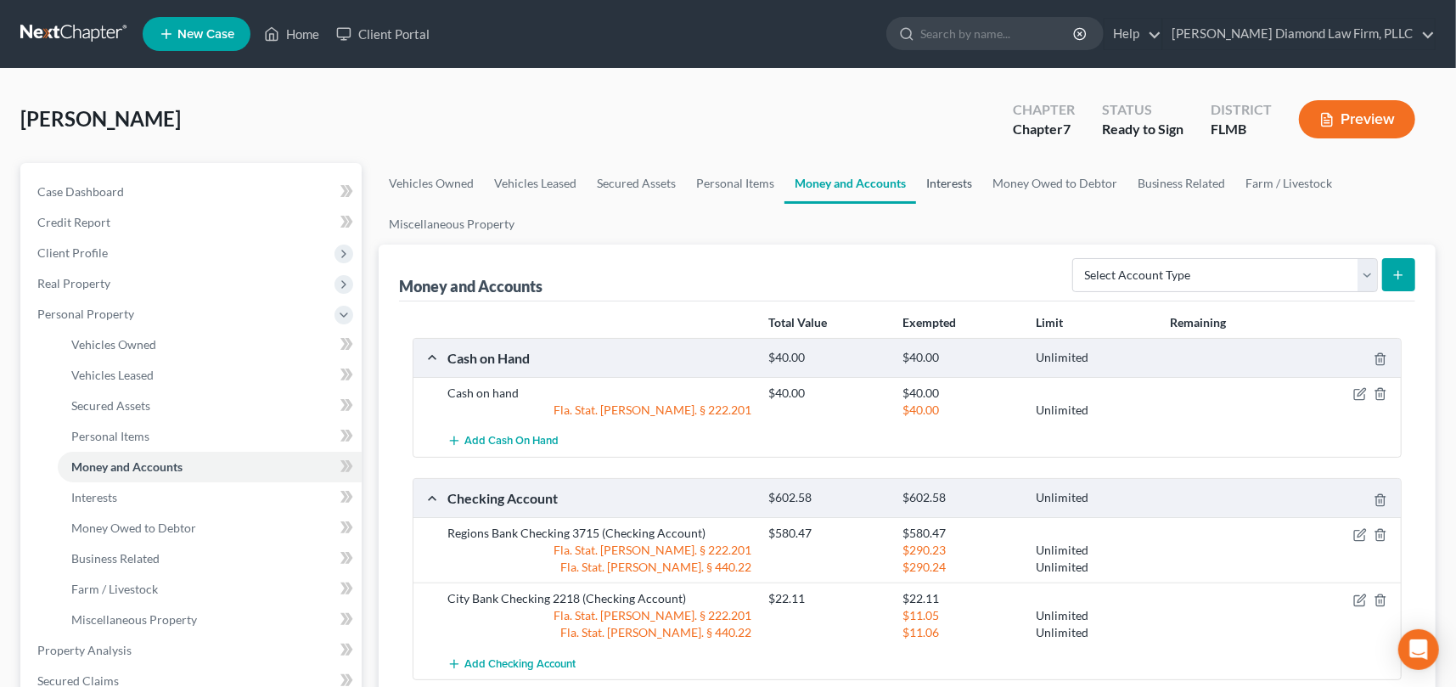
click at [942, 183] on link "Interests" at bounding box center [949, 183] width 66 height 41
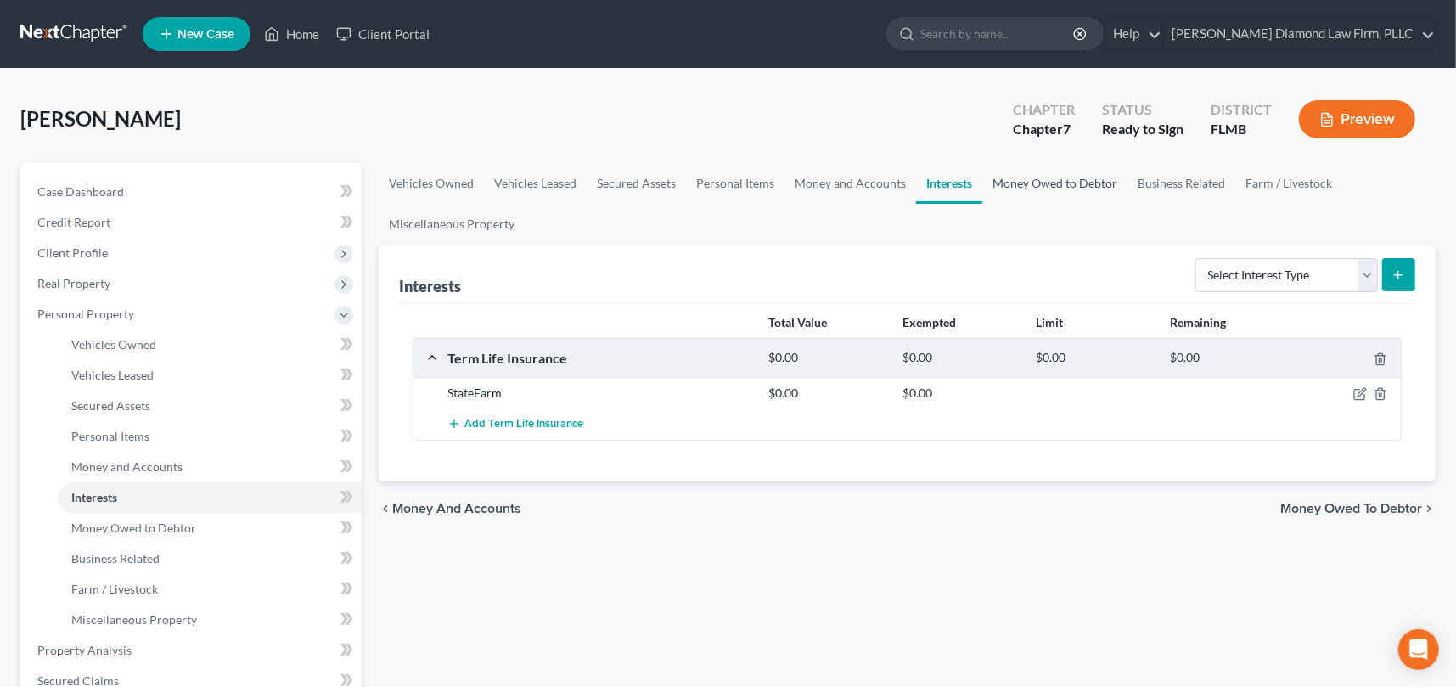
click at [1037, 184] on link "Money Owed to Debtor" at bounding box center [1054, 183] width 145 height 41
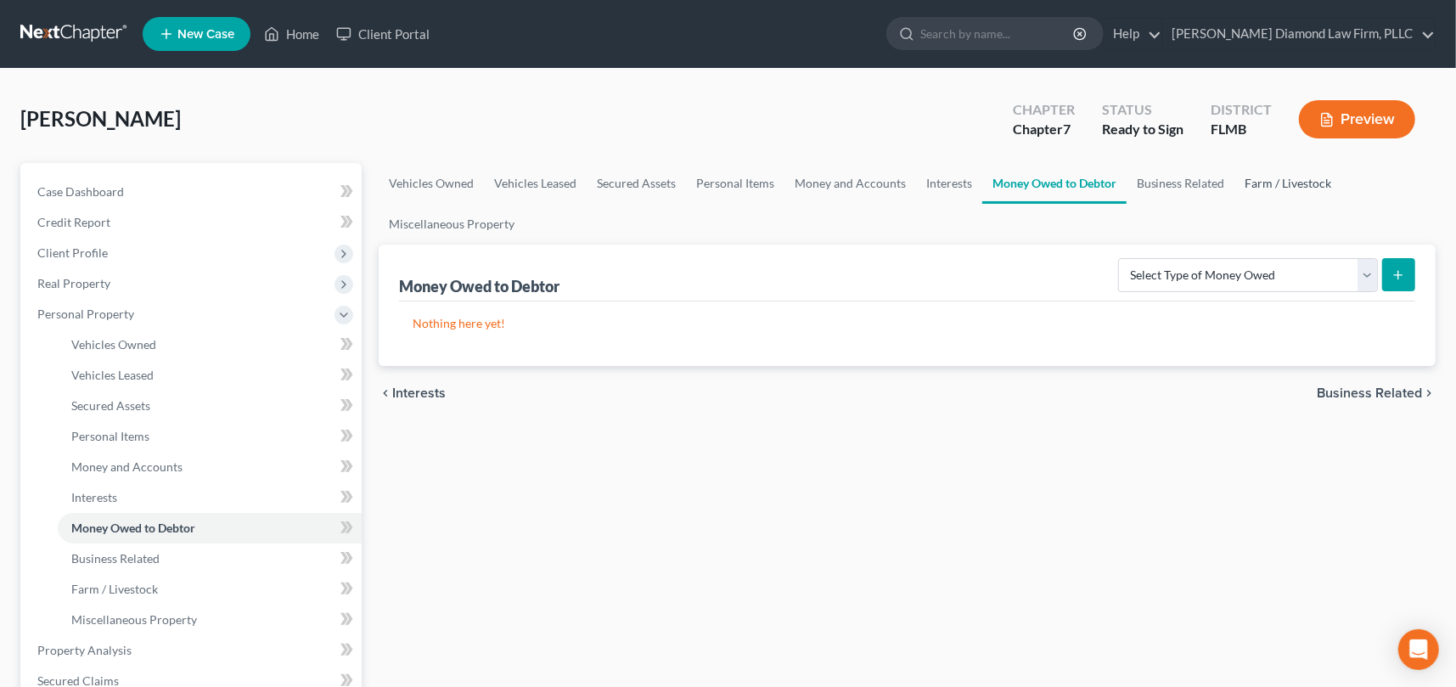
click at [1262, 184] on link "Farm / Livestock" at bounding box center [1288, 183] width 107 height 41
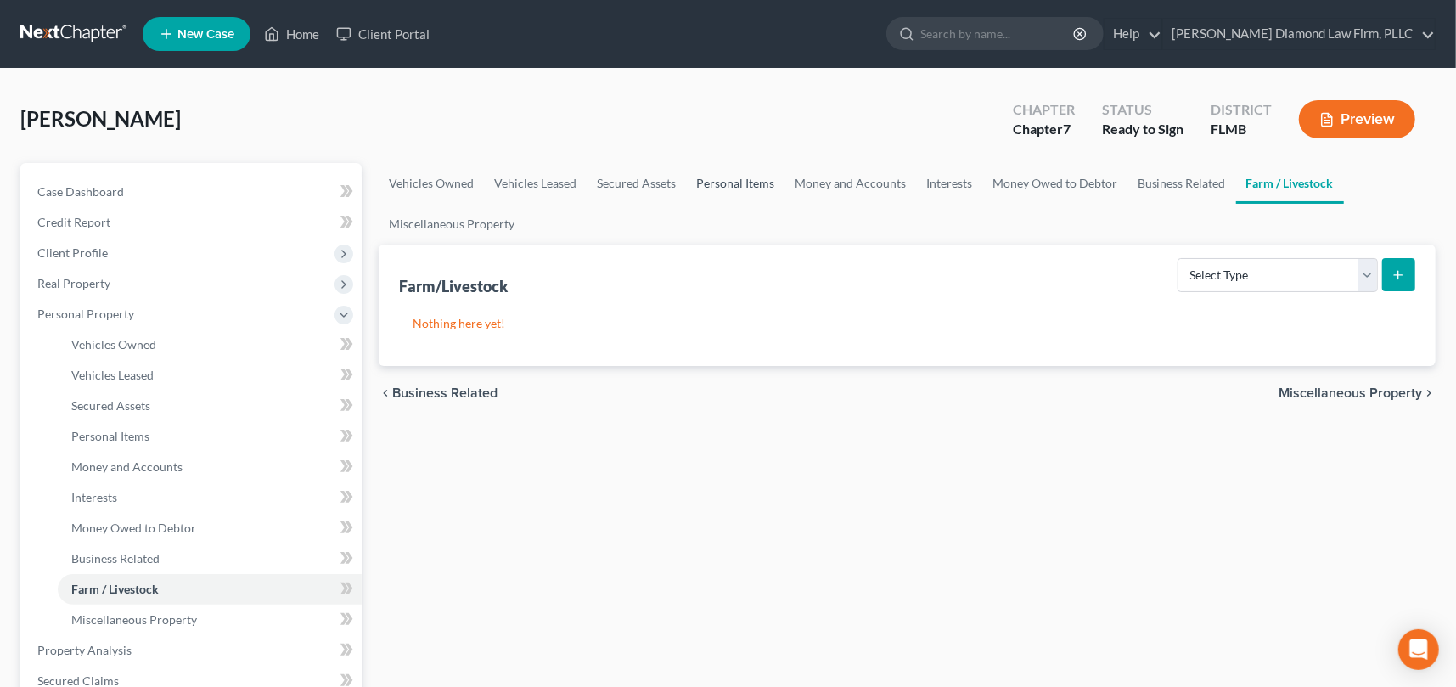
click at [713, 178] on link "Personal Items" at bounding box center [735, 183] width 98 height 41
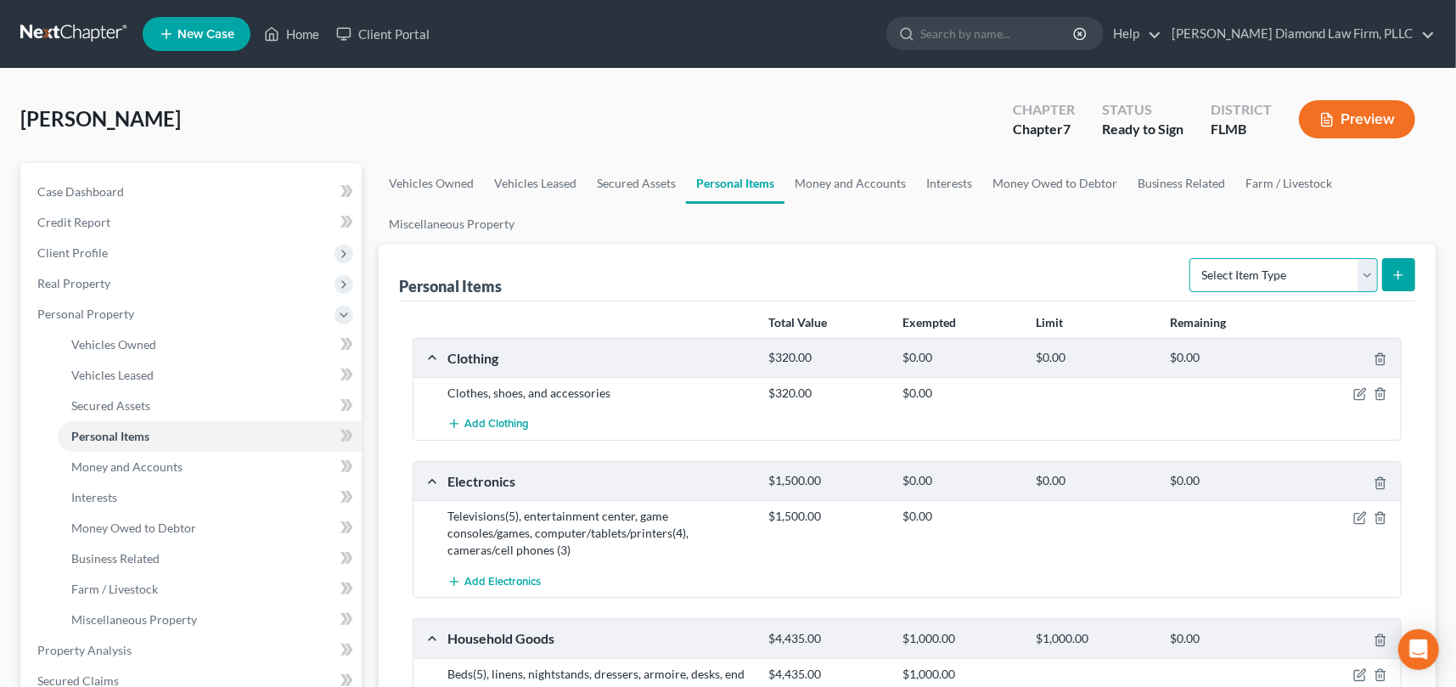
click at [1372, 280] on select "Select Item Type Clothing Collectibles Of Value Electronics Firearms Household …" at bounding box center [1283, 275] width 188 height 34
select select "pets"
click at [1192, 258] on select "Select Item Type Clothing Collectibles Of Value Electronics Firearms Household …" at bounding box center [1283, 275] width 188 height 34
click at [1397, 273] on icon "submit" at bounding box center [1399, 275] width 14 height 14
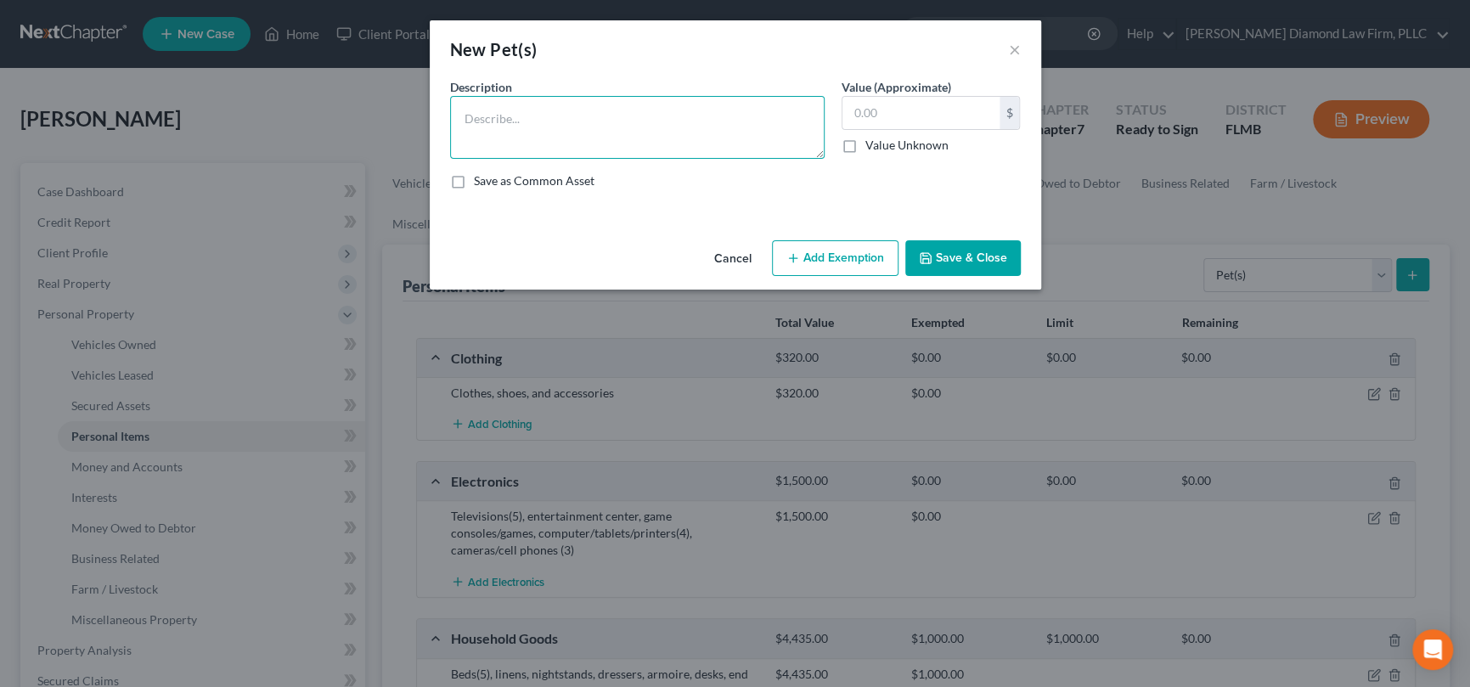
click at [497, 115] on textarea at bounding box center [637, 127] width 374 height 63
type textarea "1 dog"
click at [868, 116] on input "text" at bounding box center [920, 113] width 157 height 32
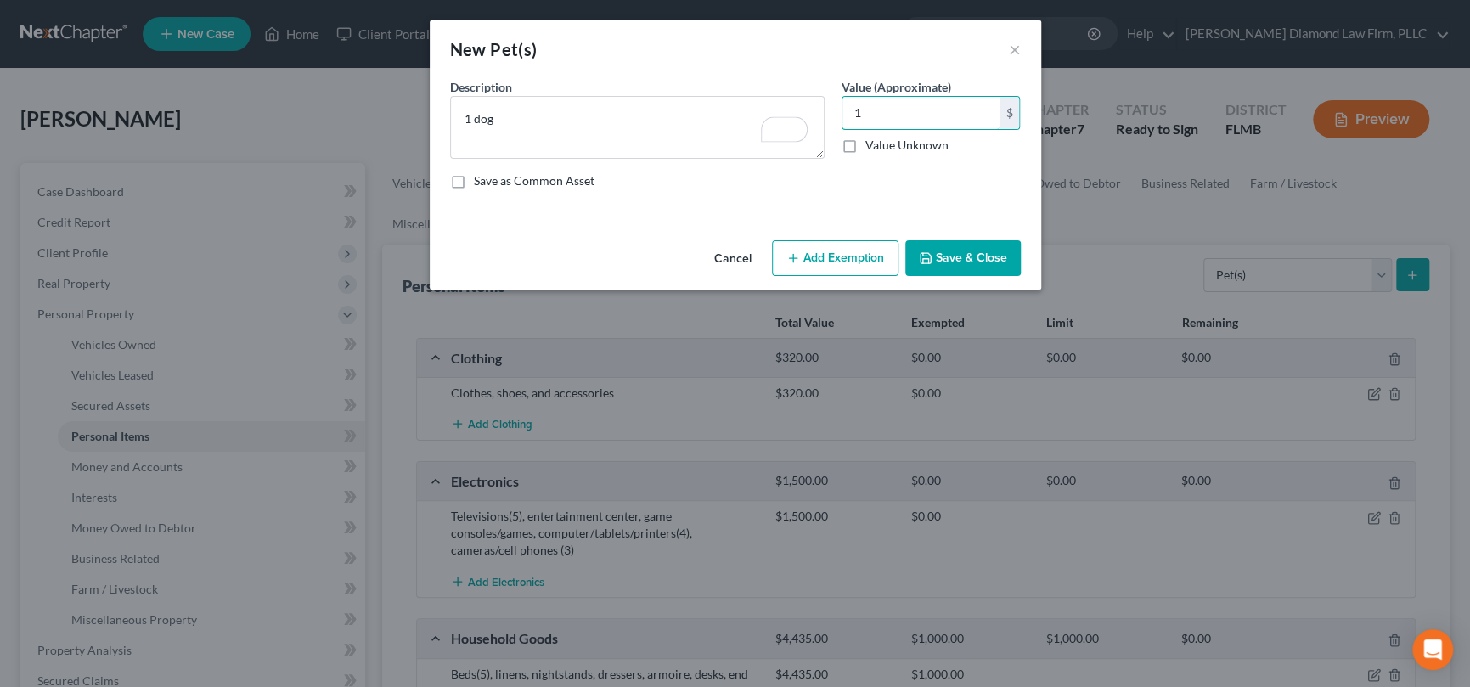
type input "1"
click at [967, 252] on button "Save & Close" at bounding box center [962, 258] width 115 height 36
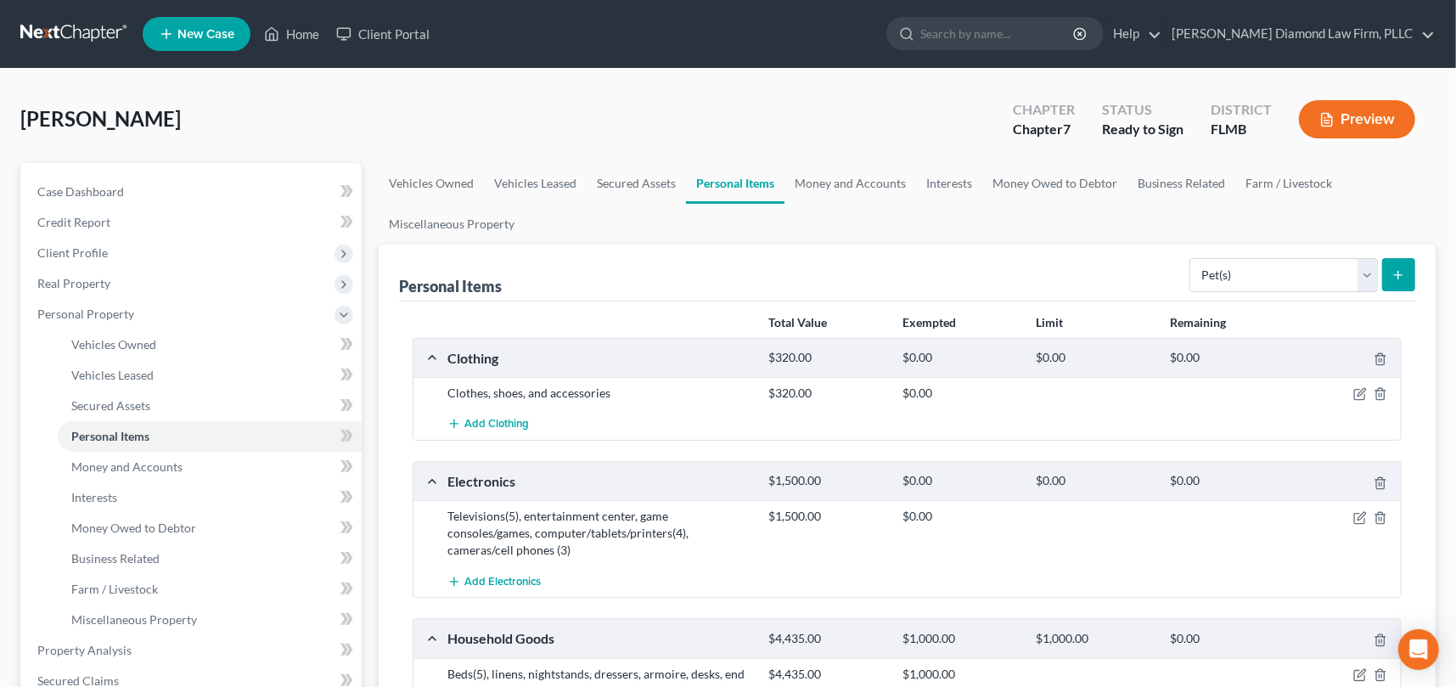
click at [598, 120] on div "DeJaynes, Anita Upgraded Chapter Chapter 7 Status Ready to Sign District FLMB P…" at bounding box center [727, 126] width 1415 height 74
click at [345, 313] on icon at bounding box center [344, 315] width 14 height 14
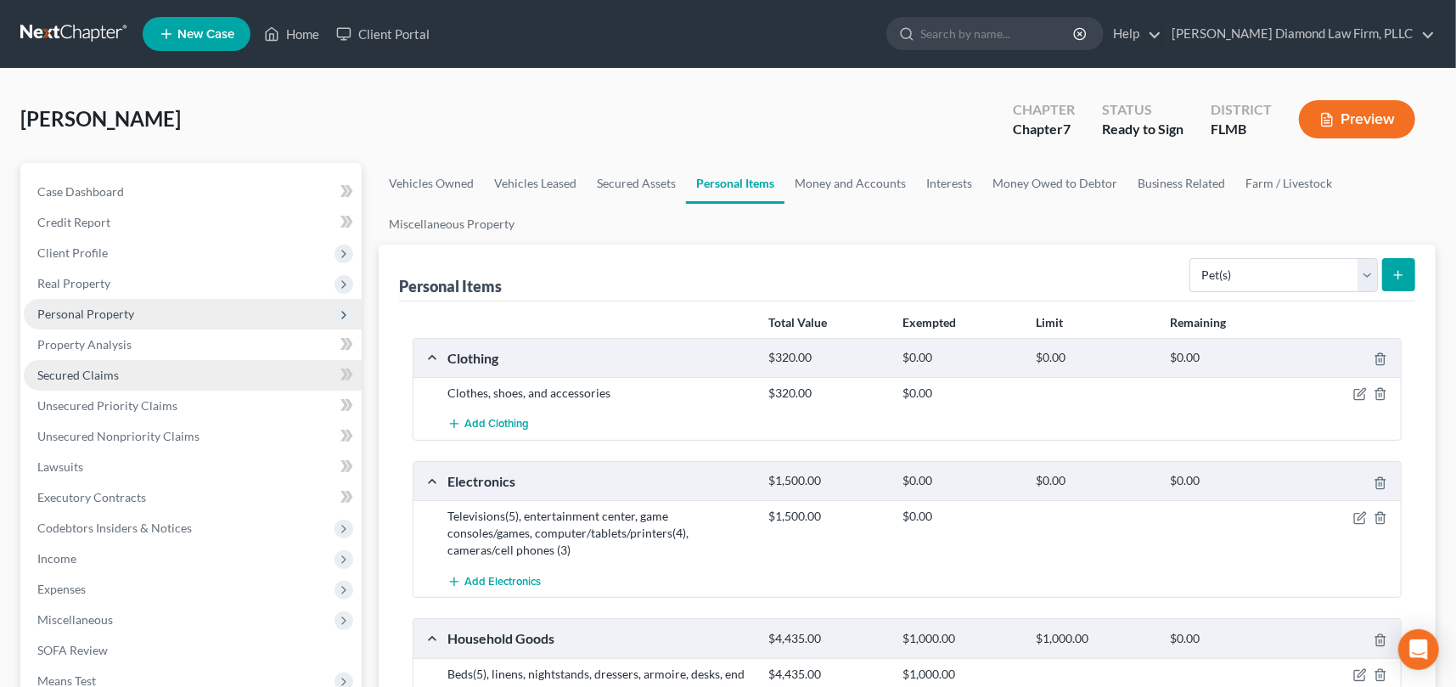
click at [88, 374] on span "Secured Claims" at bounding box center [78, 375] width 82 height 14
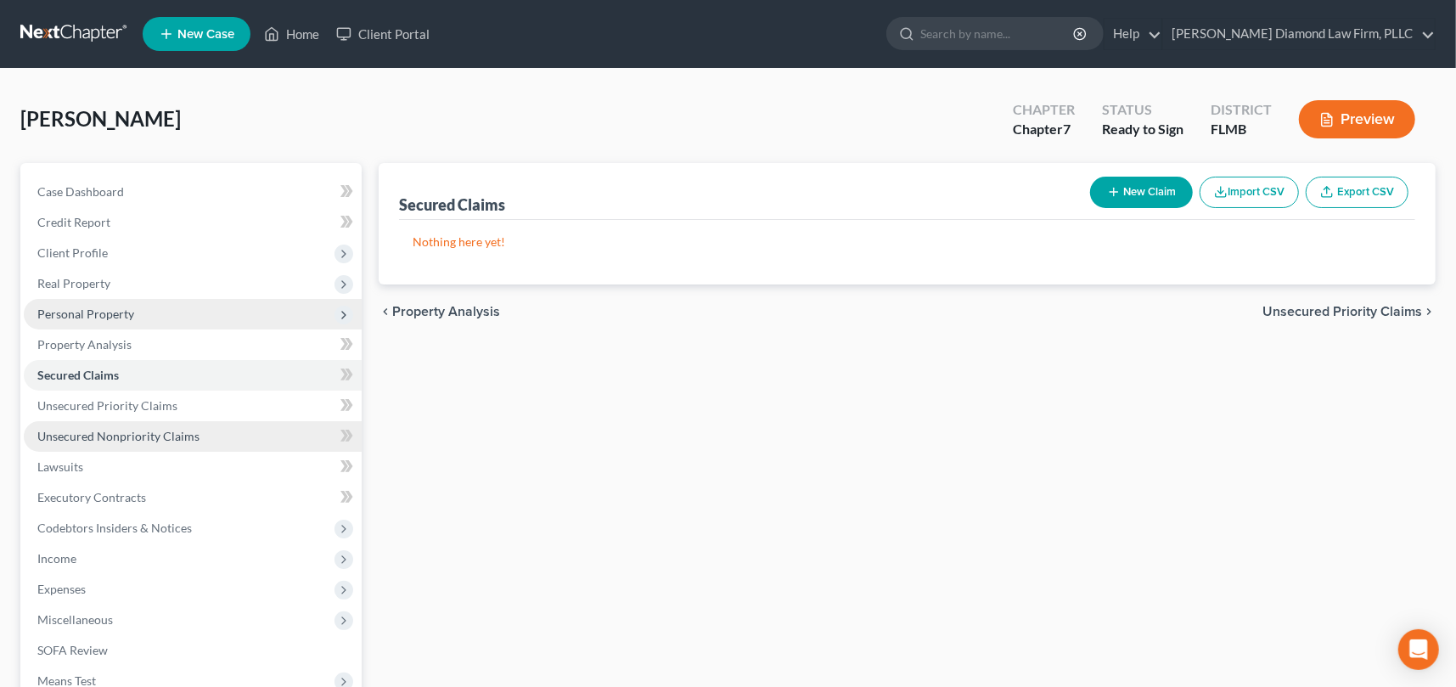
click at [106, 438] on span "Unsecured Nonpriority Claims" at bounding box center [118, 436] width 162 height 14
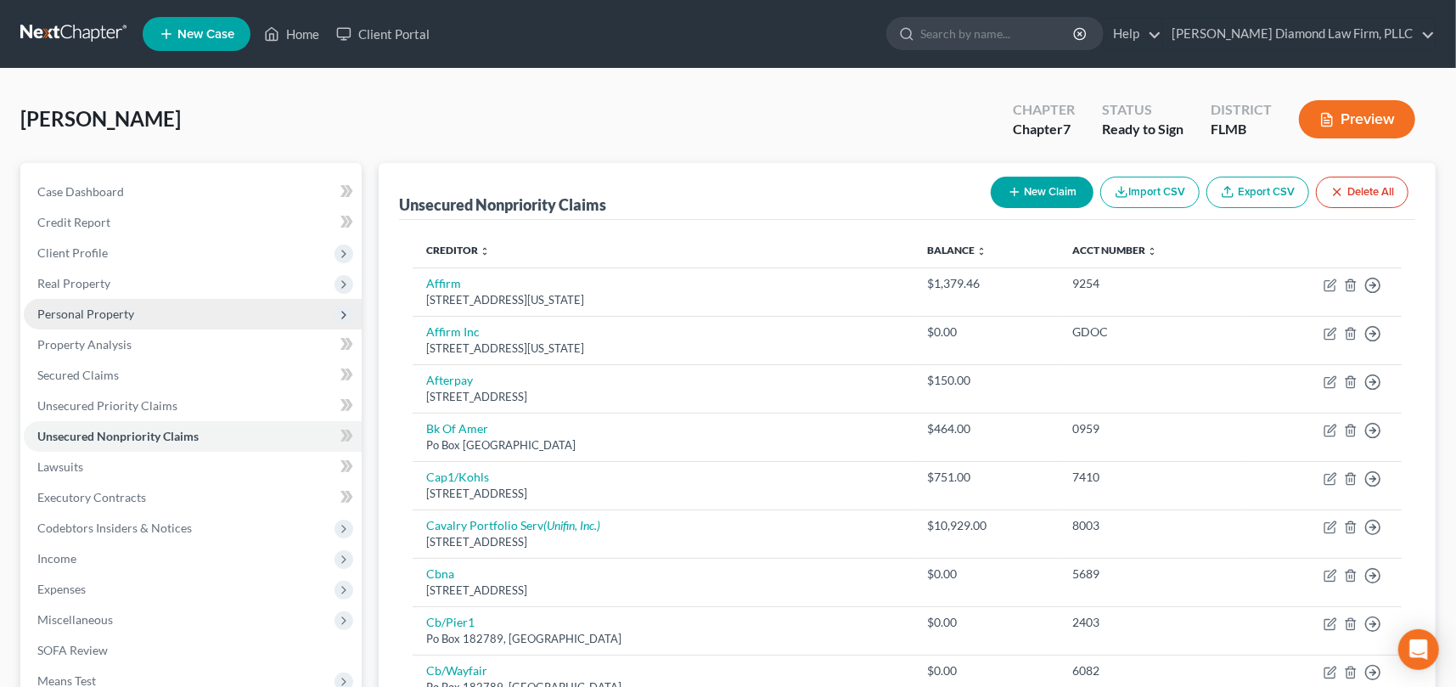
click at [543, 110] on div "DeJaynes, Anita Upgraded Chapter Chapter 7 Status Ready to Sign District FLMB P…" at bounding box center [727, 126] width 1415 height 74
click at [301, 37] on link "Home" at bounding box center [292, 34] width 72 height 31
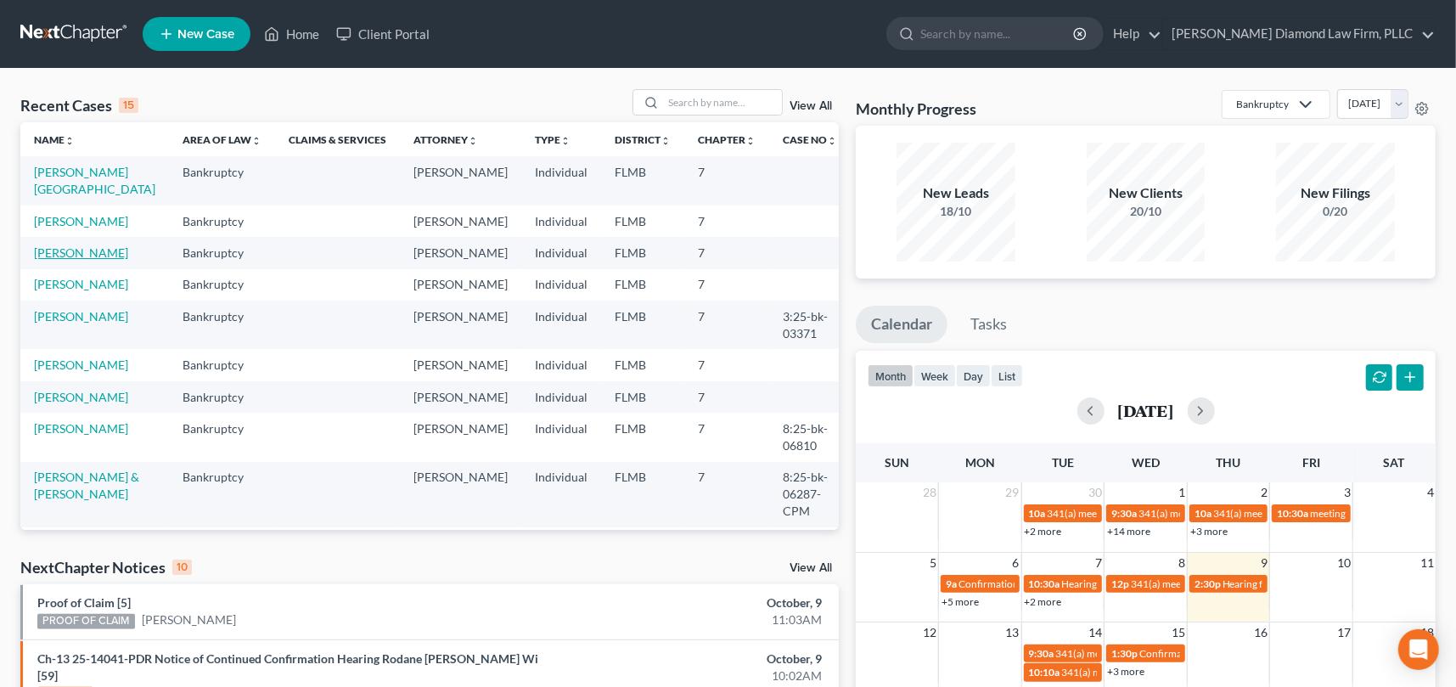
click at [73, 260] on link "[PERSON_NAME]" at bounding box center [81, 252] width 94 height 14
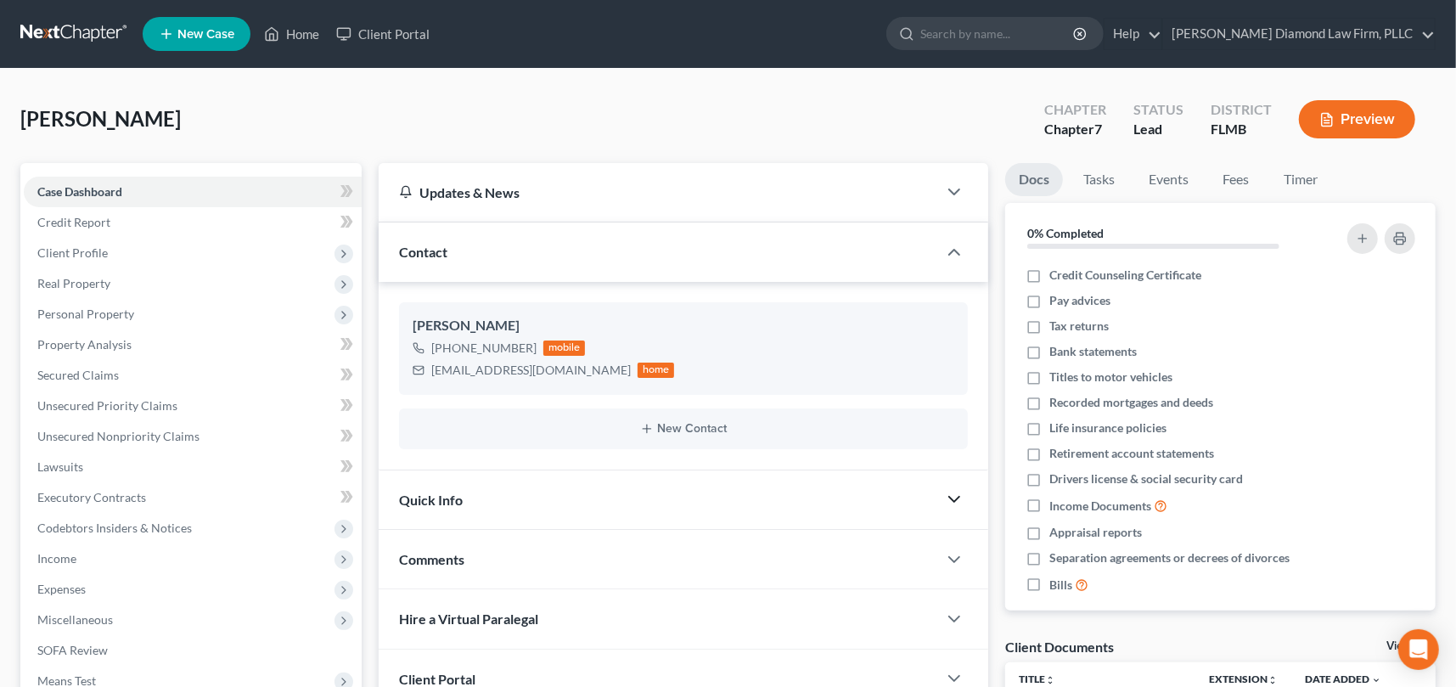
click at [949, 493] on icon "button" at bounding box center [954, 499] width 20 height 20
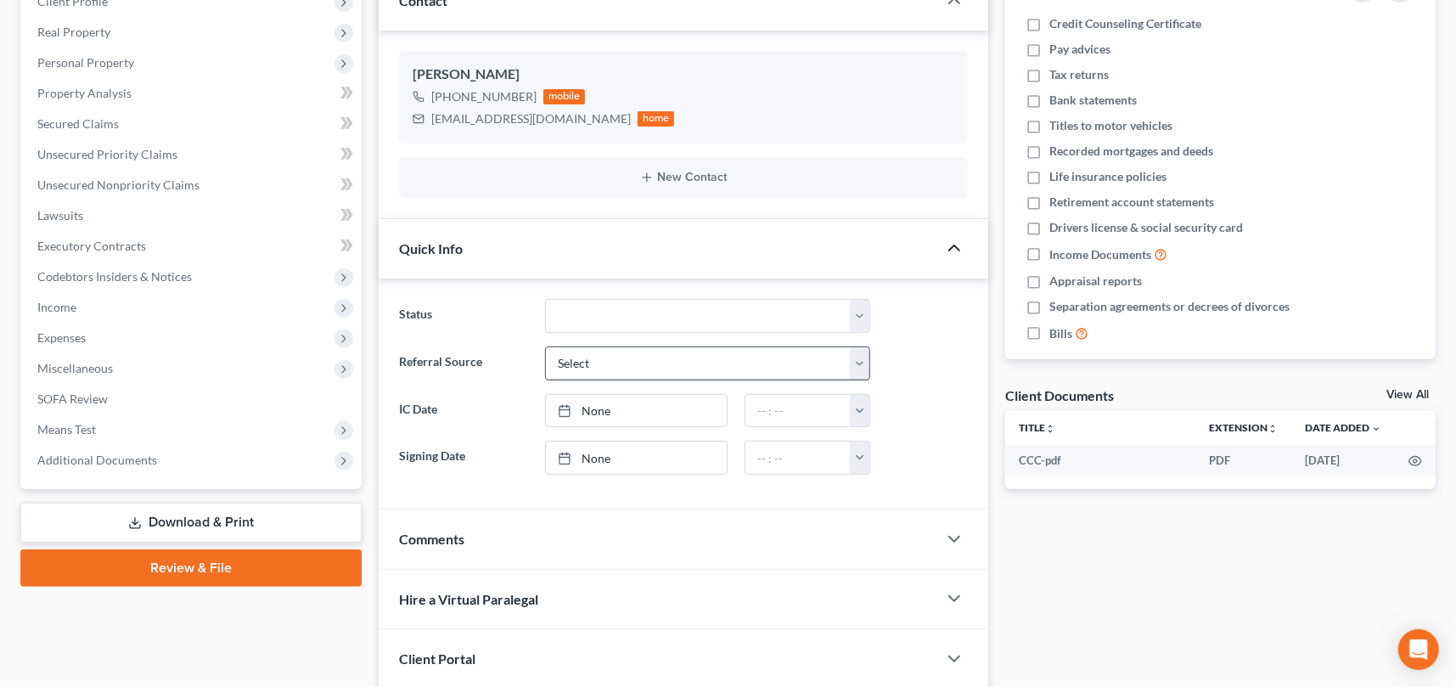
scroll to position [255, 0]
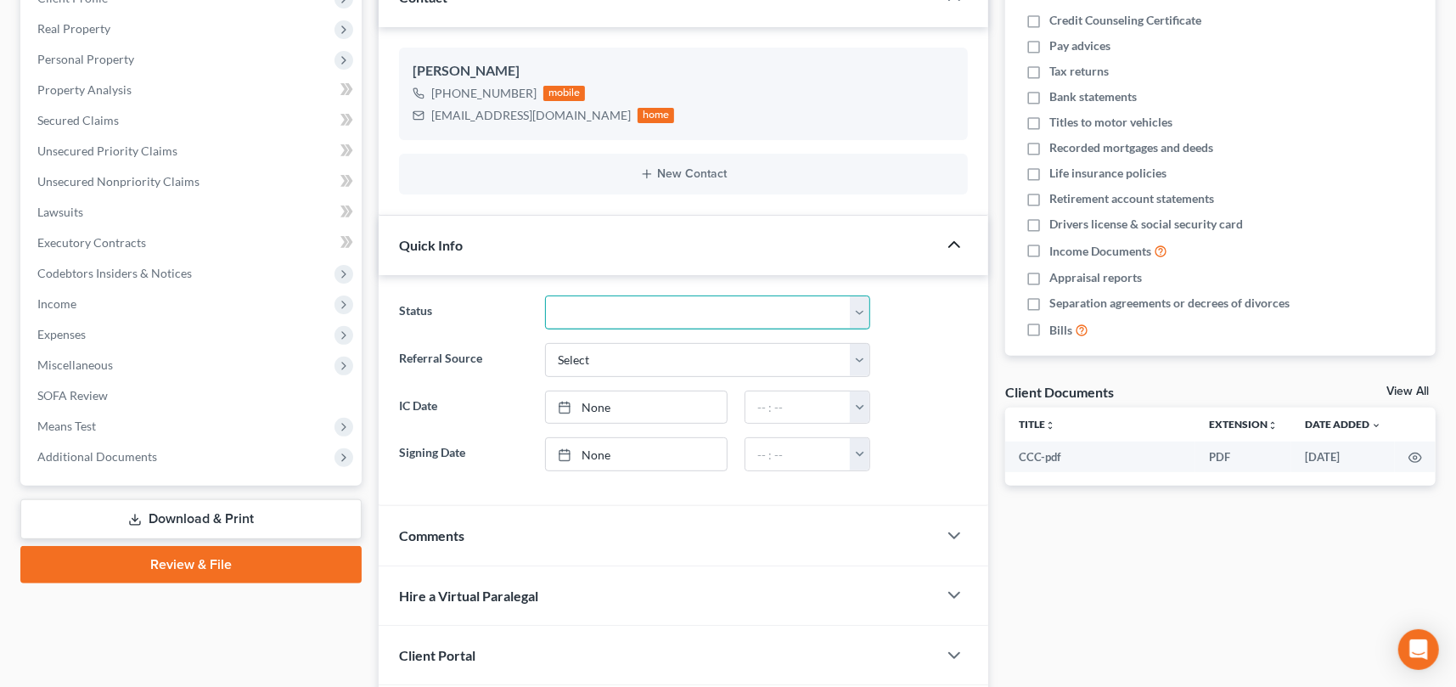
click at [623, 320] on select "Discharged Discharge Litigation Dismissal Notice Dismissed Filed Filed / Pre 34…" at bounding box center [707, 312] width 325 height 34
select select "15"
click at [545, 295] on select "Discharged Discharge Litigation Dismissal Notice Dismissed Filed Filed / Pre 34…" at bounding box center [707, 312] width 325 height 34
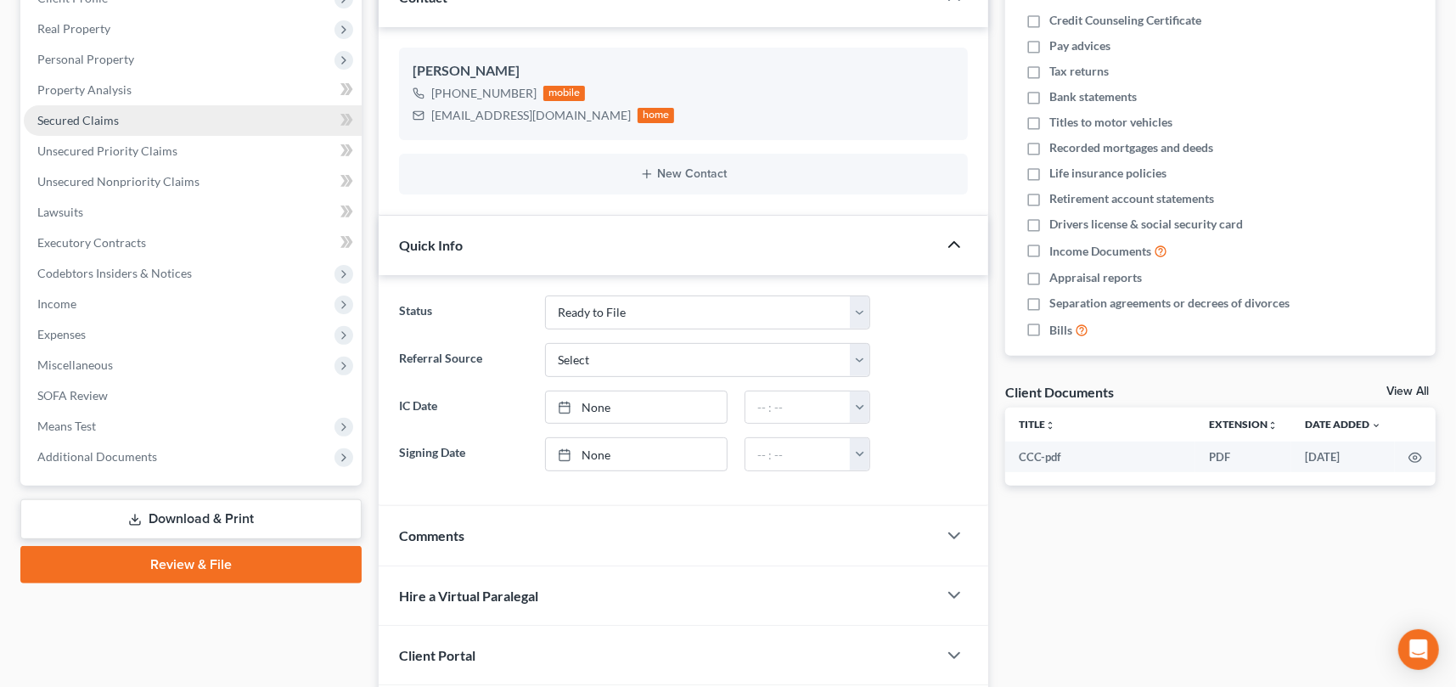
click at [92, 119] on span "Secured Claims" at bounding box center [78, 120] width 82 height 14
